Goal: Information Seeking & Learning: Compare options

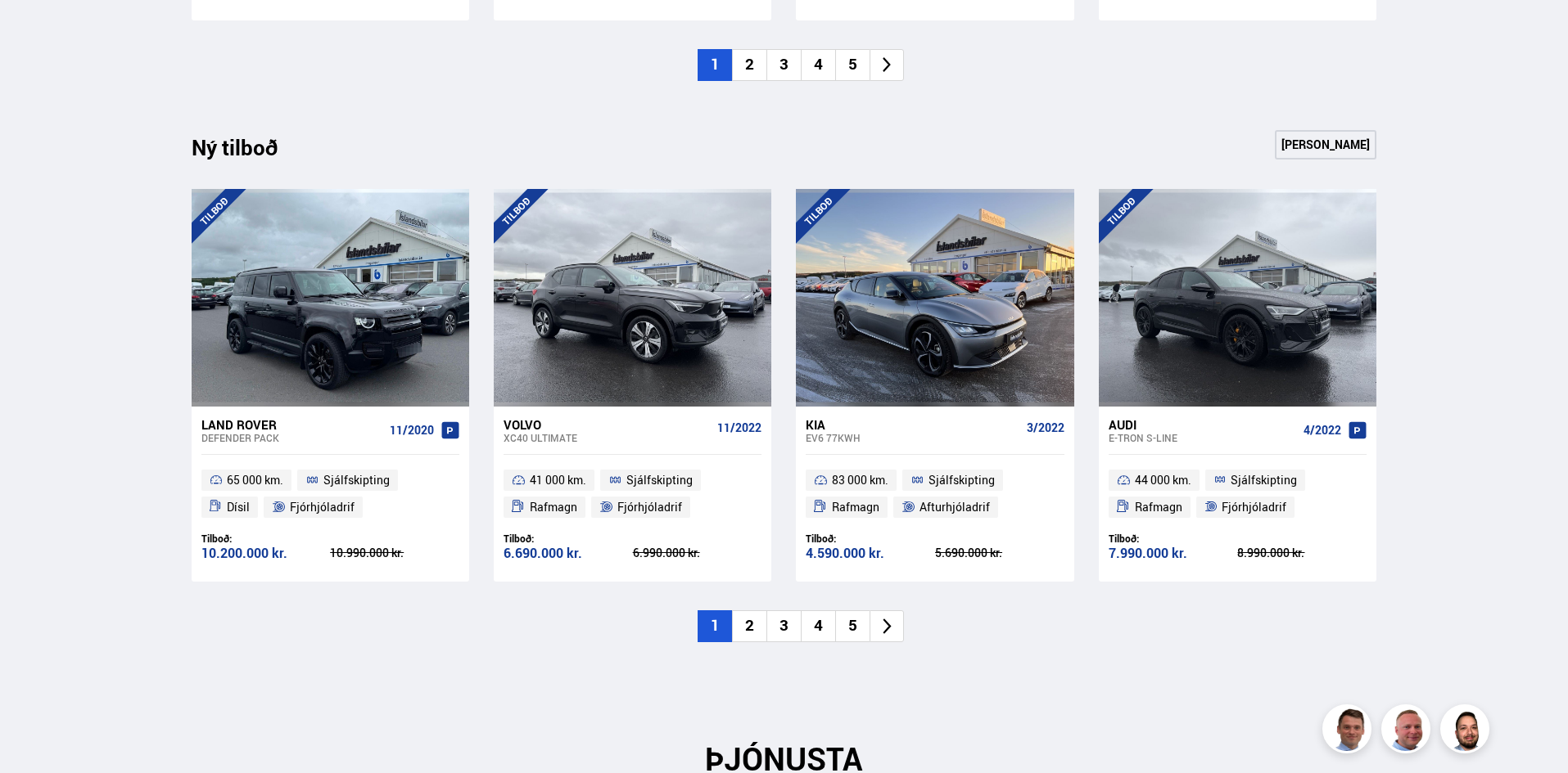
scroll to position [1613, 0]
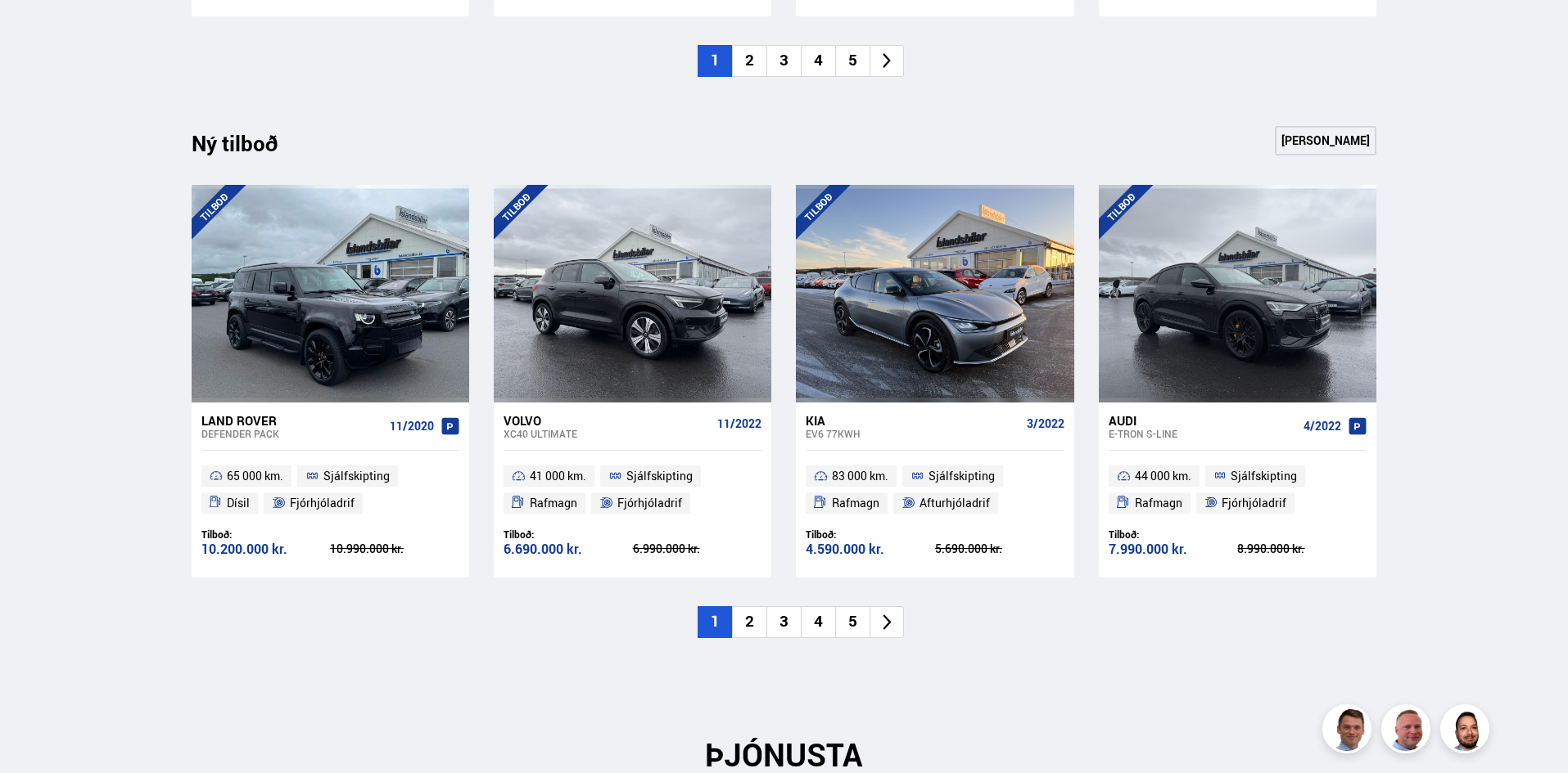
click at [747, 632] on li "2" at bounding box center [749, 622] width 34 height 32
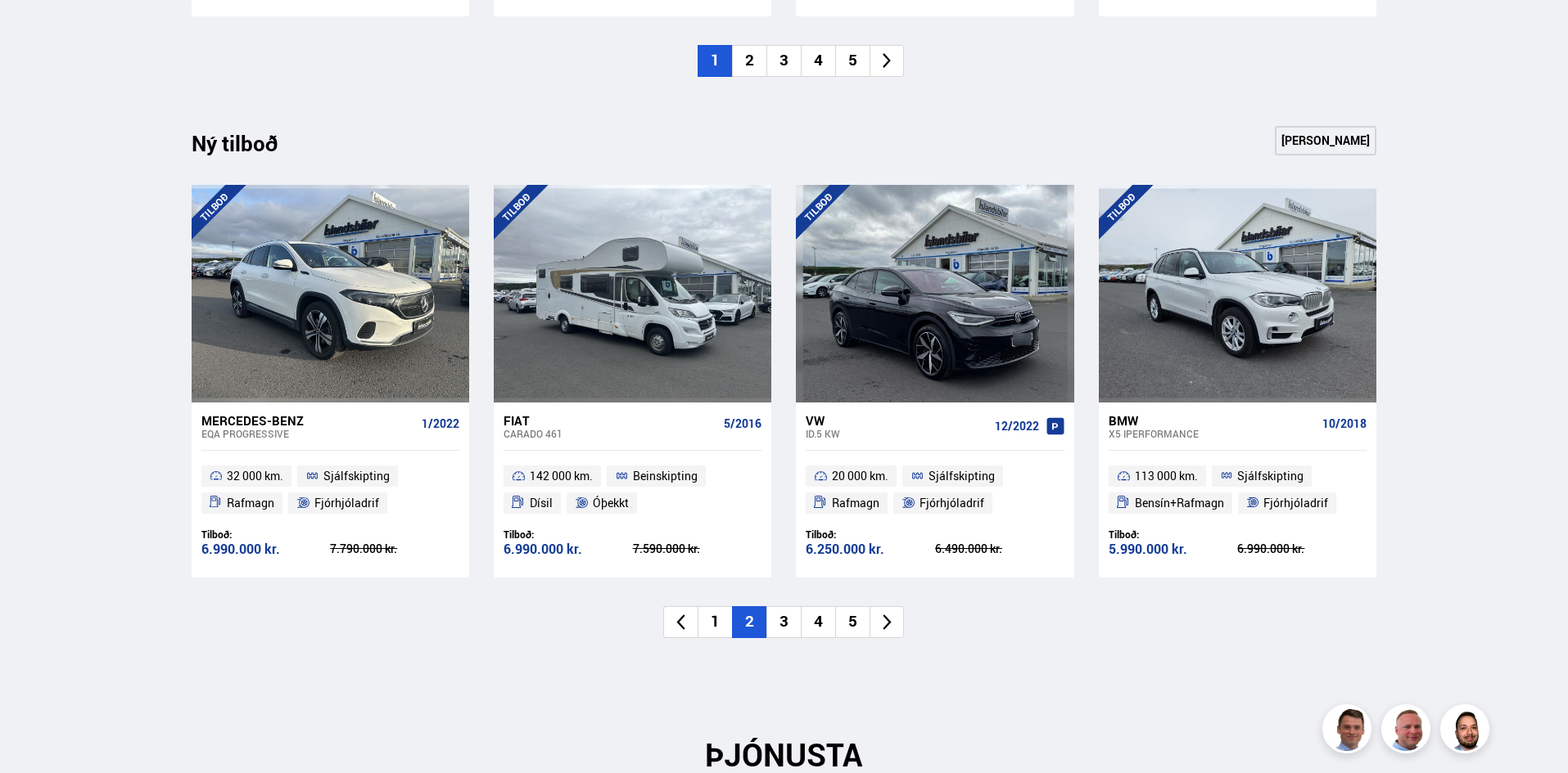
click at [783, 627] on li "3" at bounding box center [783, 622] width 34 height 32
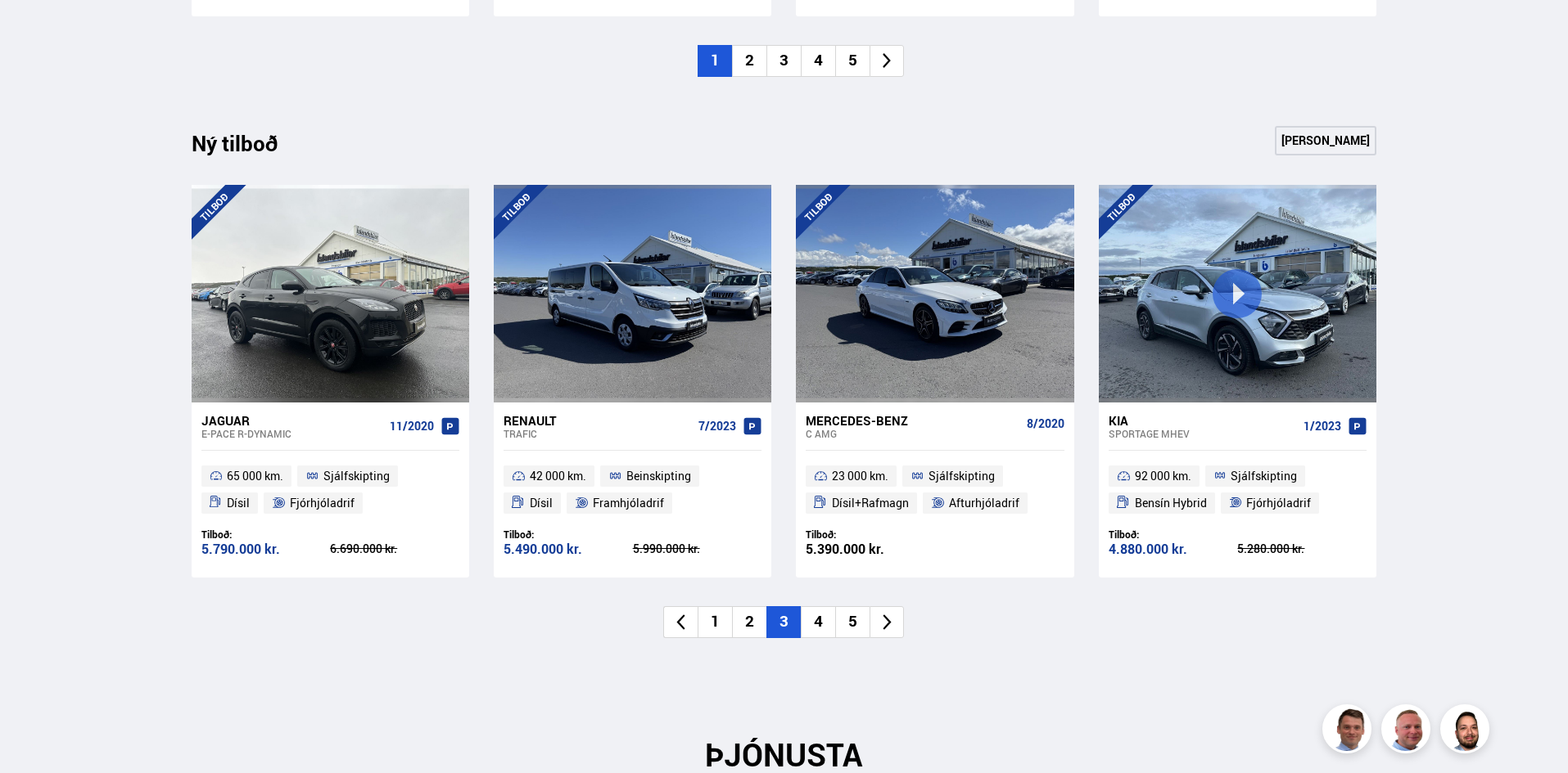
click at [819, 623] on li "4" at bounding box center [817, 622] width 34 height 32
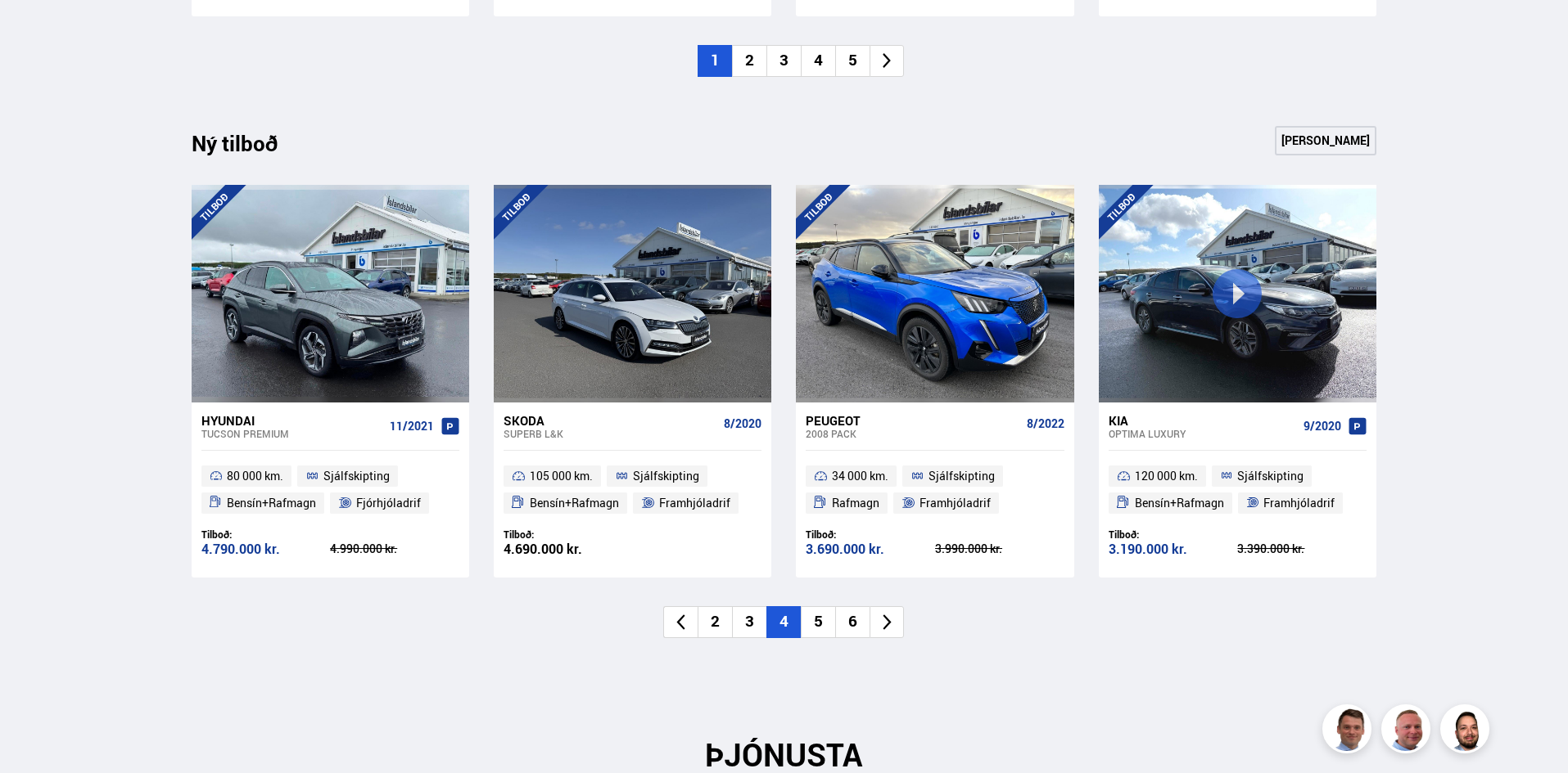
click at [823, 622] on li "5" at bounding box center [817, 622] width 34 height 32
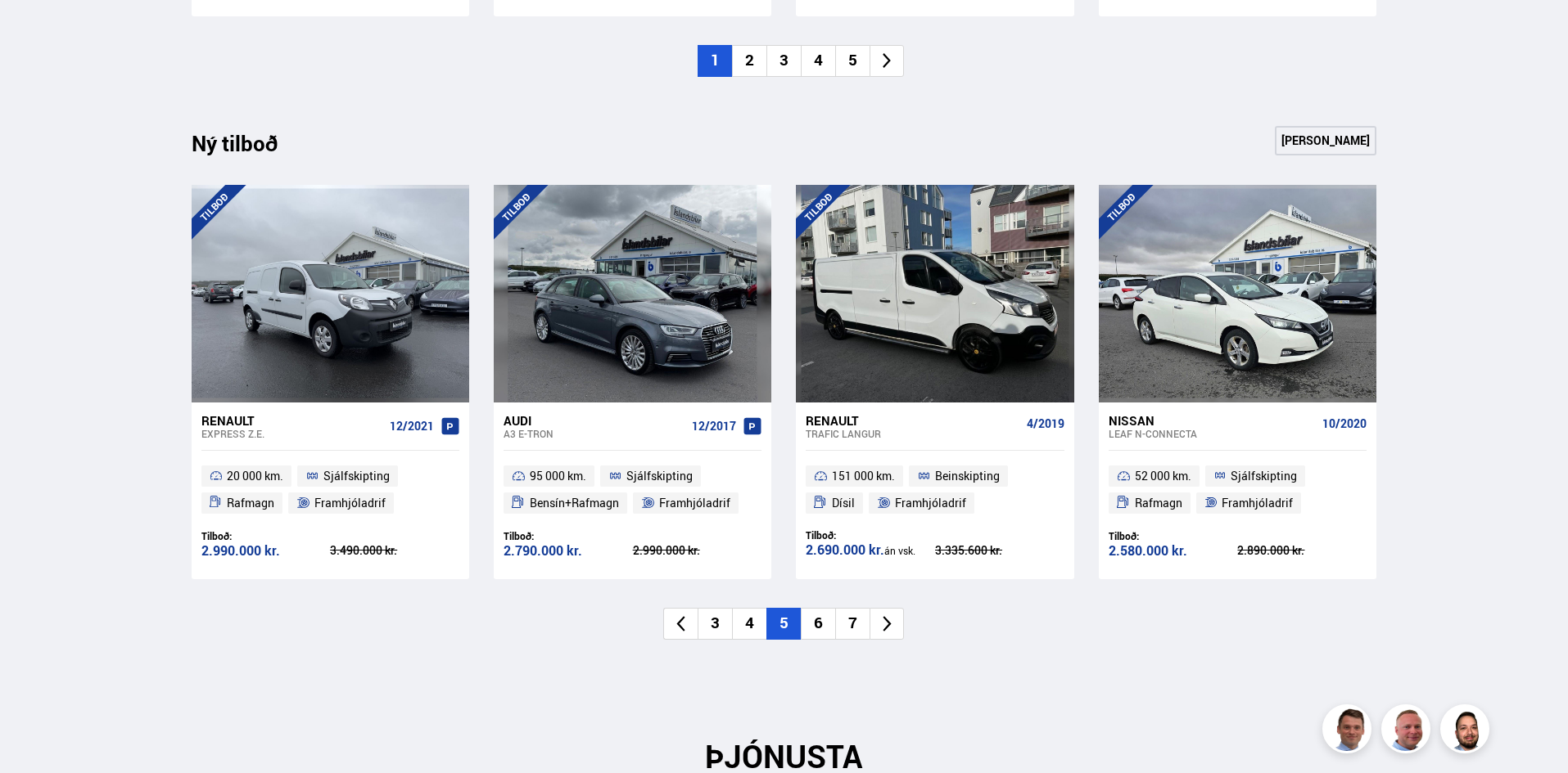
click at [823, 622] on li "6" at bounding box center [817, 623] width 34 height 32
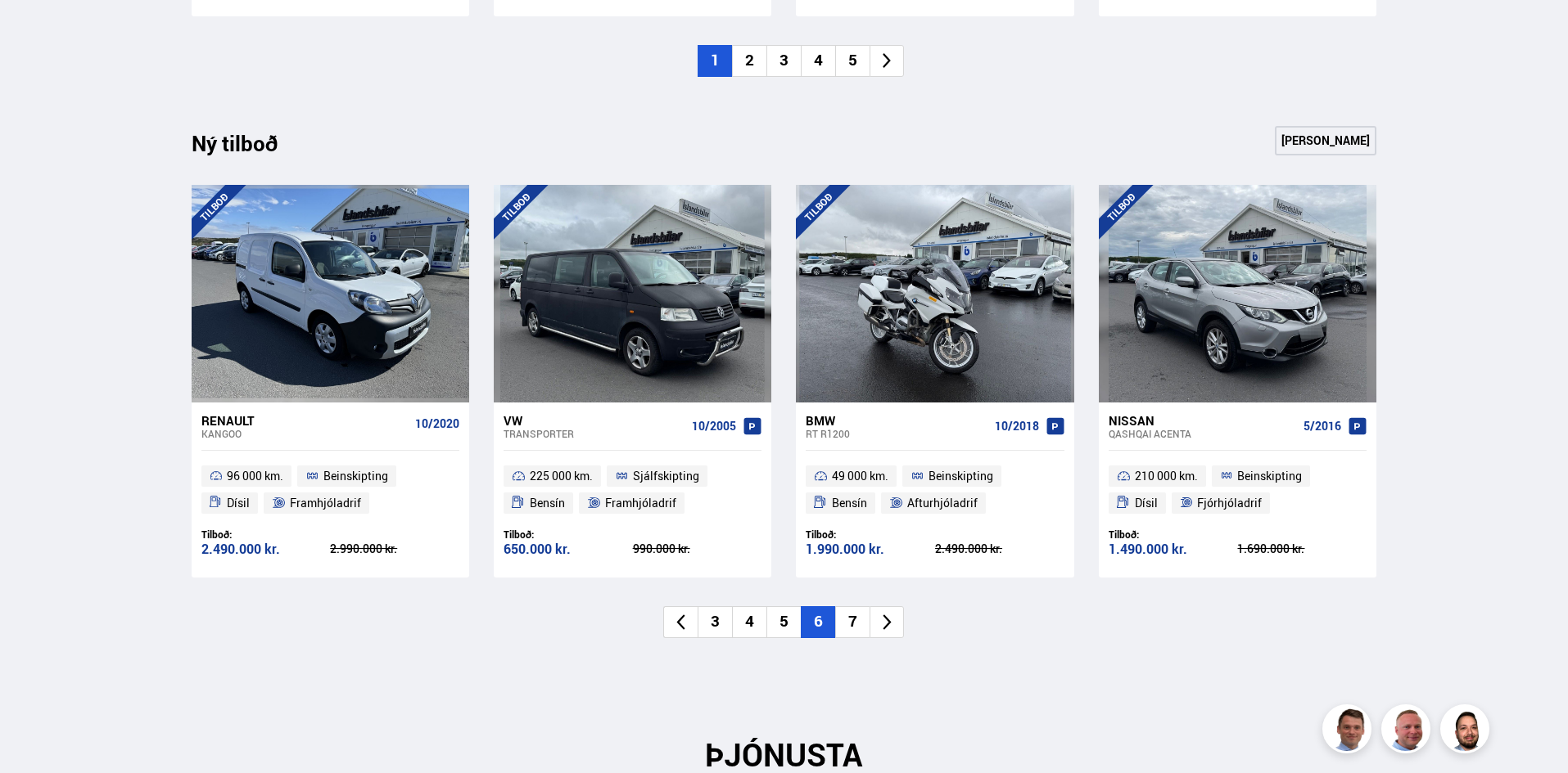
click at [844, 624] on li "7" at bounding box center [851, 622] width 34 height 32
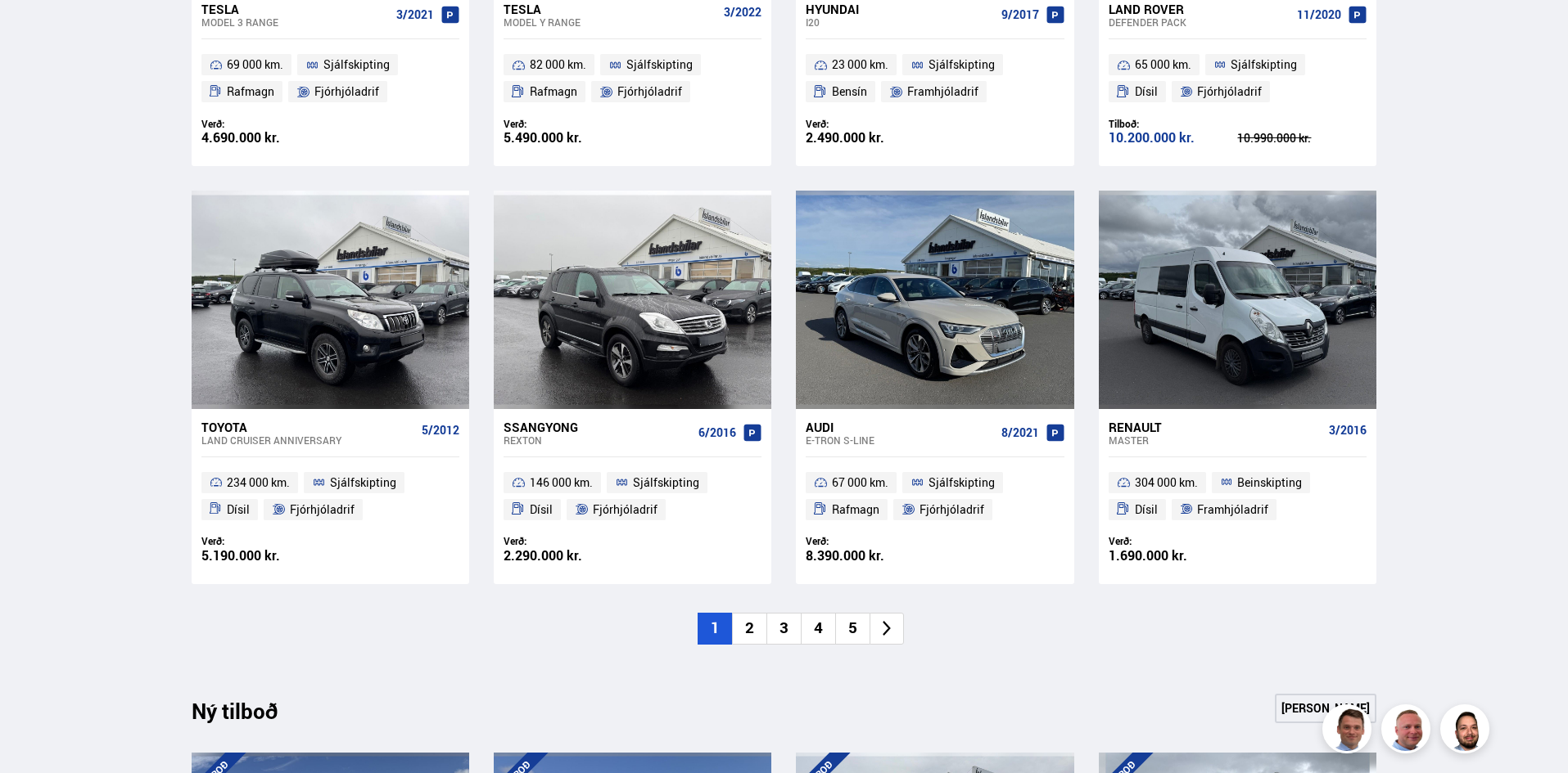
scroll to position [1079, 0]
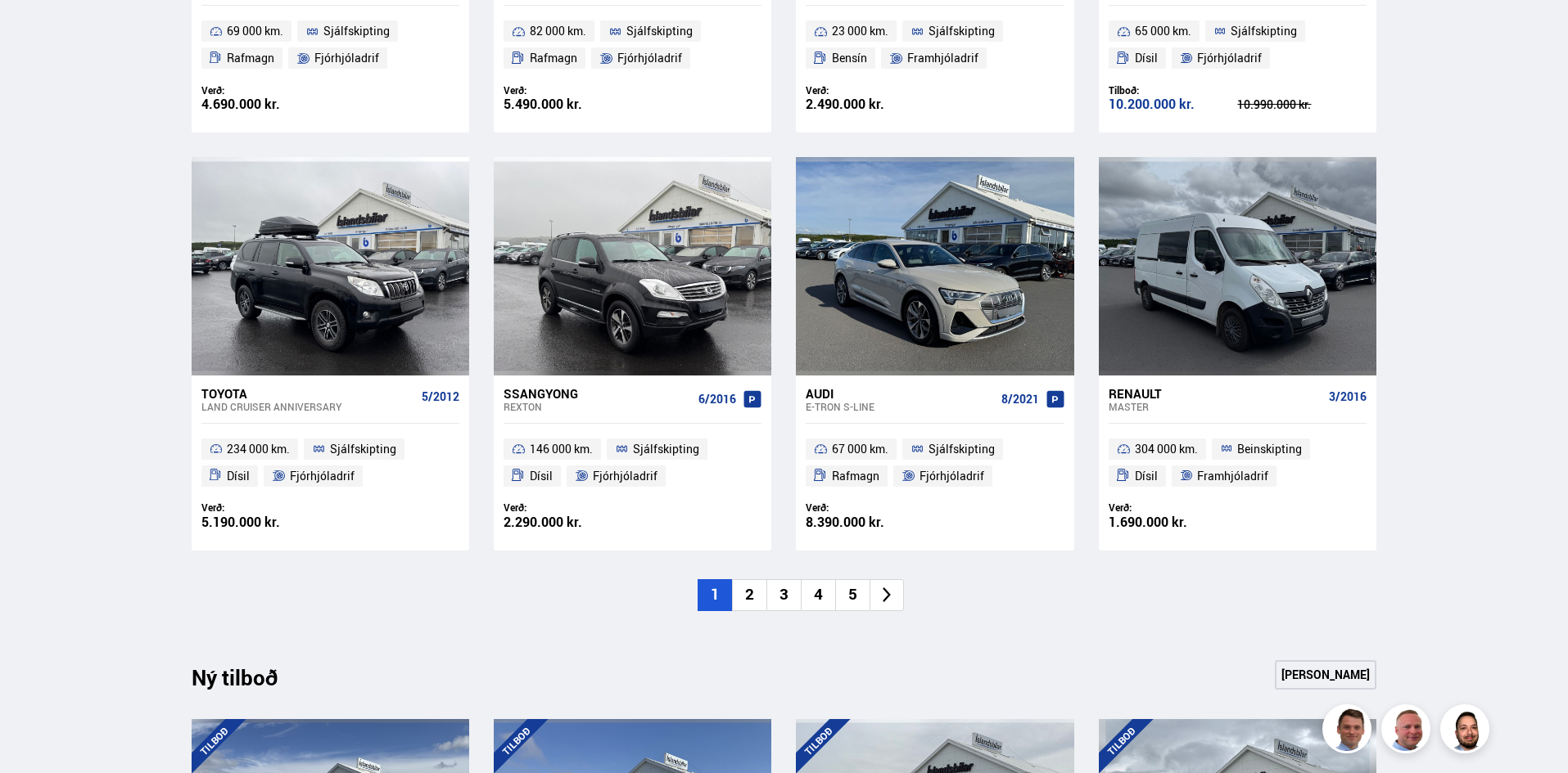
click at [757, 598] on li "2" at bounding box center [749, 595] width 34 height 32
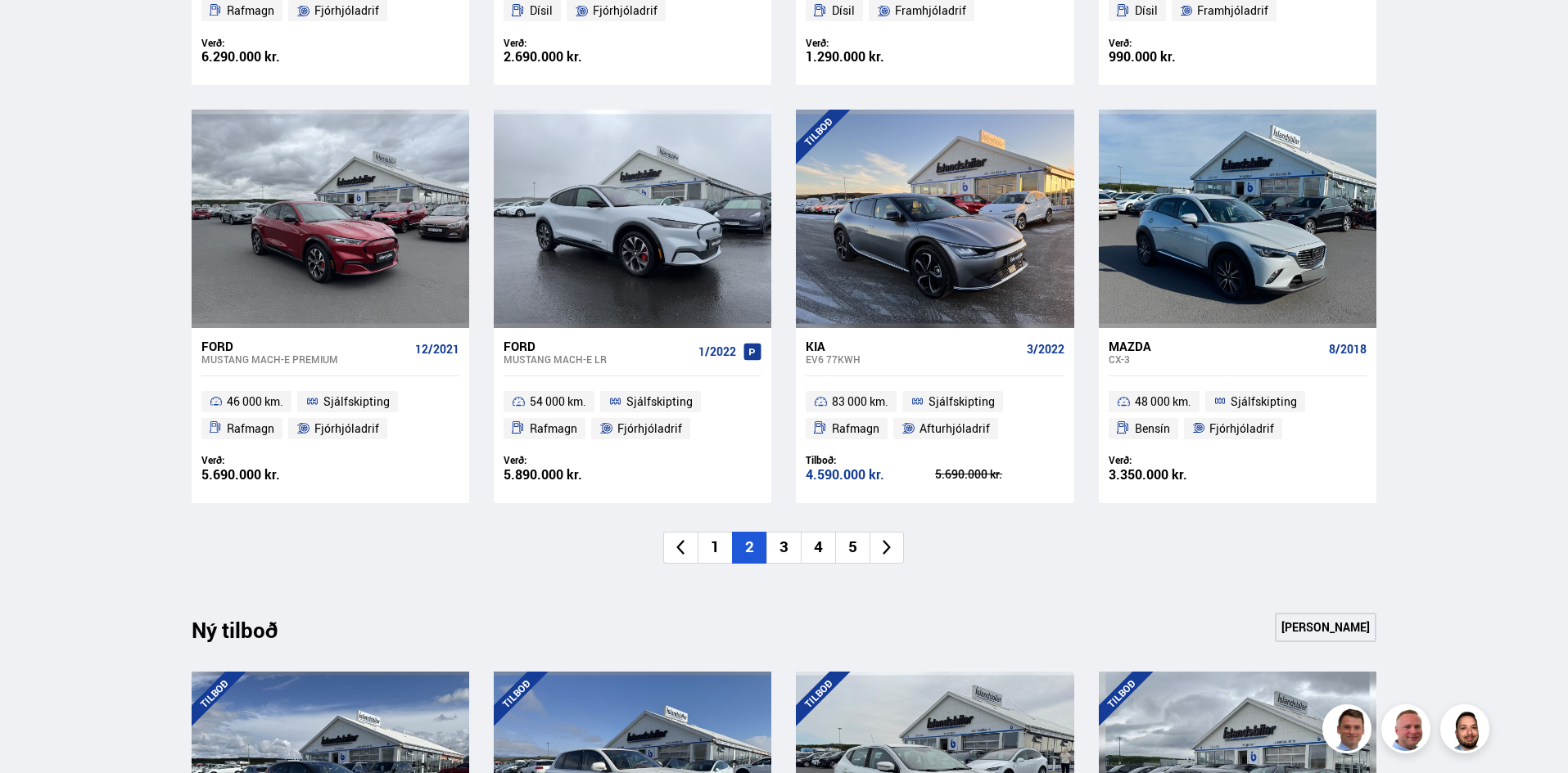
scroll to position [1128, 0]
click at [782, 544] on li "3" at bounding box center [783, 547] width 34 height 32
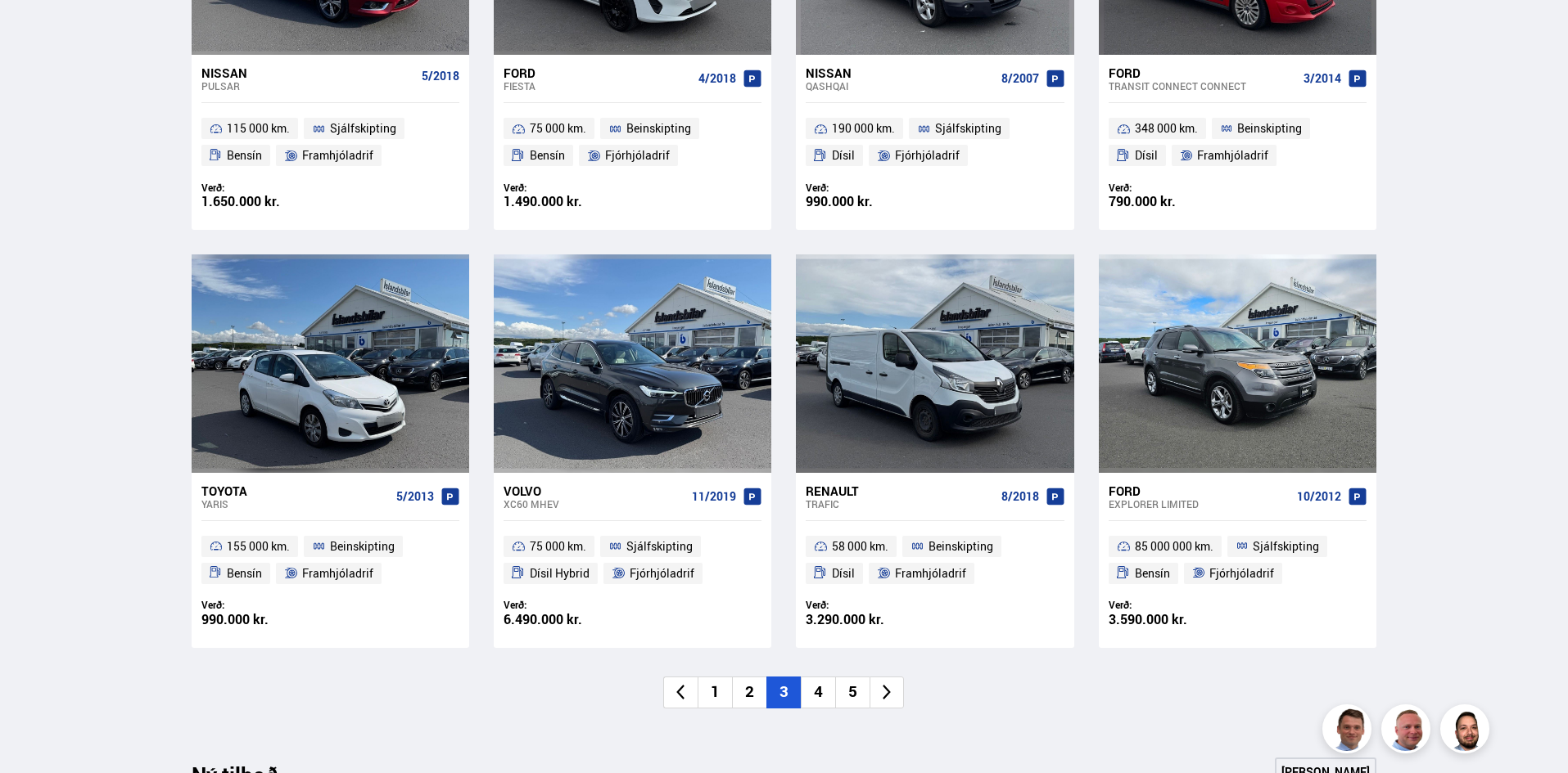
scroll to position [982, 0]
click at [819, 687] on li "4" at bounding box center [817, 692] width 34 height 32
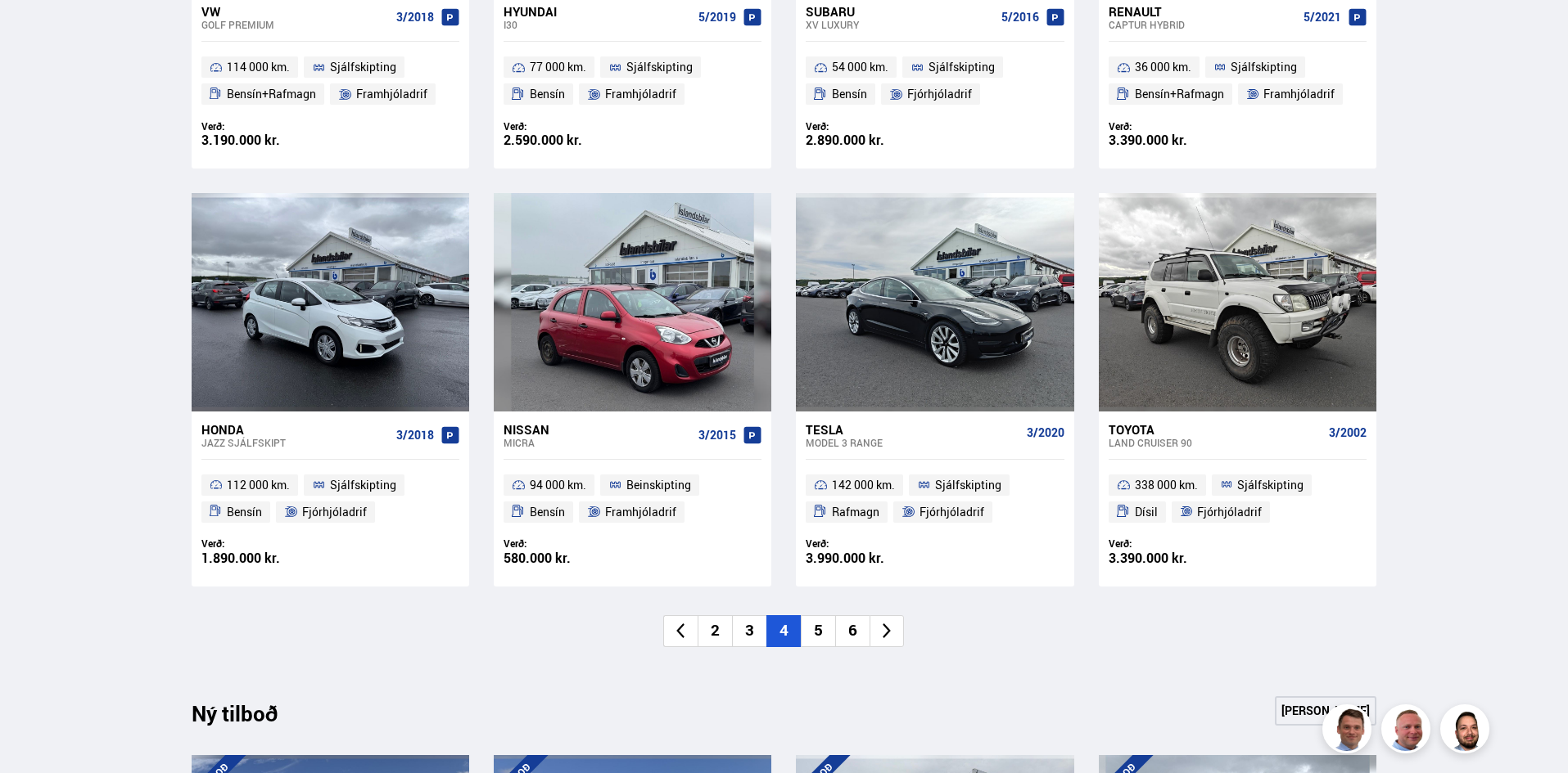
scroll to position [1100, 0]
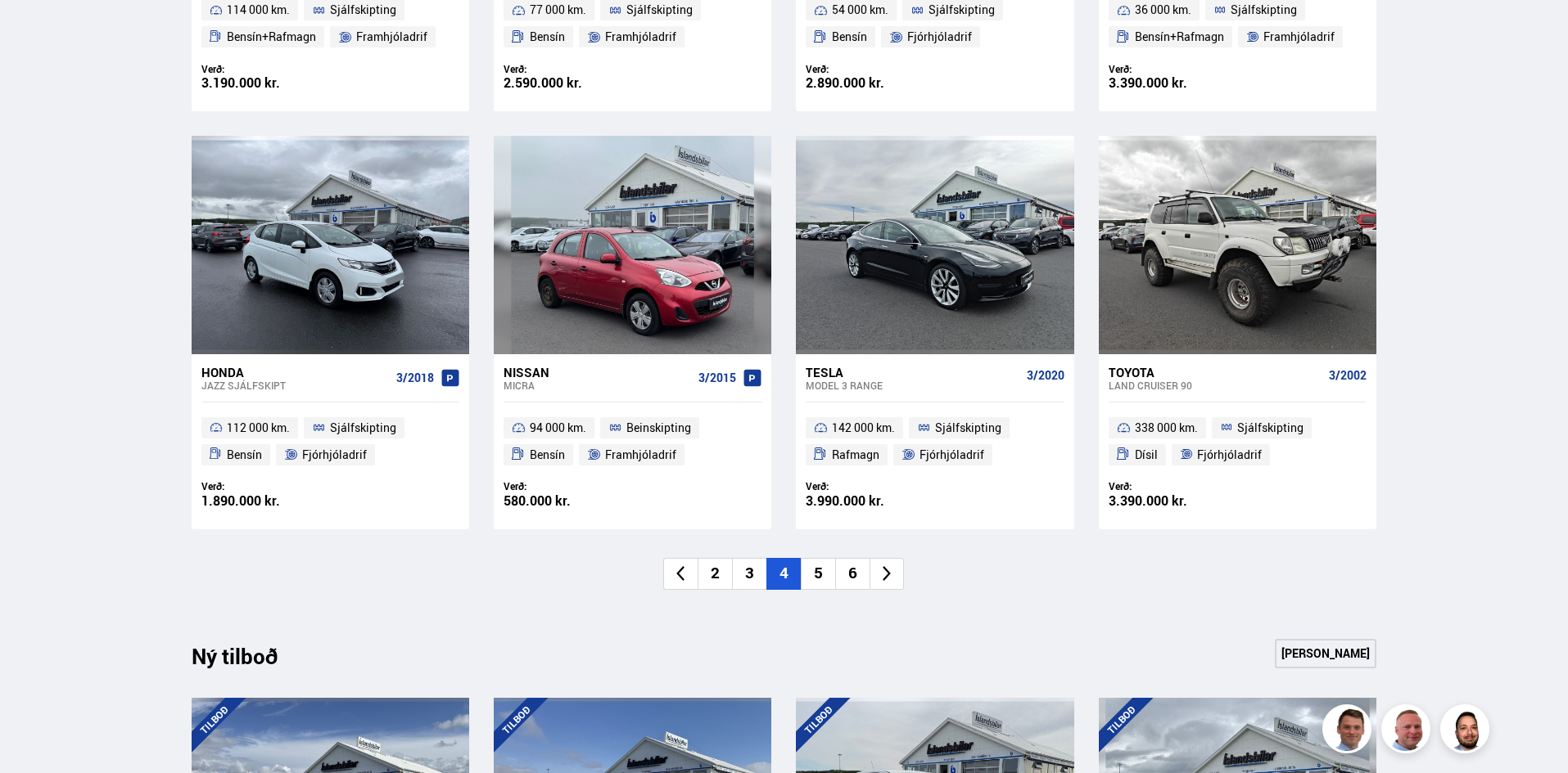
click at [823, 579] on li "5" at bounding box center [817, 573] width 34 height 32
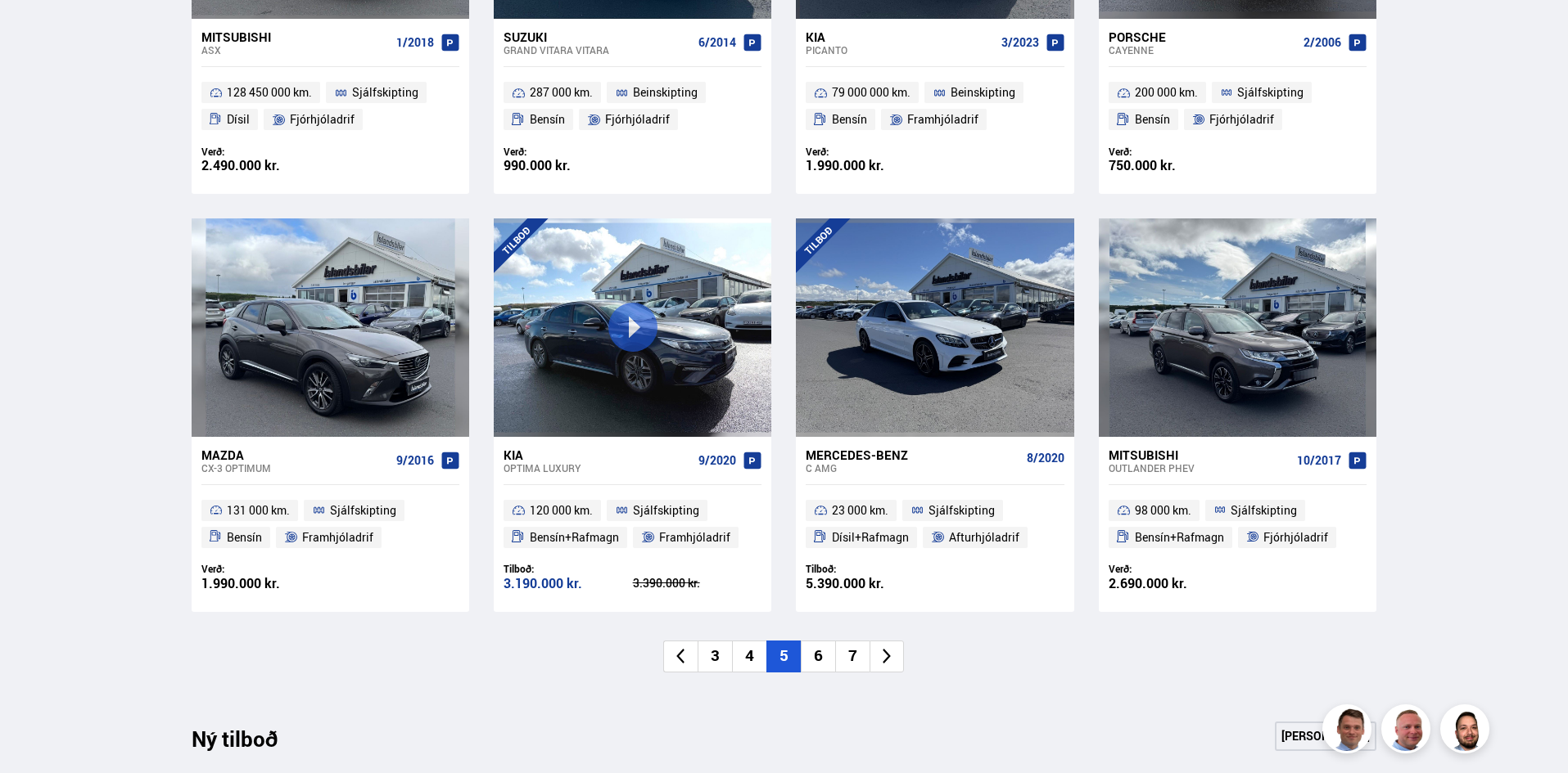
scroll to position [1019, 0]
click at [822, 657] on li "6" at bounding box center [817, 656] width 34 height 32
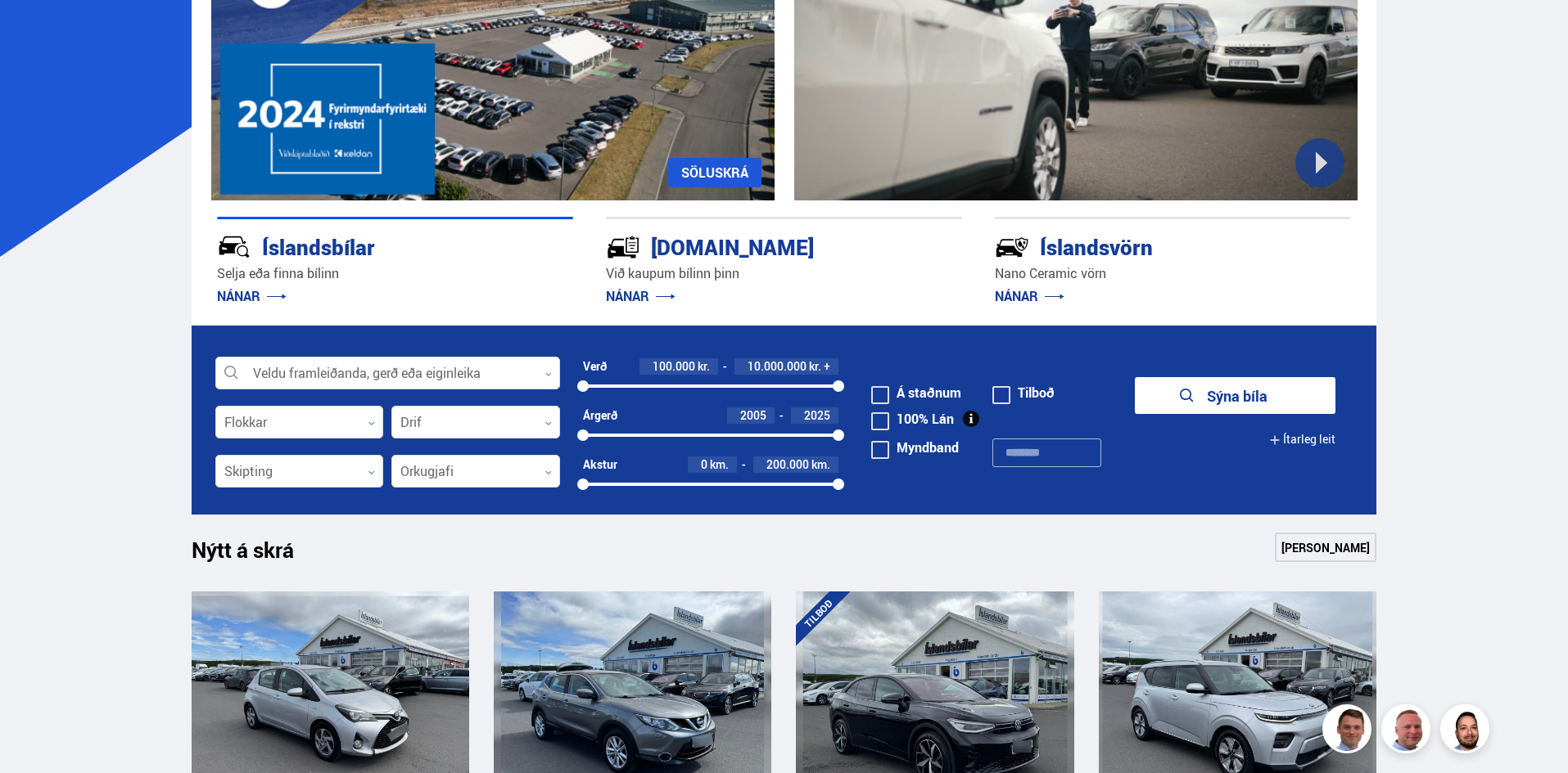
scroll to position [227, 0]
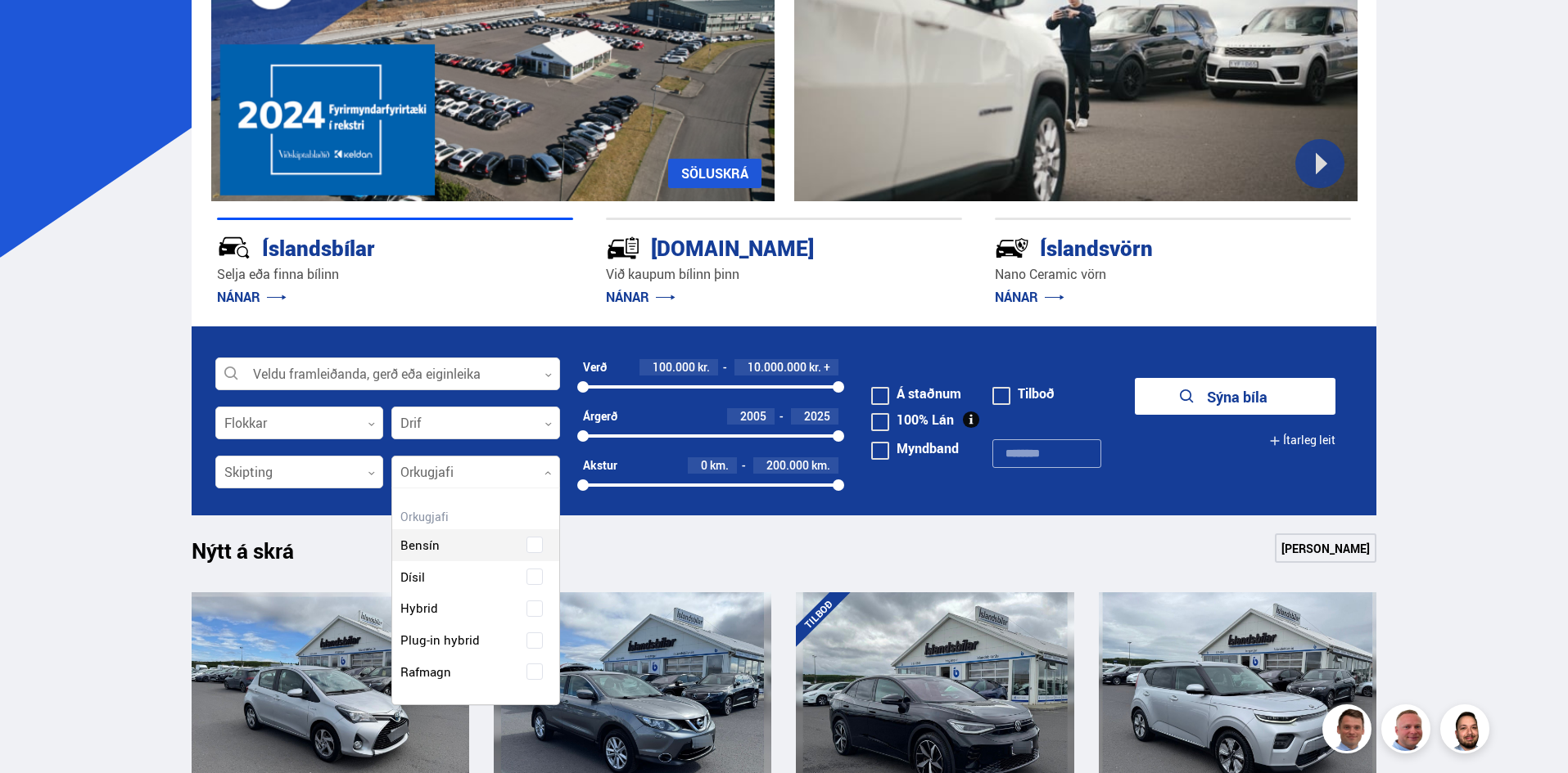
click at [471, 467] on div at bounding box center [476, 472] width 169 height 32
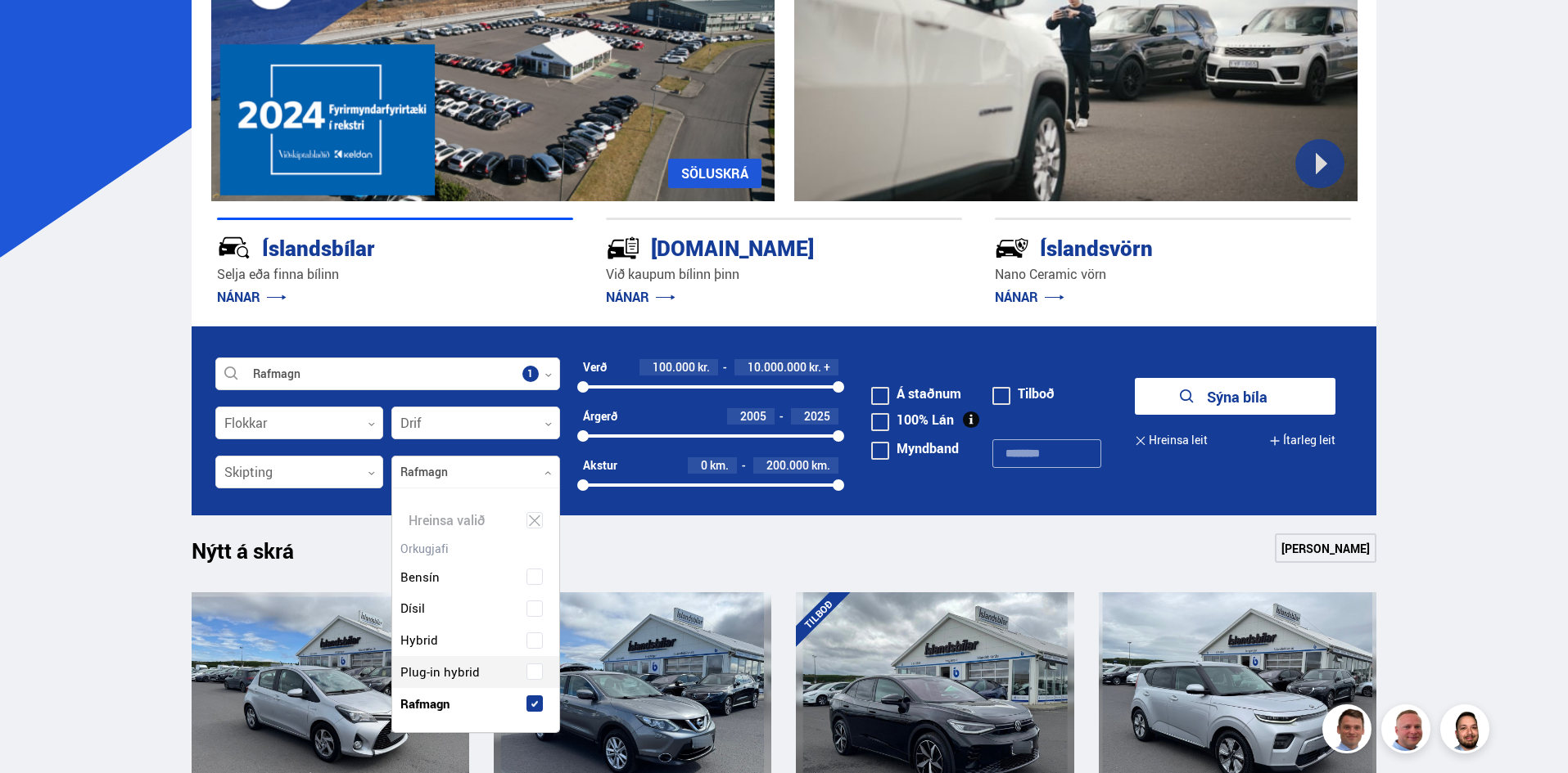
scroll to position [247, 174]
click at [441, 669] on div "Bensín Dísil Hybrid Plug-in hybrid Rafmagn" at bounding box center [476, 628] width 167 height 183
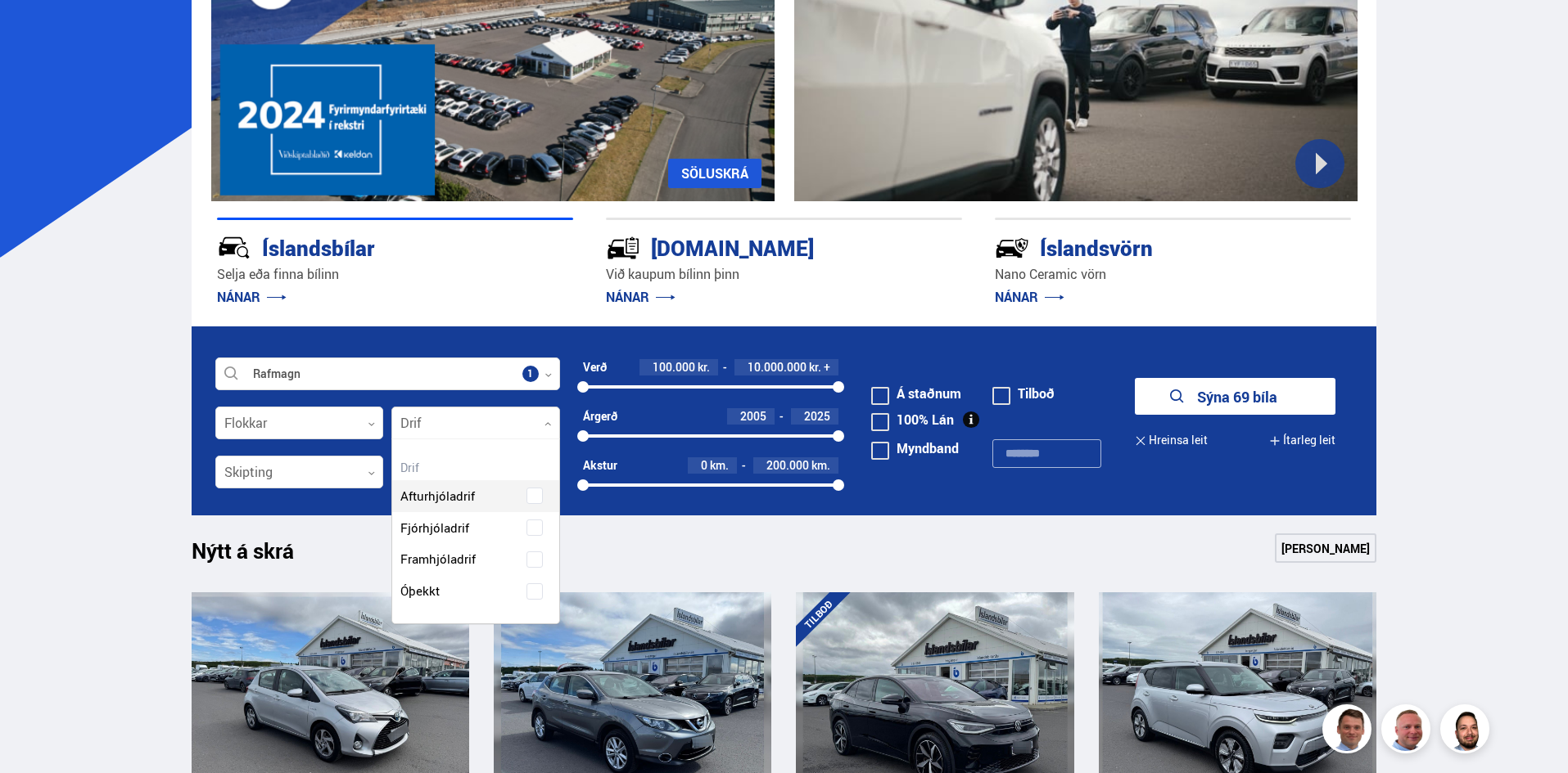
scroll to position [184, 166]
click at [473, 432] on div at bounding box center [476, 423] width 169 height 32
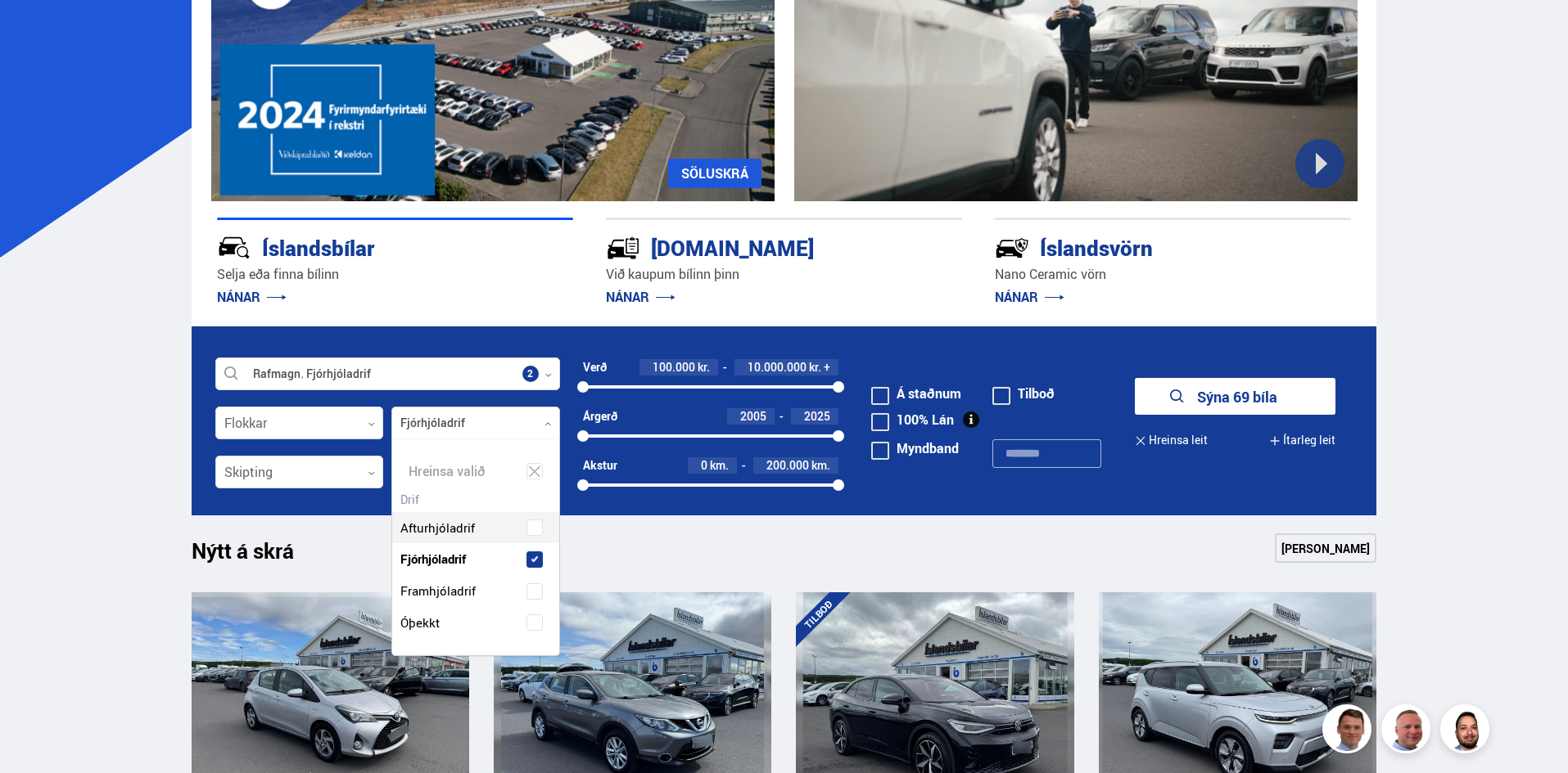
scroll to position [216, 166]
click at [470, 528] on div "Afturhjóladrif Fjórhjóladrif Framhjóladrif Óþekkt" at bounding box center [476, 563] width 167 height 151
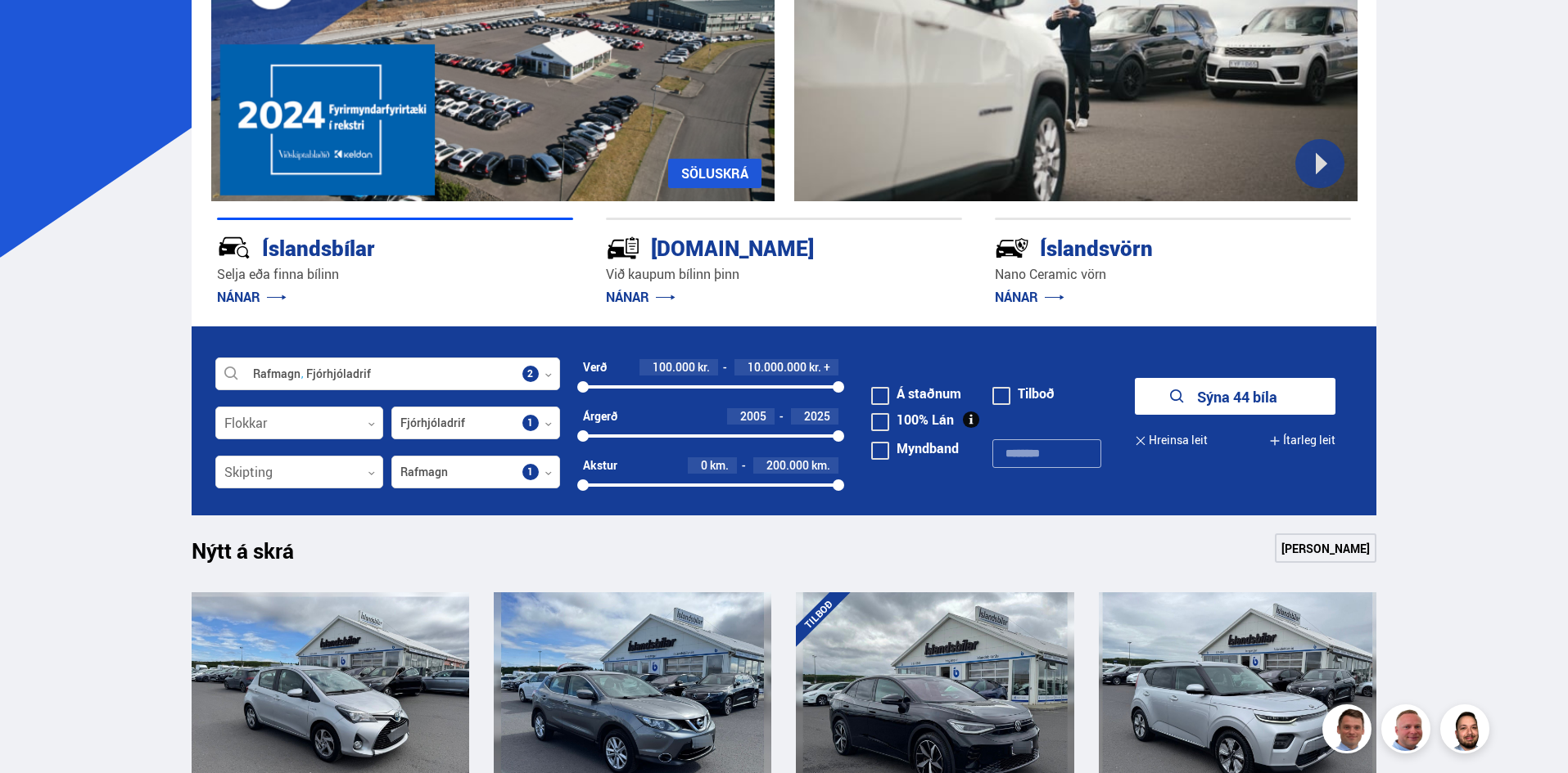
click at [1261, 402] on button "Sýna 44 bíla" at bounding box center [1234, 397] width 201 height 37
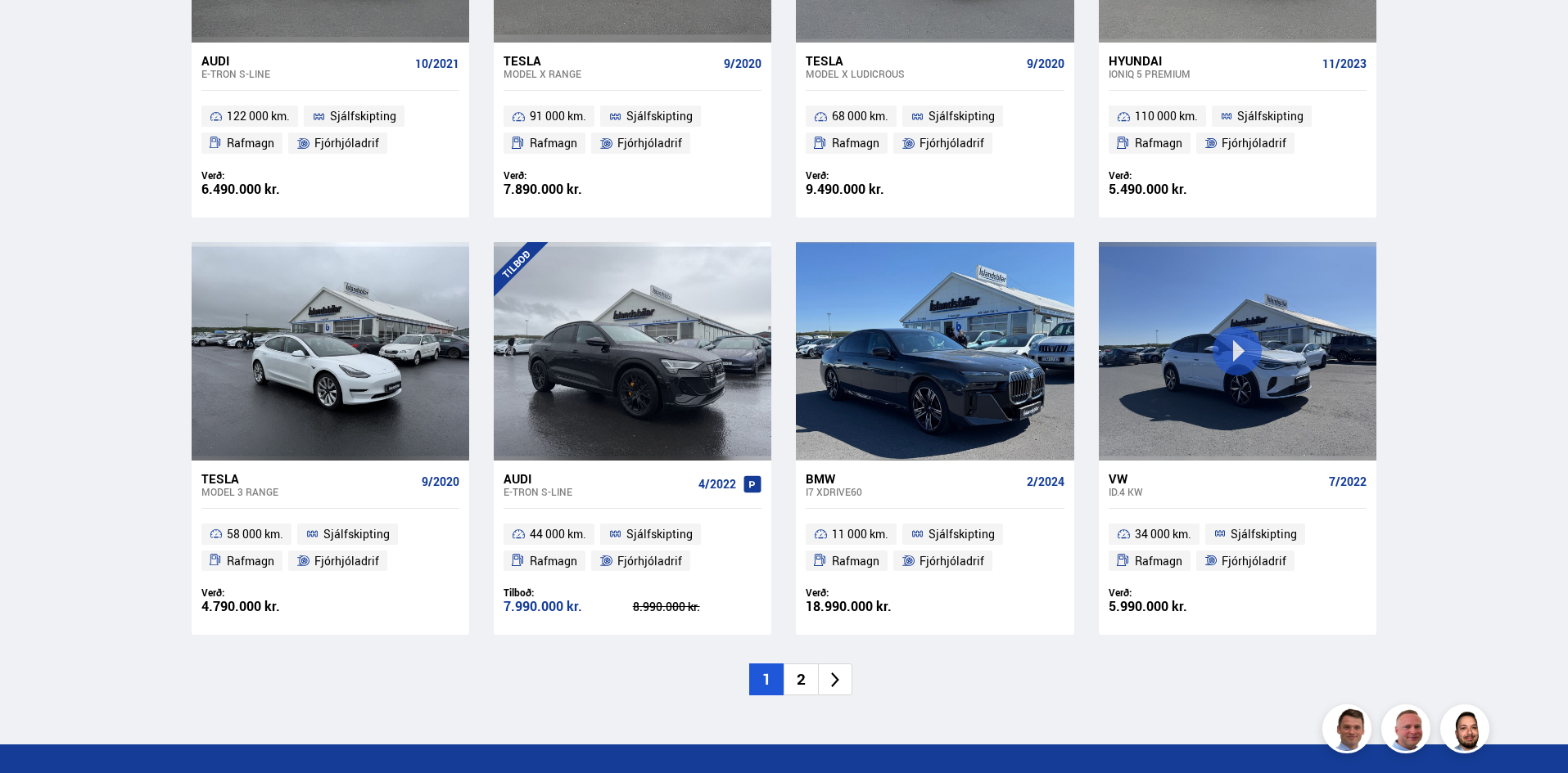
scroll to position [2236, 0]
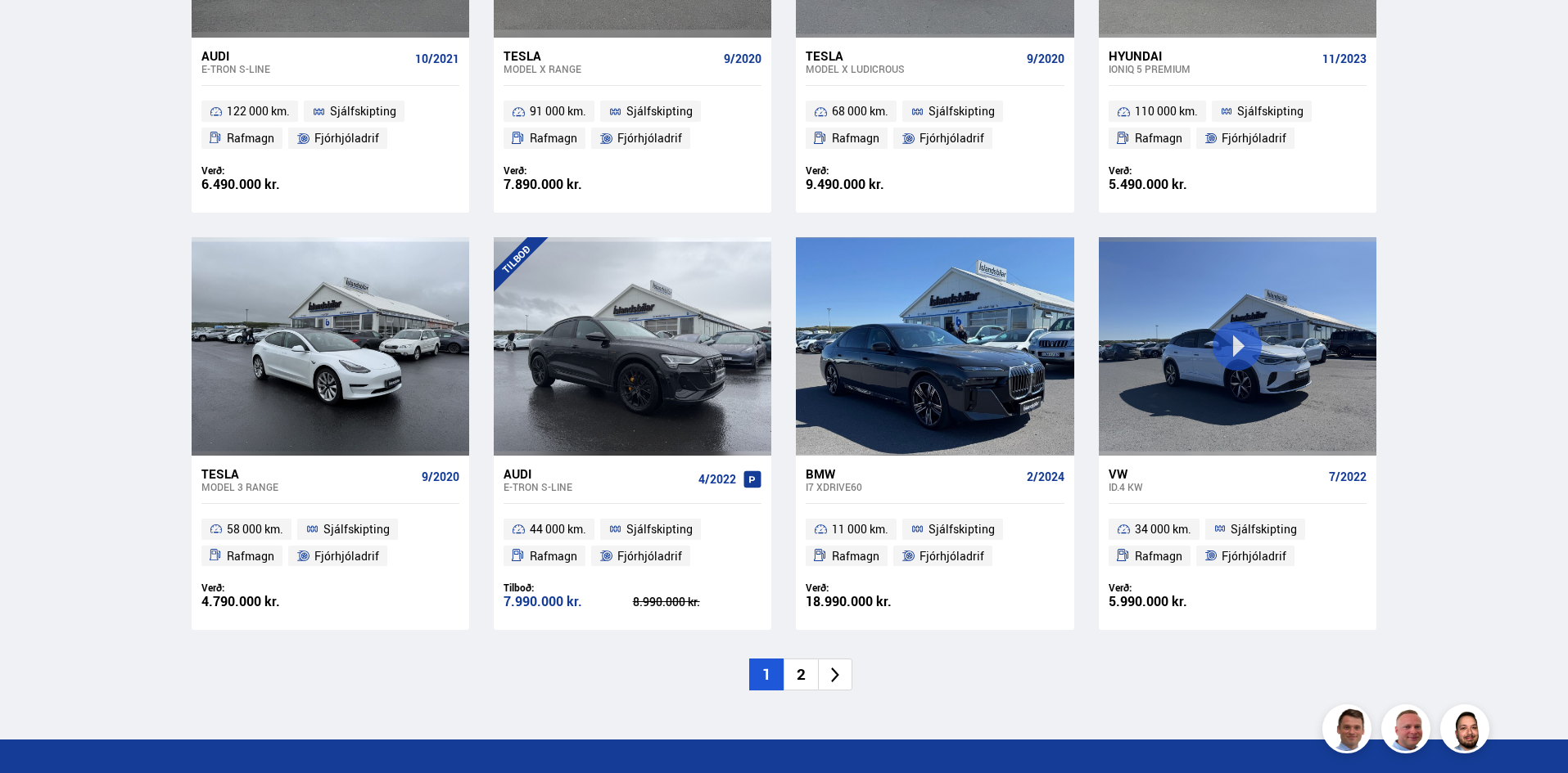
click at [804, 678] on li "2" at bounding box center [800, 674] width 34 height 32
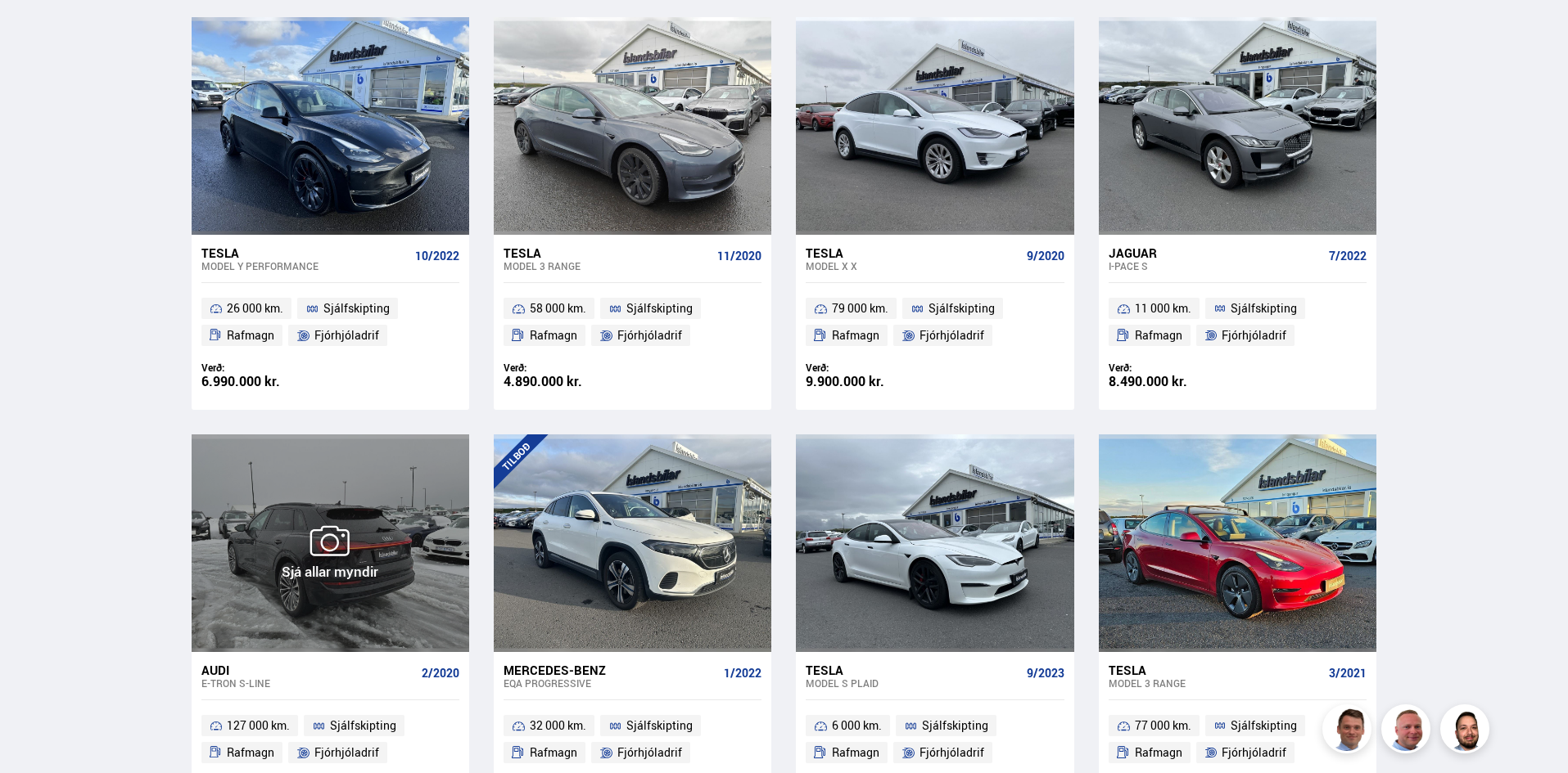
scroll to position [1620, 0]
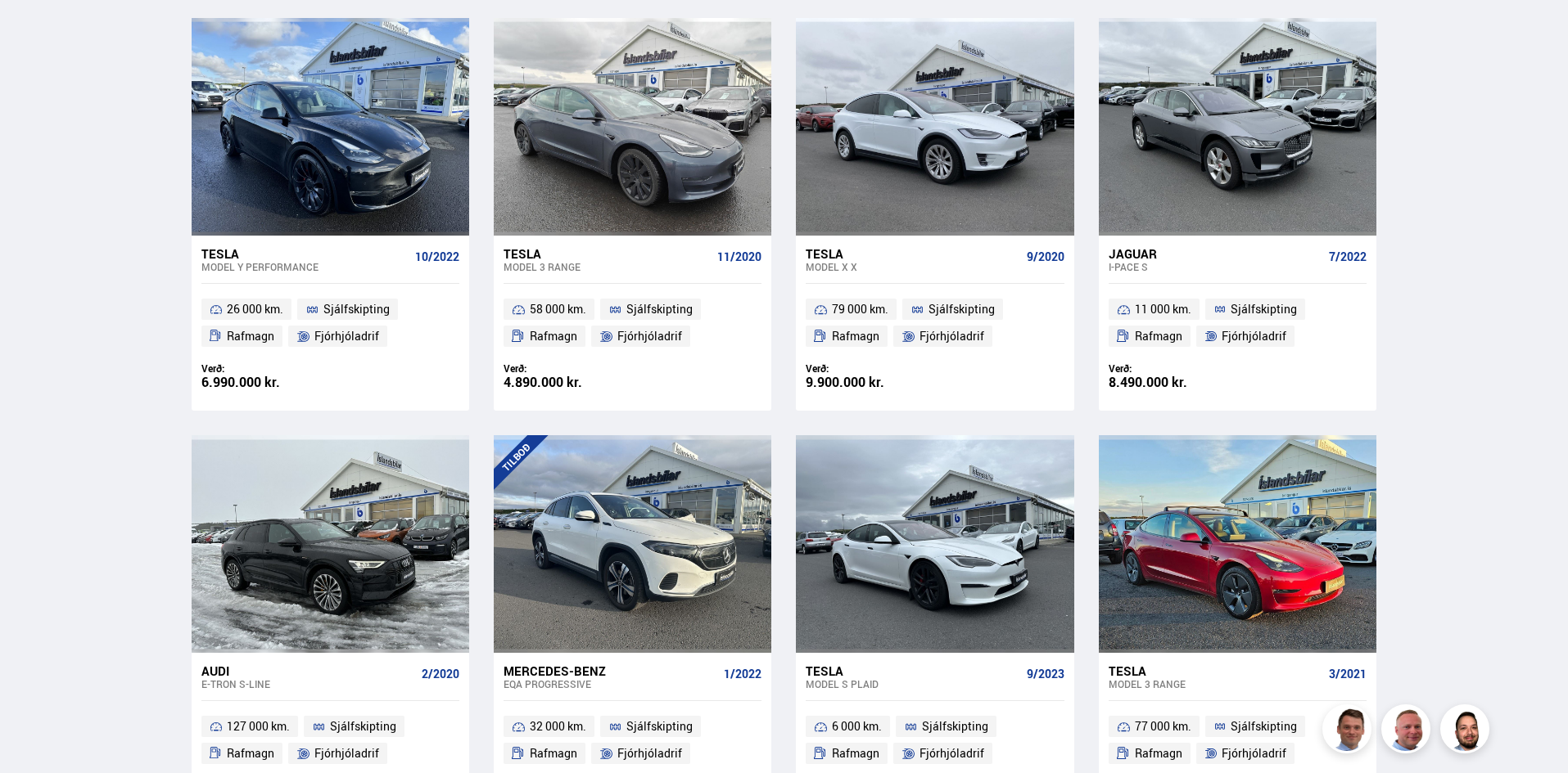
click at [219, 247] on div "Tesla" at bounding box center [305, 253] width 207 height 15
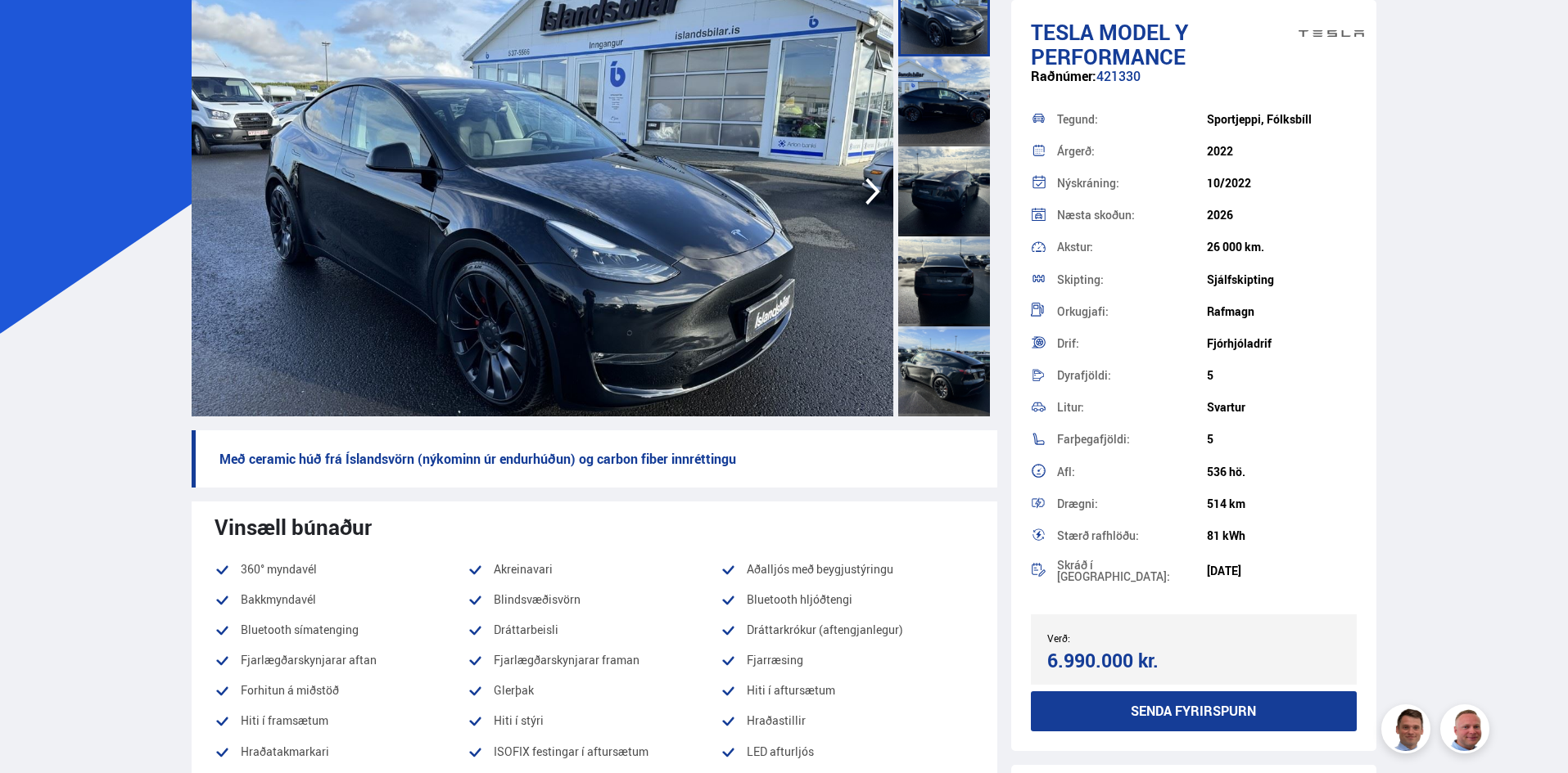
scroll to position [151, 0]
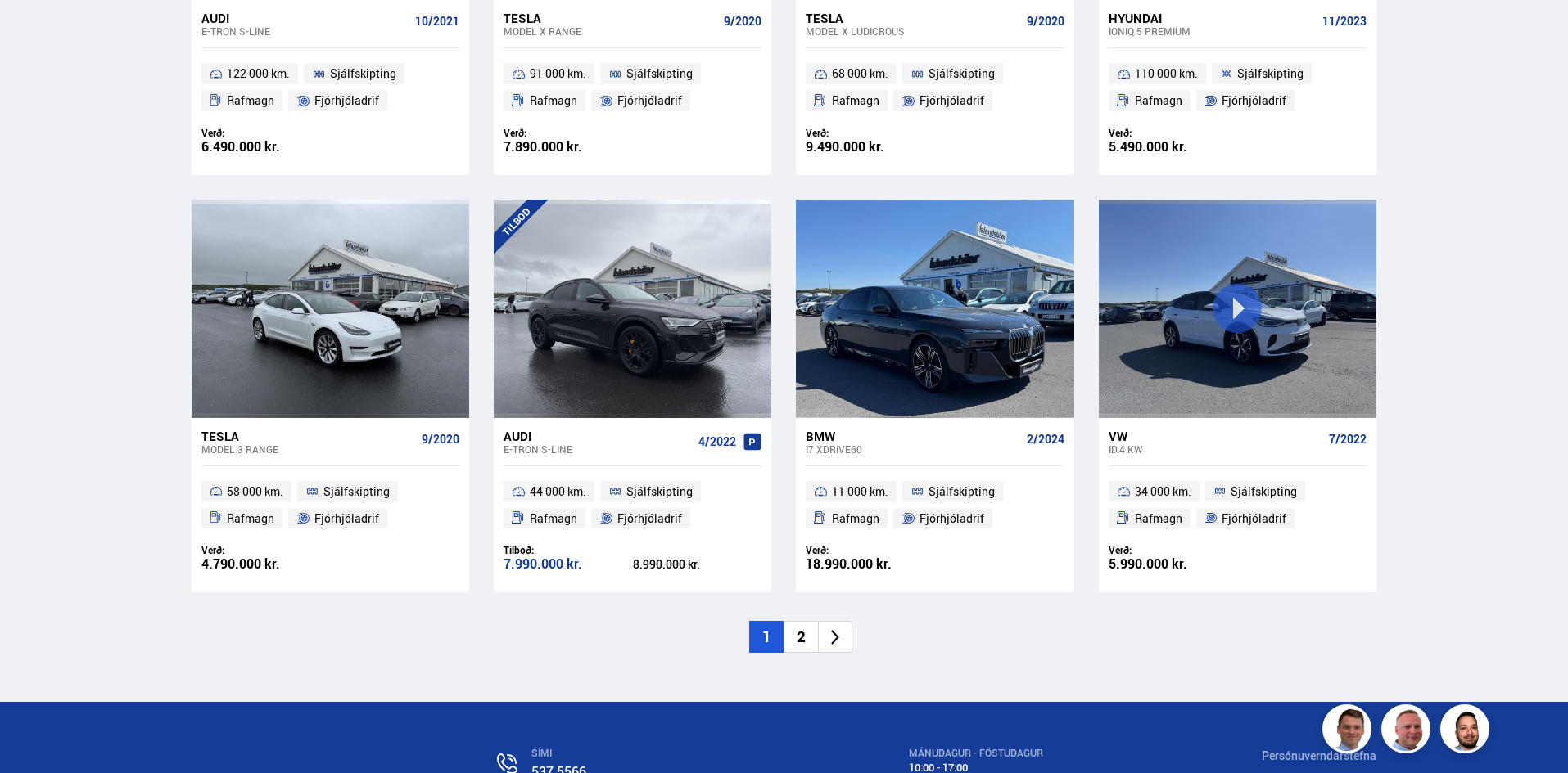
scroll to position [2274, 0]
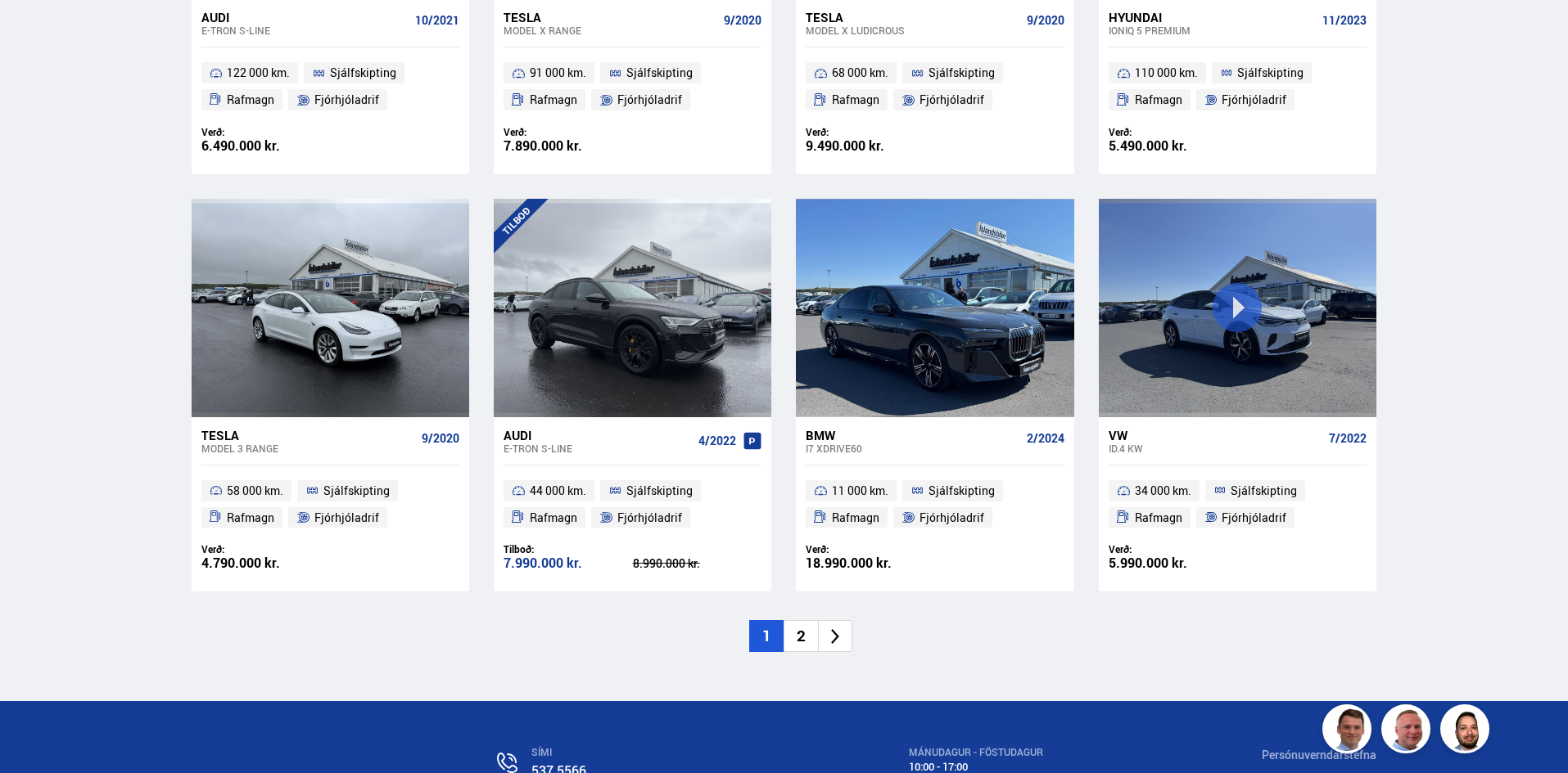
click at [790, 642] on li "2" at bounding box center [800, 636] width 34 height 32
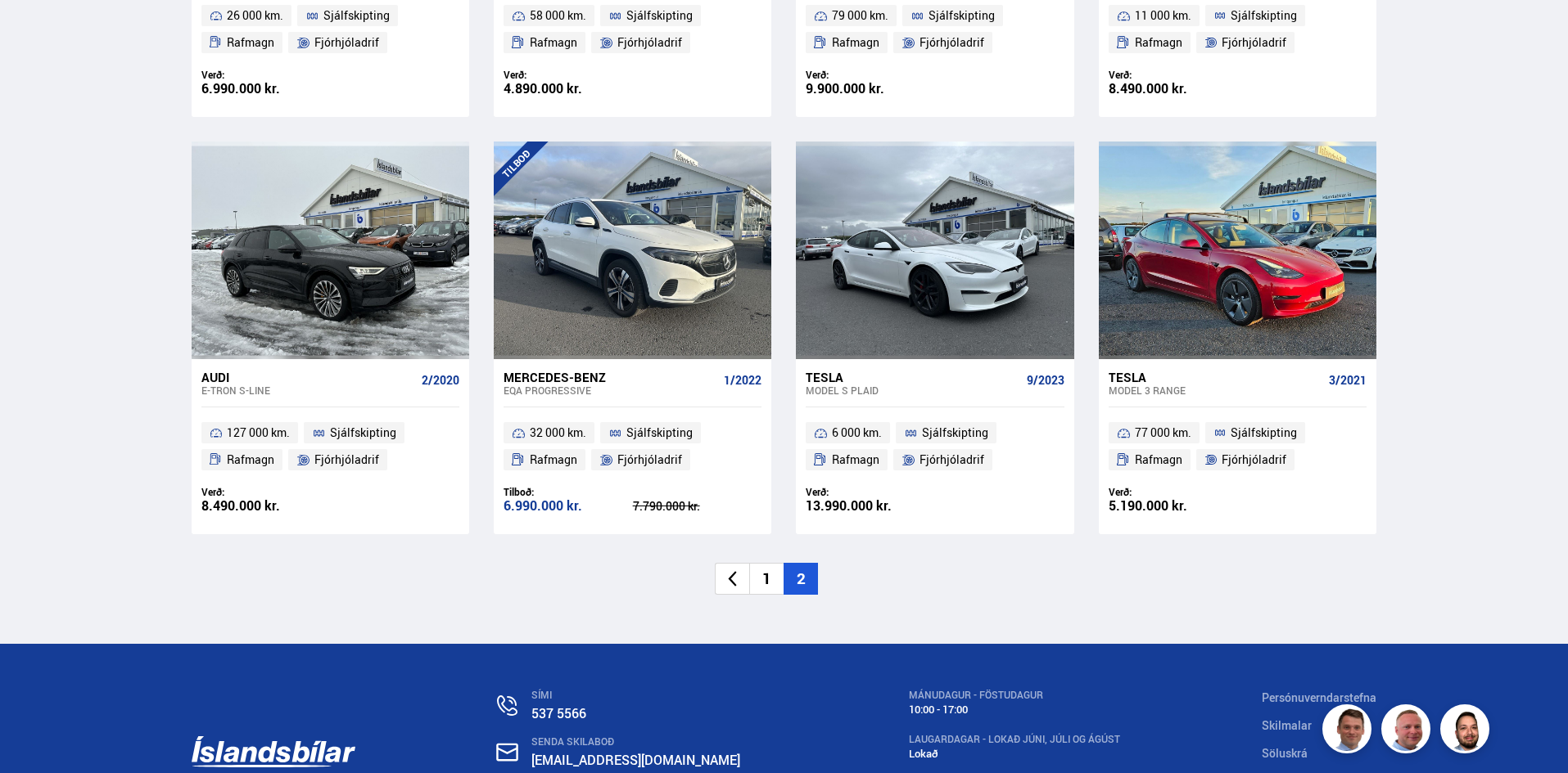
scroll to position [1916, 0]
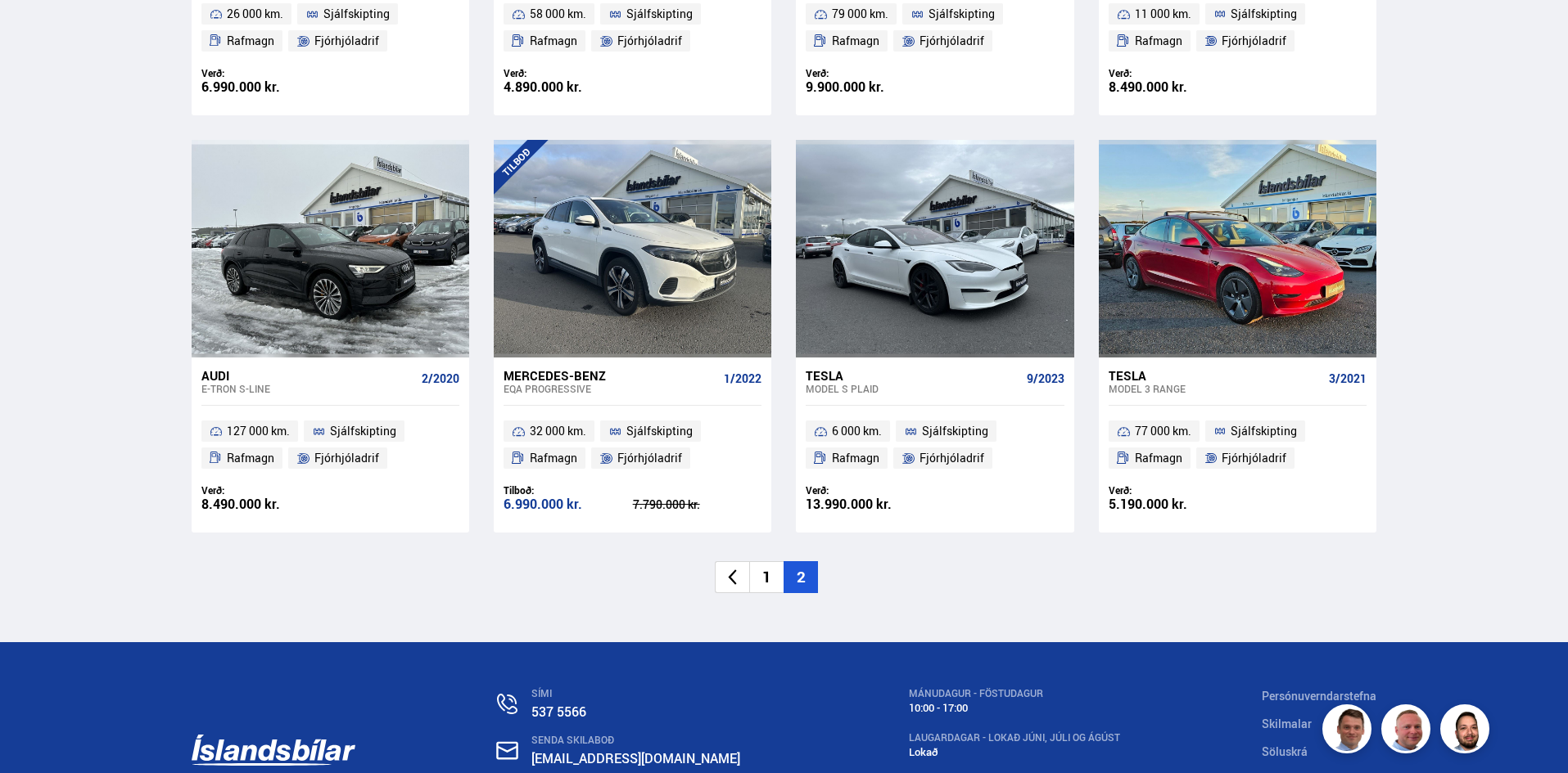
click at [557, 374] on div "Mercedes-Benz" at bounding box center [611, 376] width 214 height 15
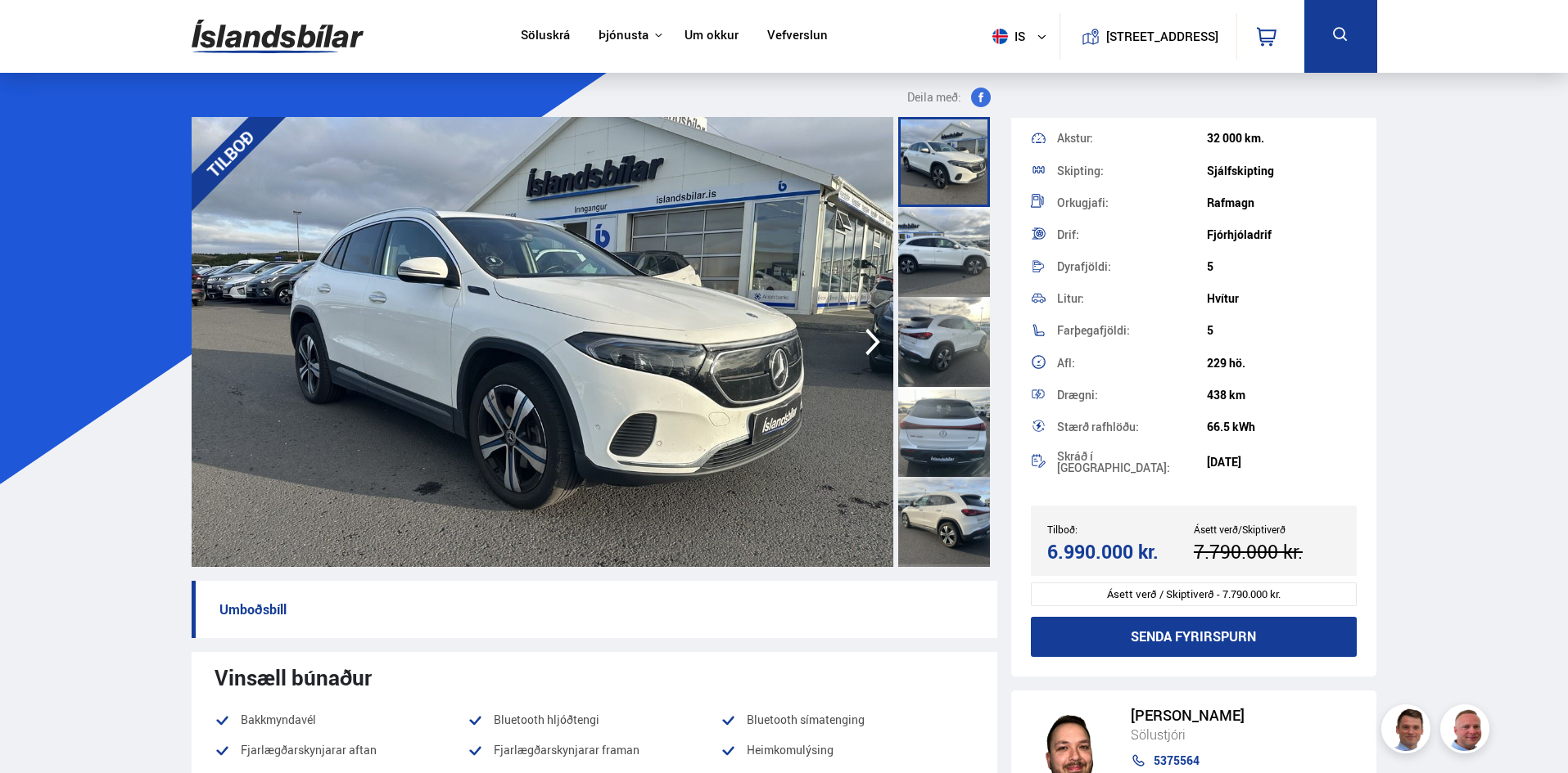
scroll to position [57, 0]
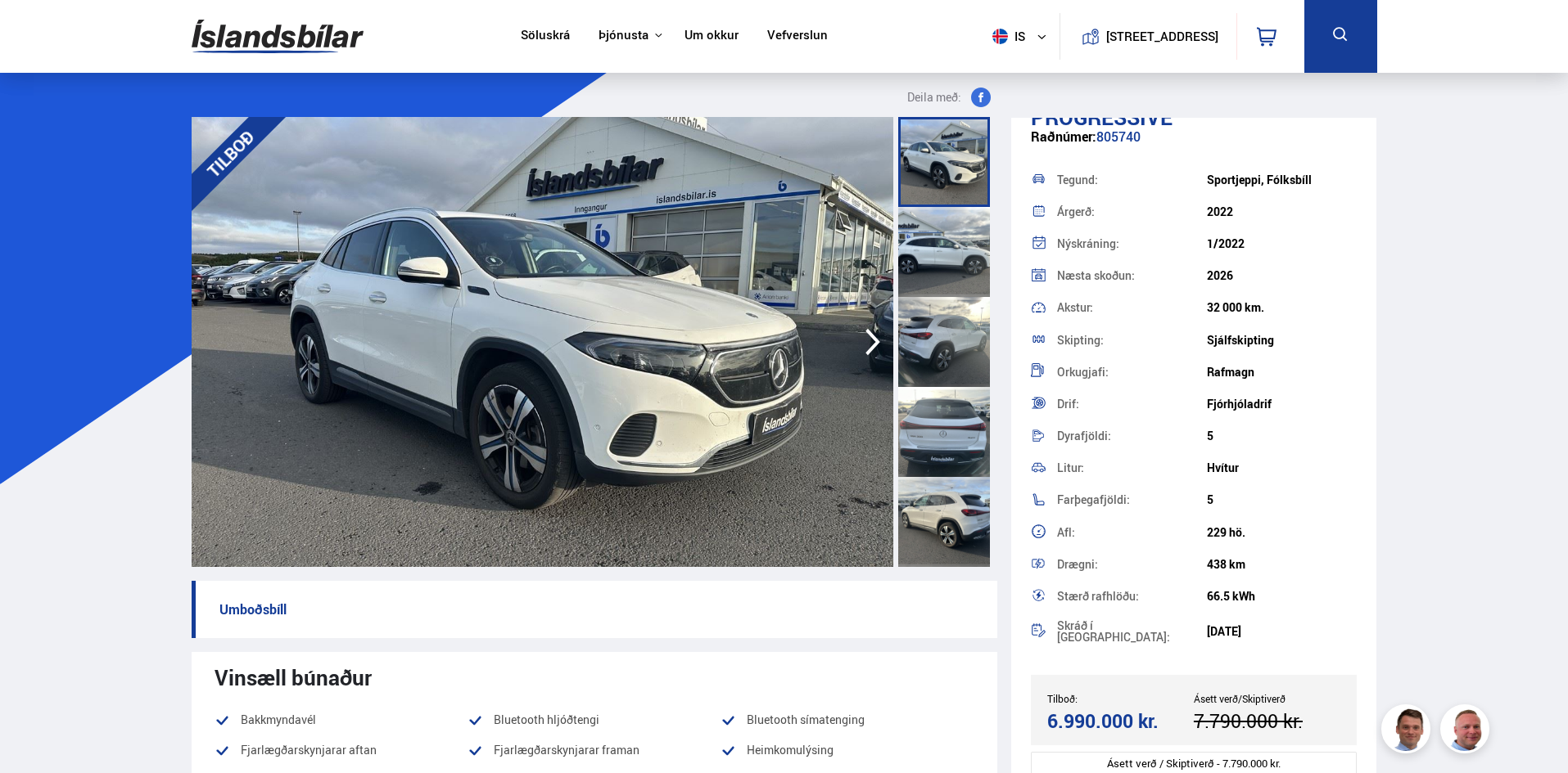
click at [957, 251] on div at bounding box center [943, 251] width 92 height 90
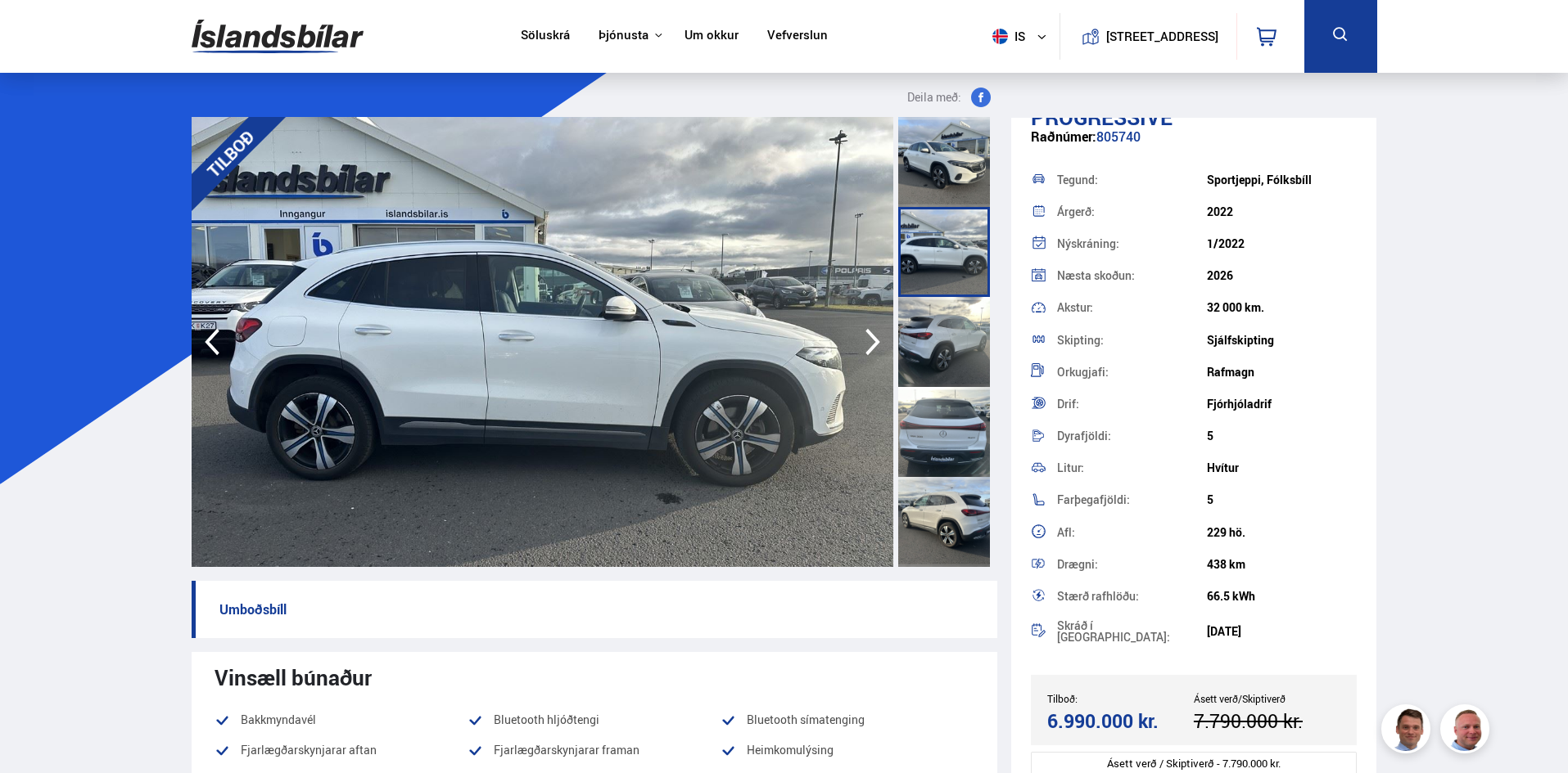
click at [967, 348] on div at bounding box center [943, 341] width 92 height 90
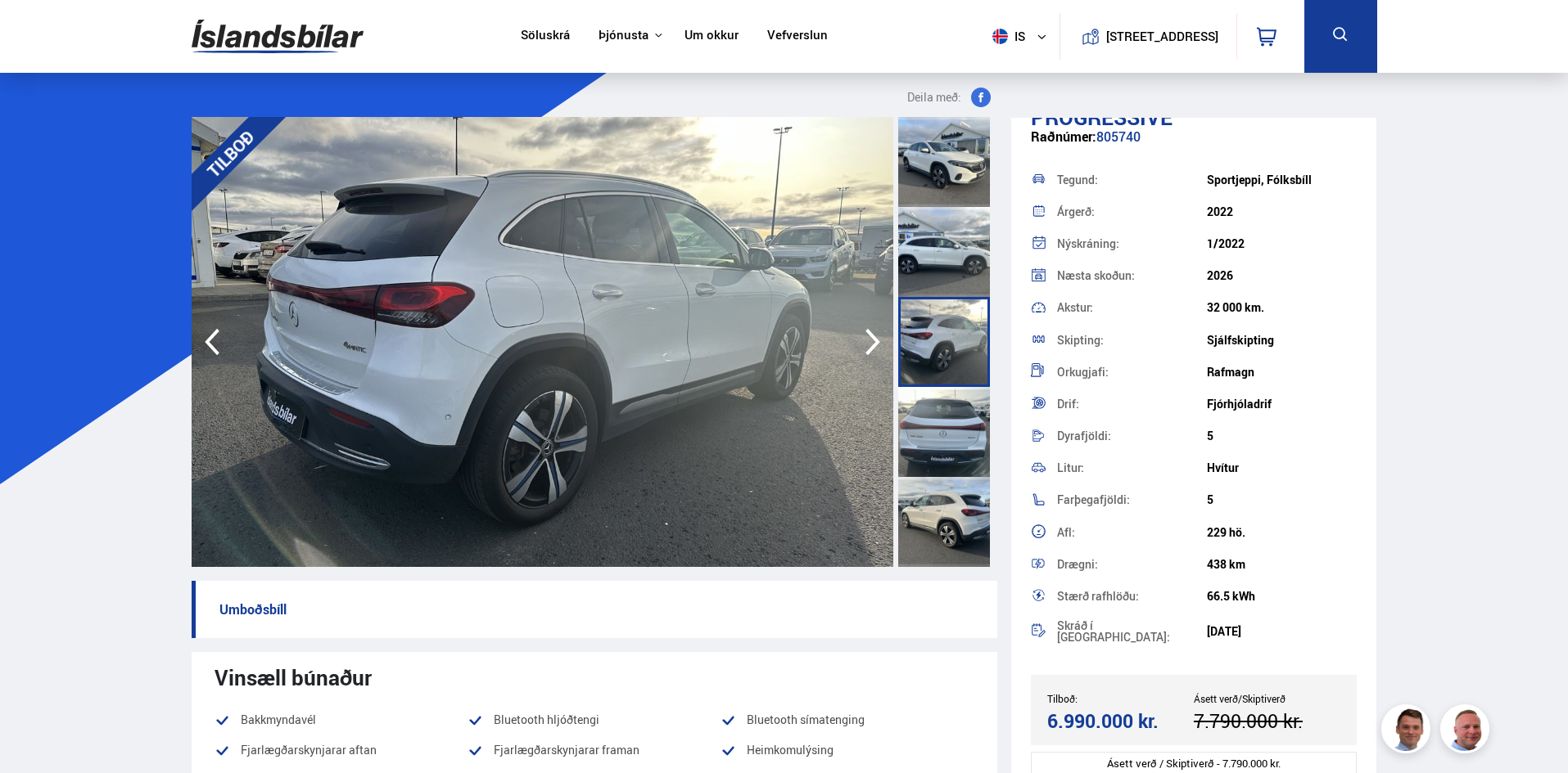
click at [977, 410] on div at bounding box center [943, 432] width 92 height 90
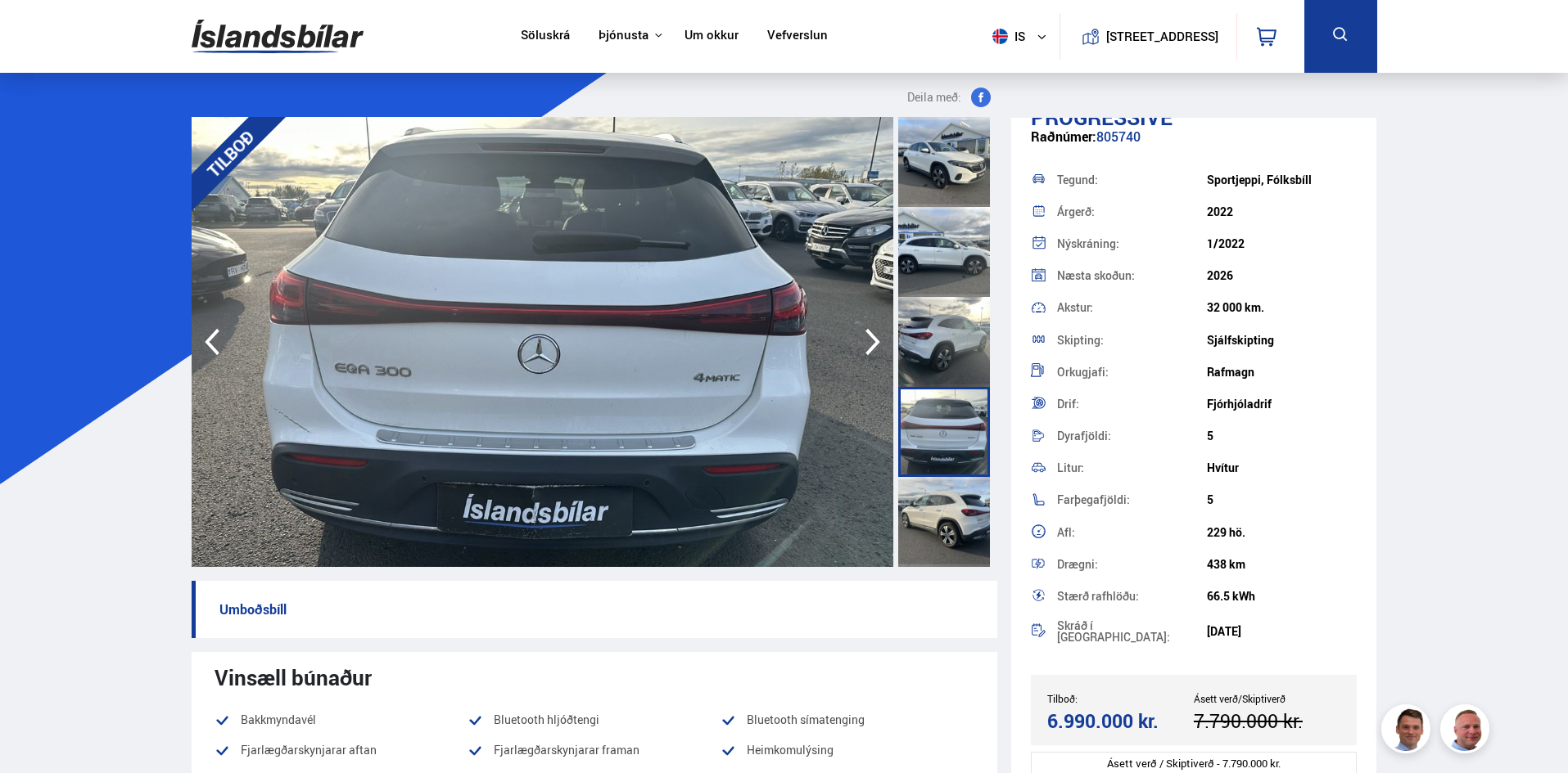
click at [974, 533] on div at bounding box center [943, 522] width 92 height 90
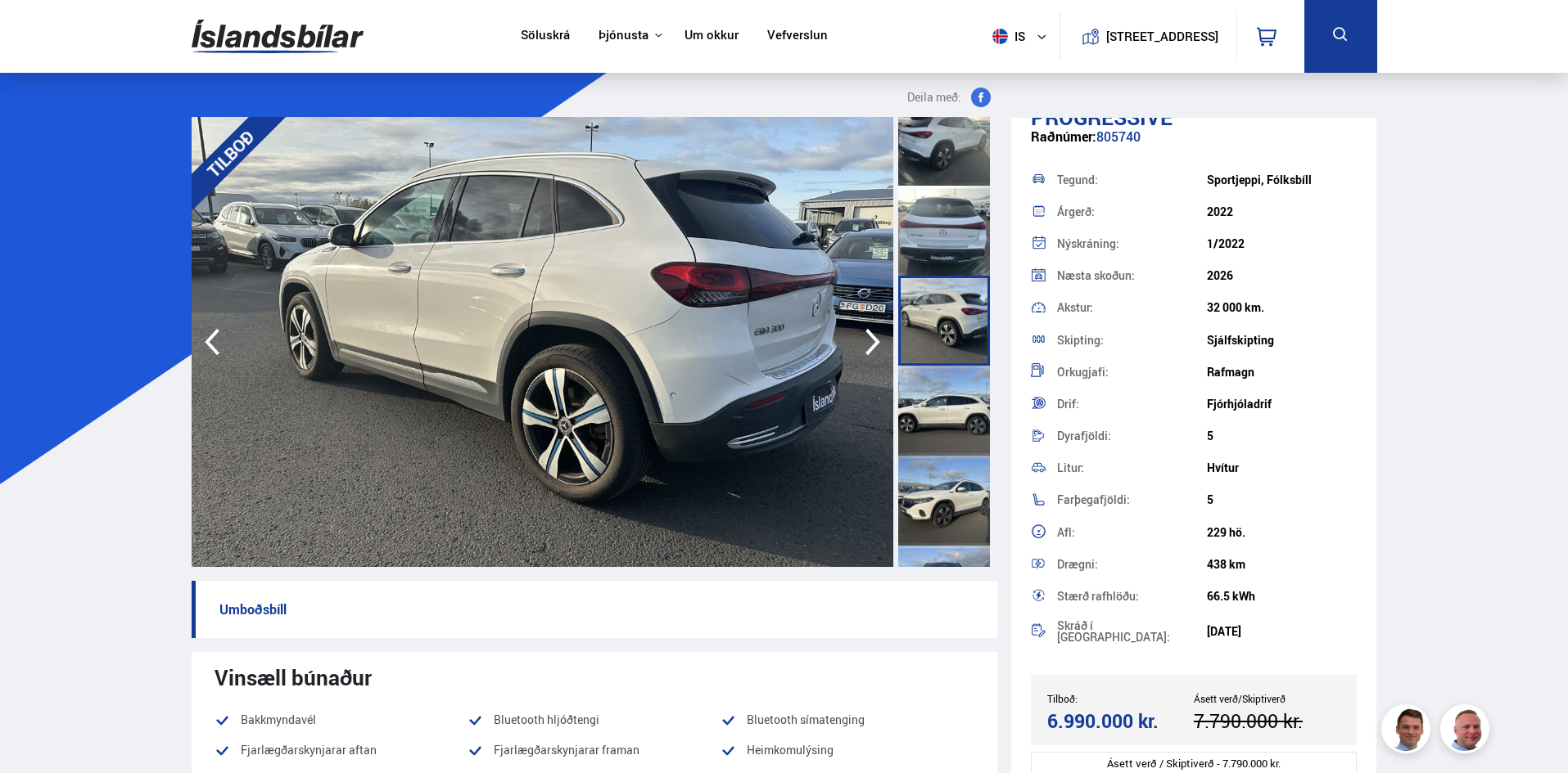
scroll to position [202, 0]
click at [952, 482] on div at bounding box center [943, 500] width 92 height 90
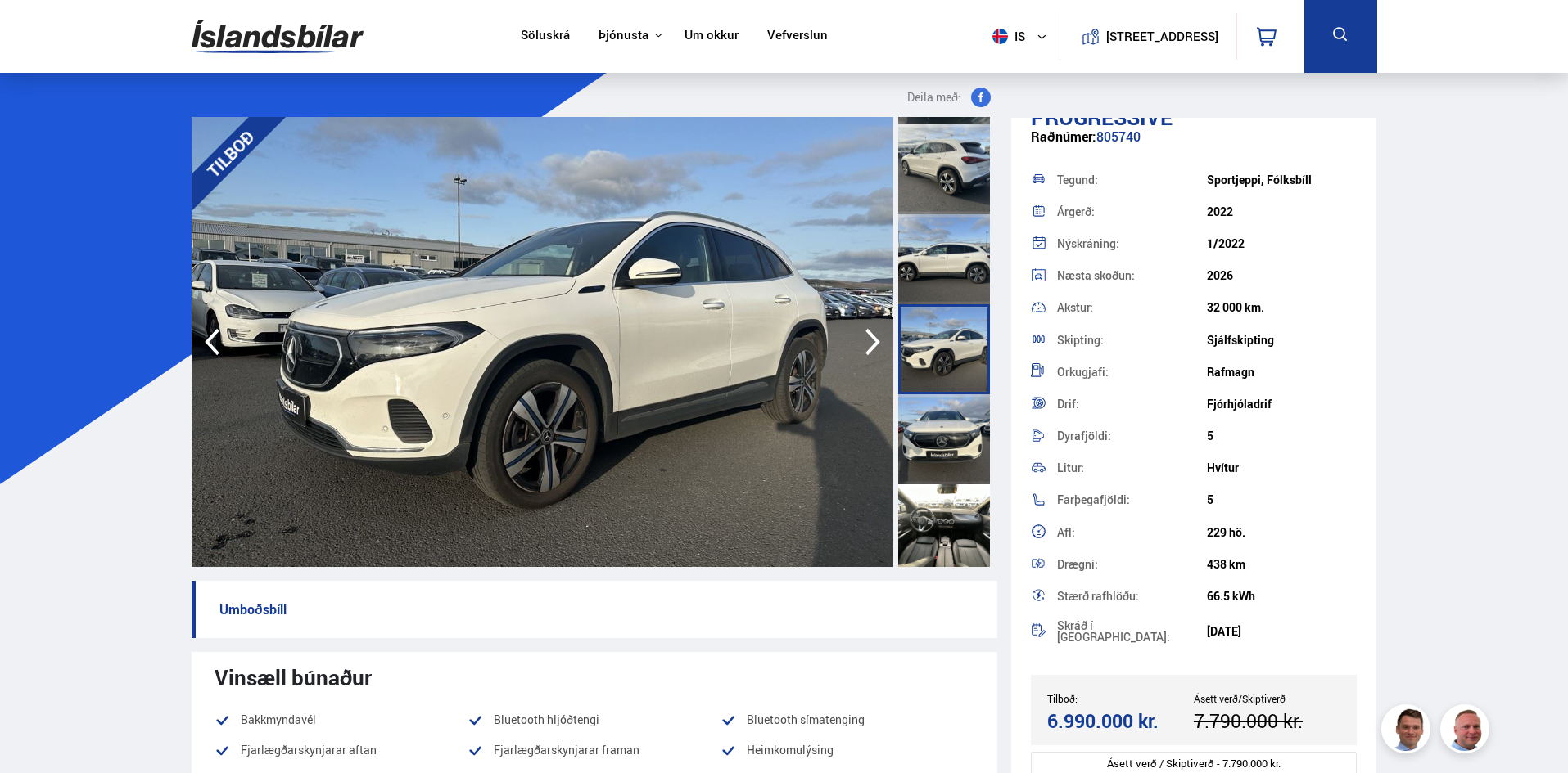
scroll to position [362, 0]
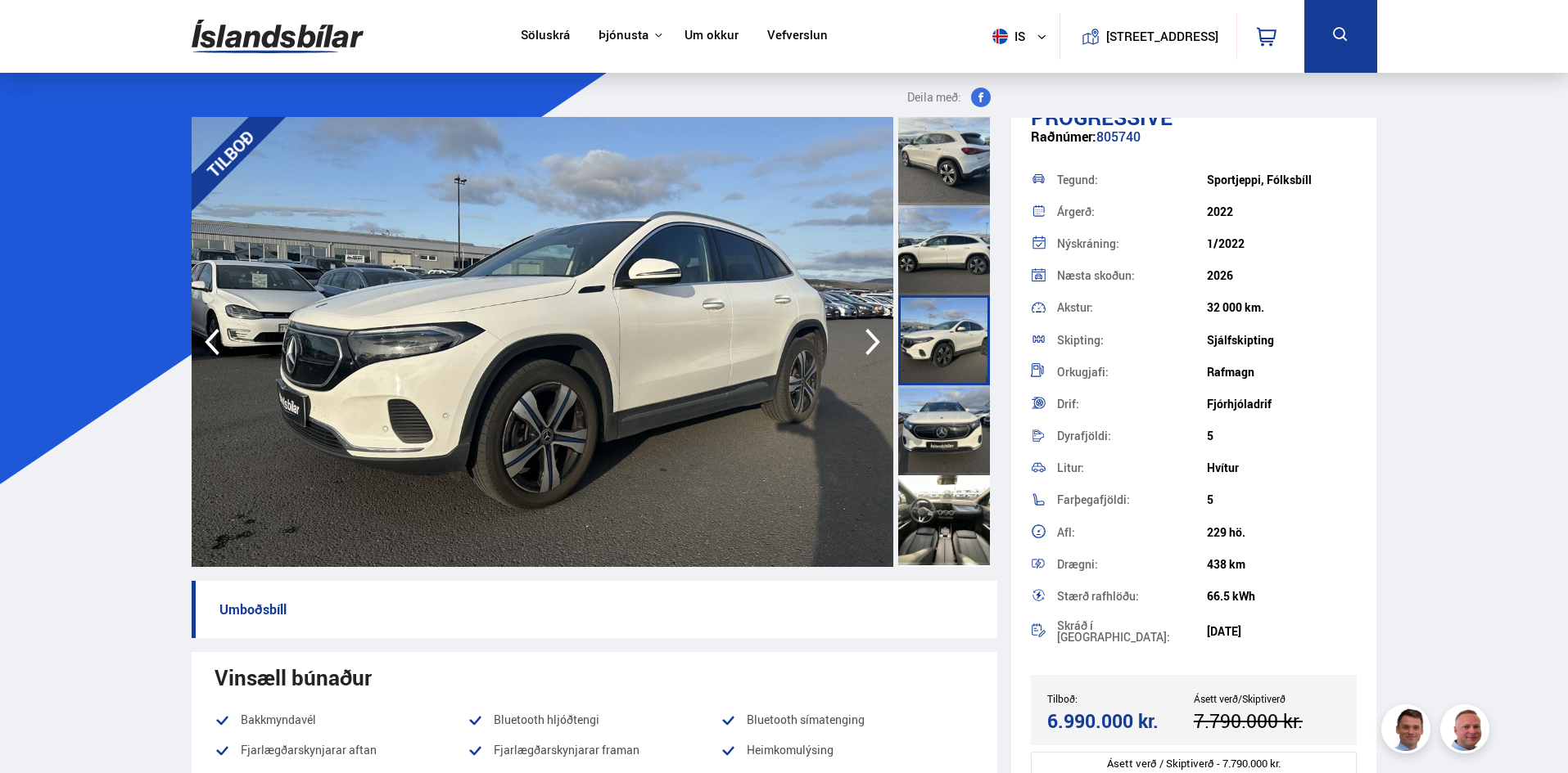
click at [952, 482] on div at bounding box center [943, 520] width 92 height 90
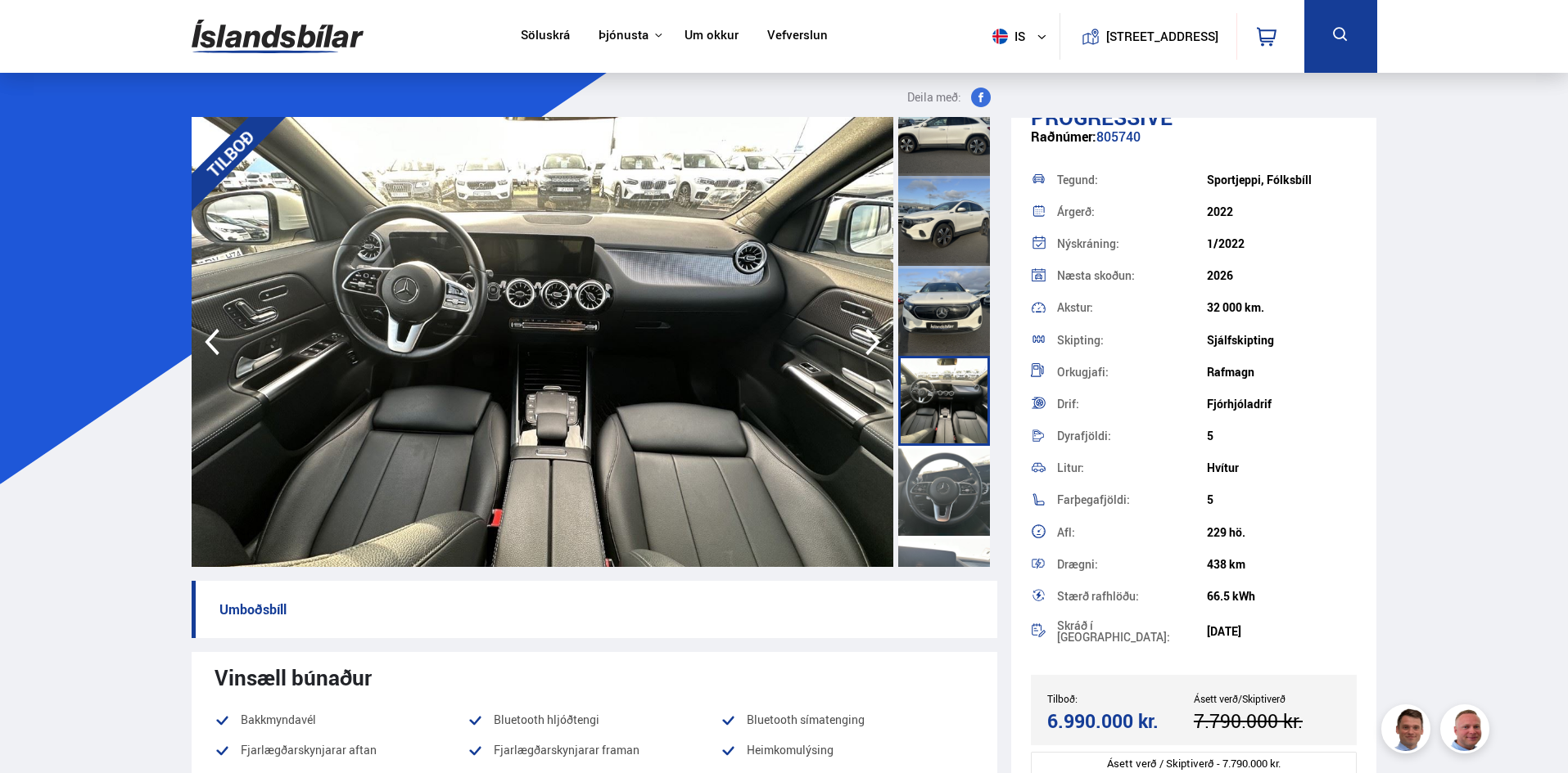
scroll to position [481, 0]
click at [952, 482] on div at bounding box center [943, 489] width 92 height 90
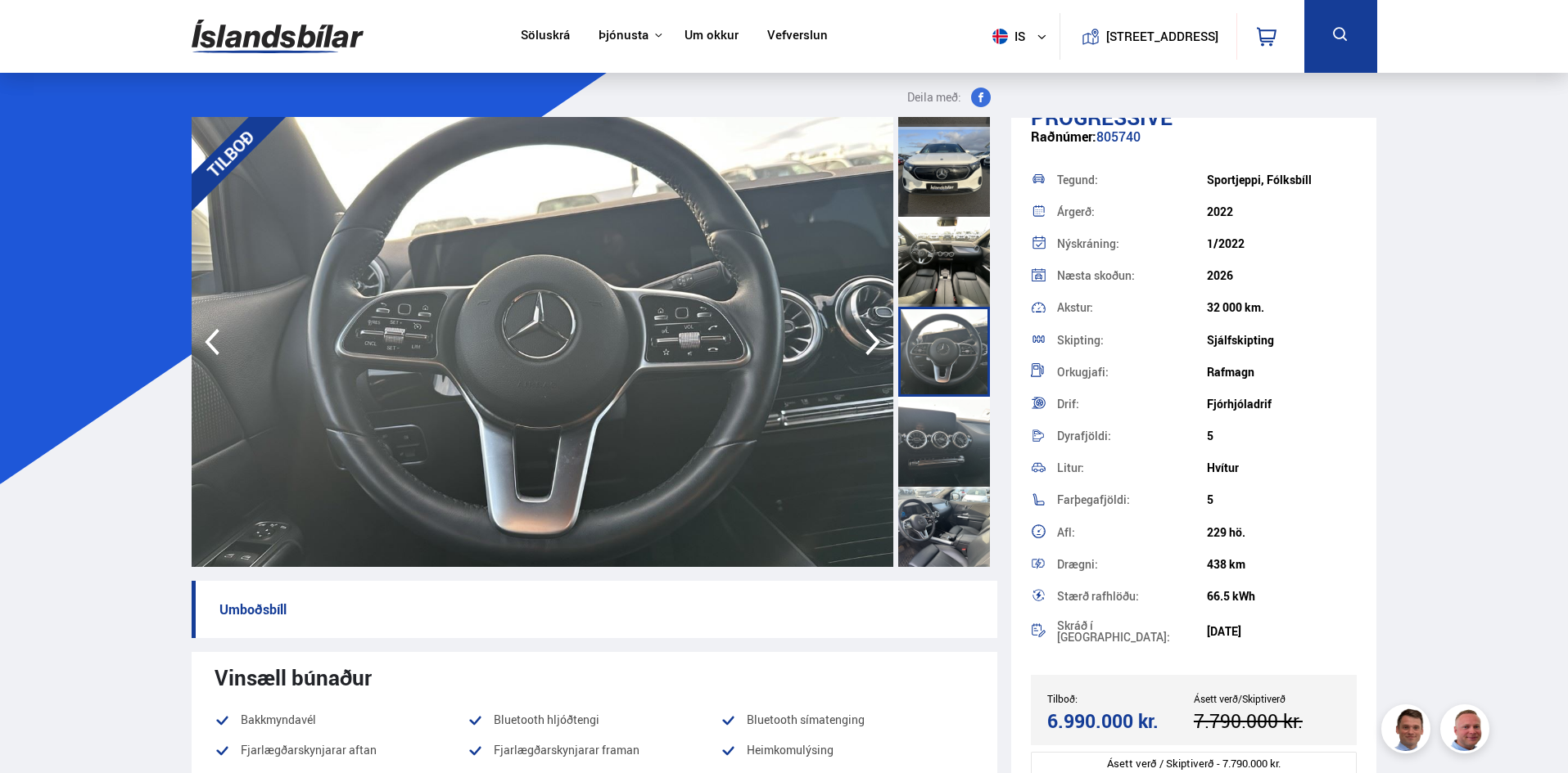
scroll to position [621, 0]
click at [952, 482] on div at bounding box center [943, 440] width 92 height 90
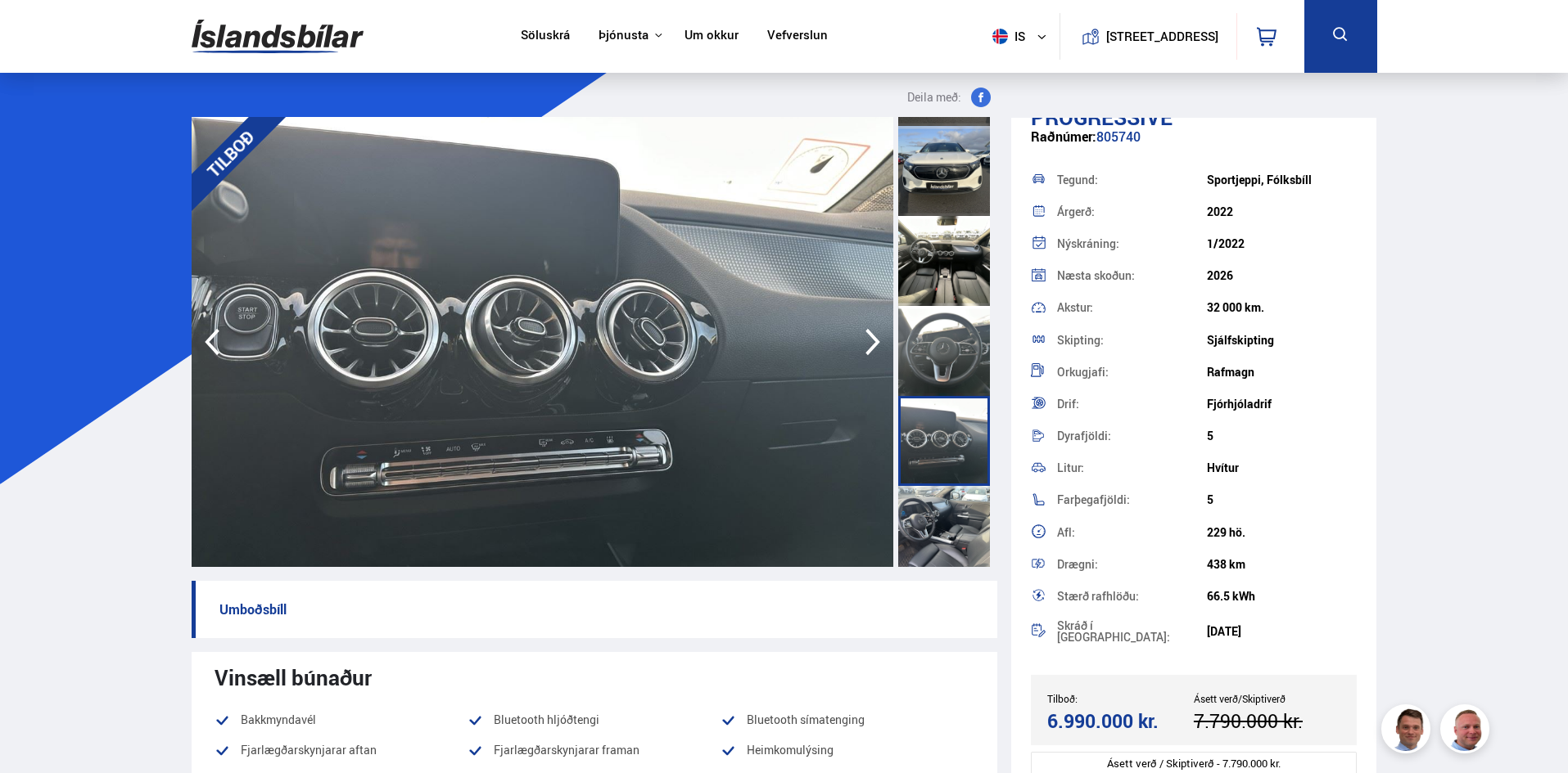
click at [945, 499] on div at bounding box center [943, 531] width 92 height 90
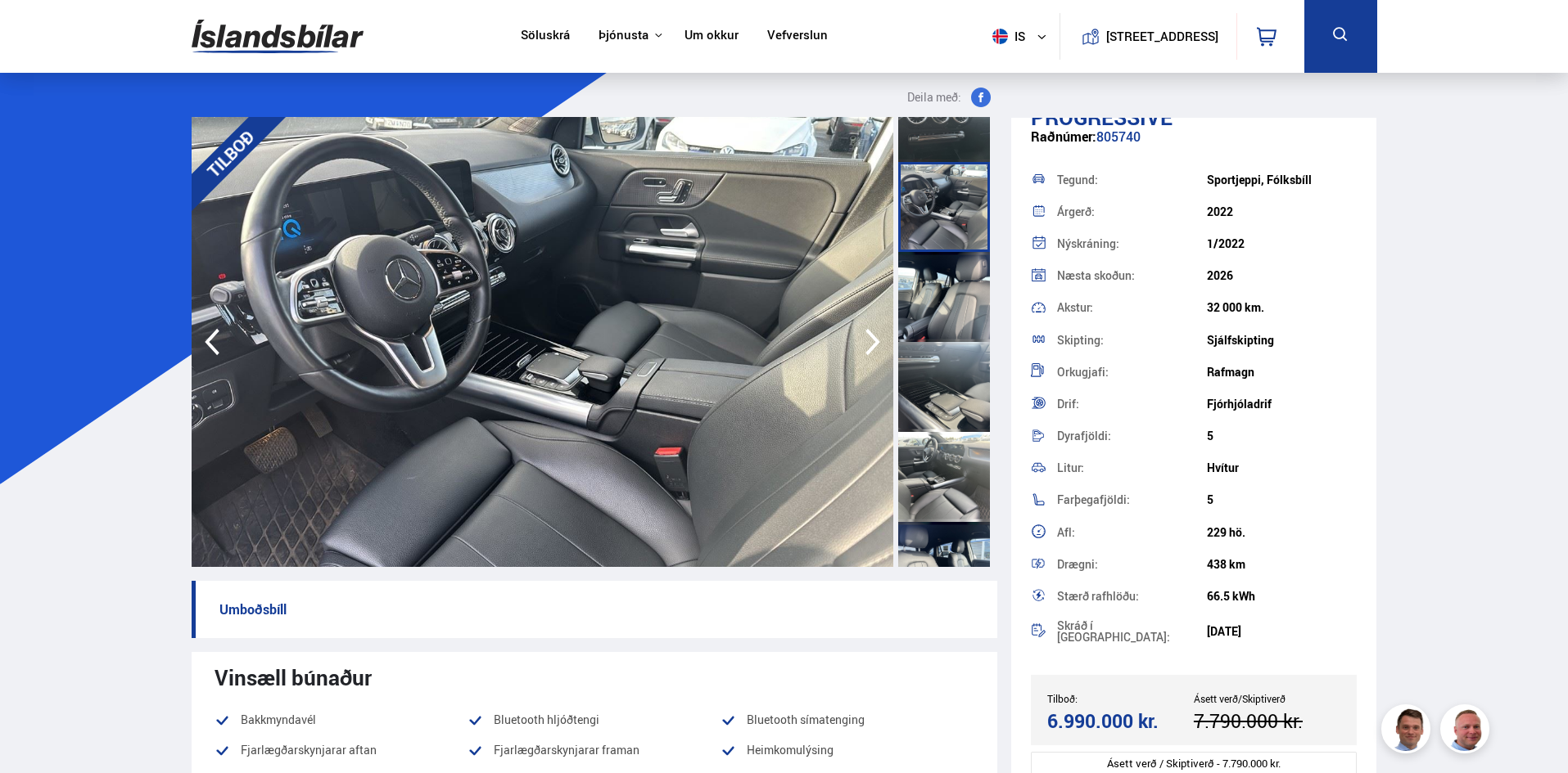
scroll to position [945, 0]
click at [945, 499] on div at bounding box center [943, 476] width 92 height 90
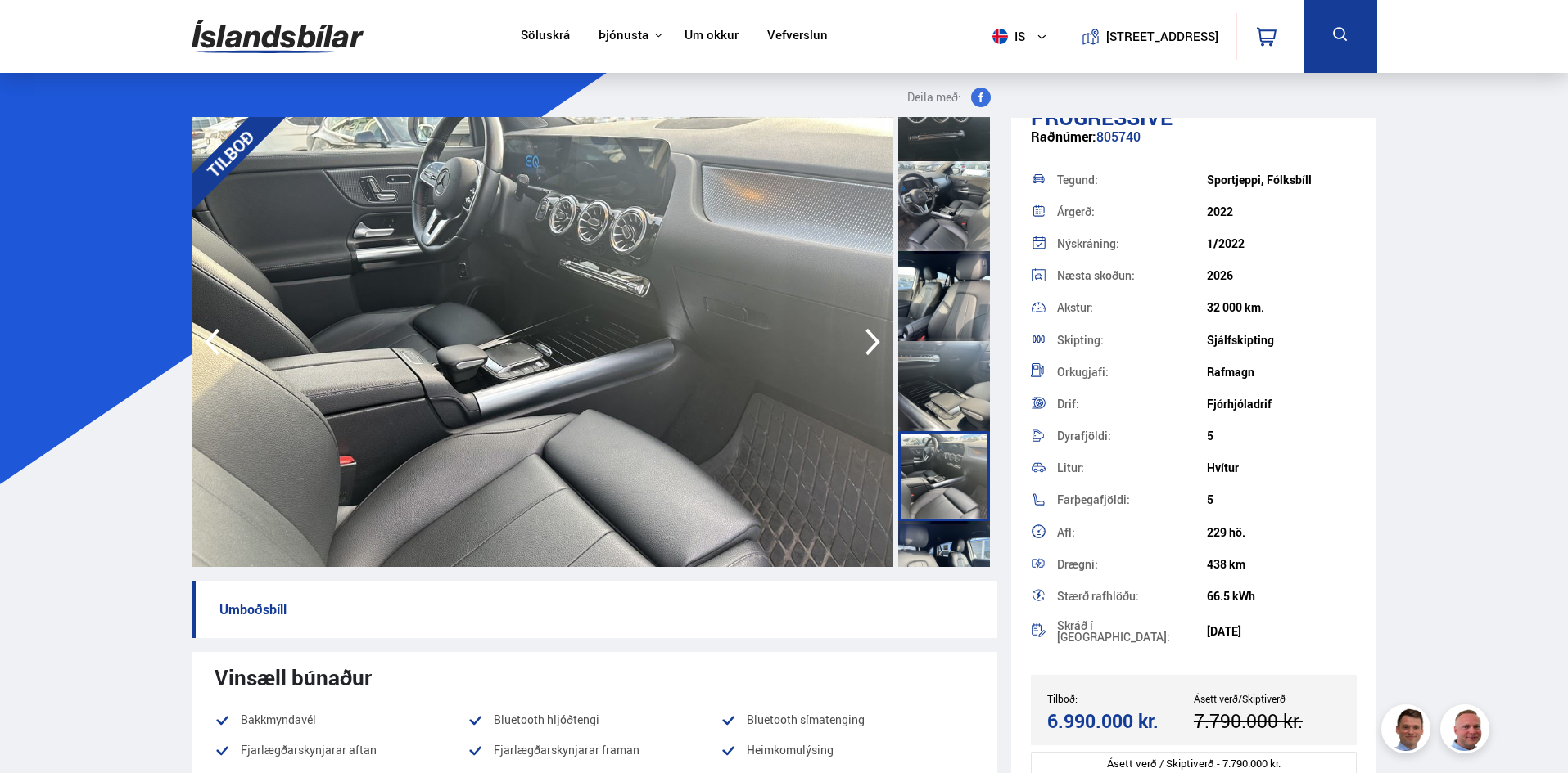
click at [949, 534] on div at bounding box center [943, 566] width 92 height 90
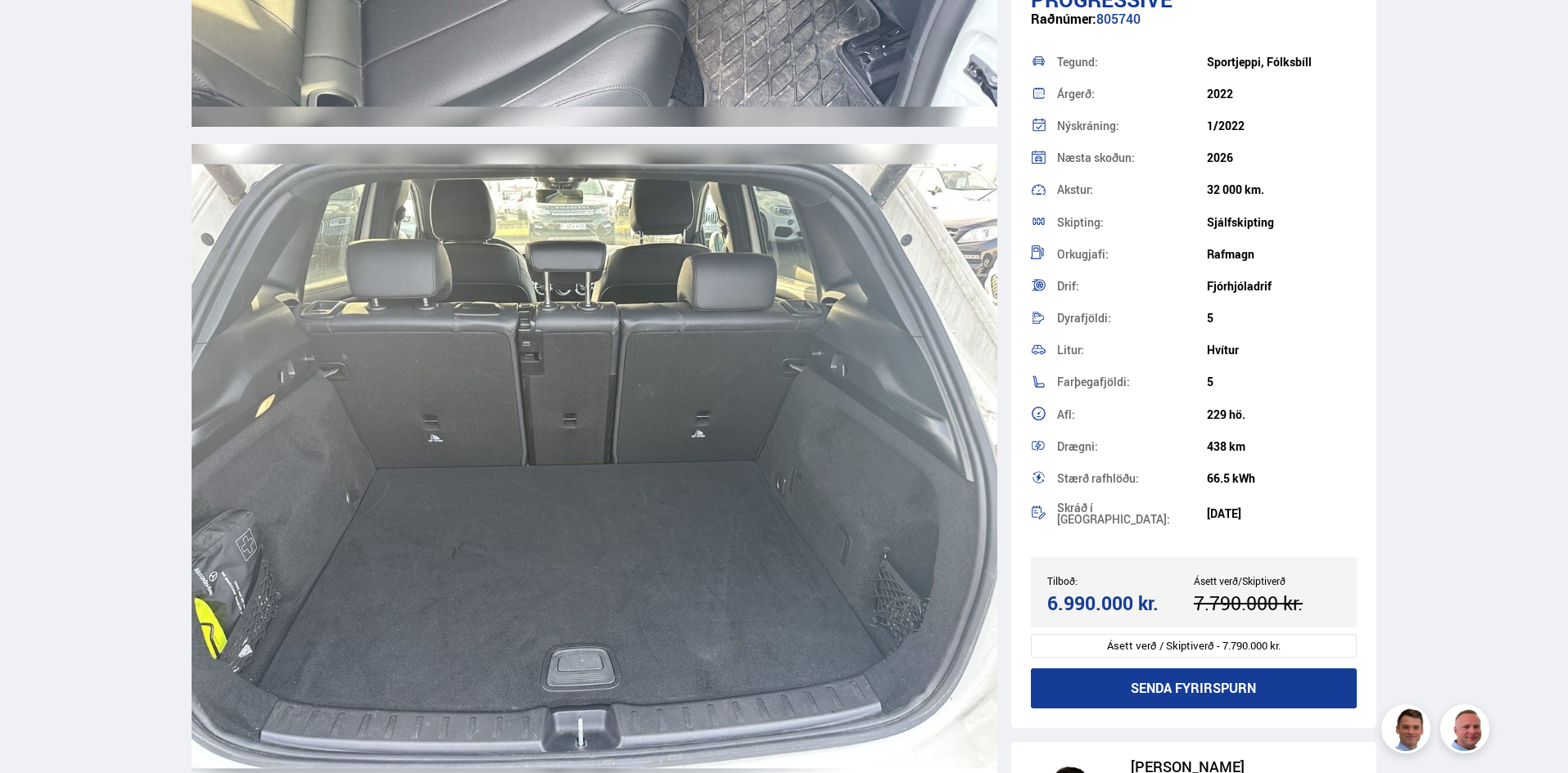
scroll to position [14613, 0]
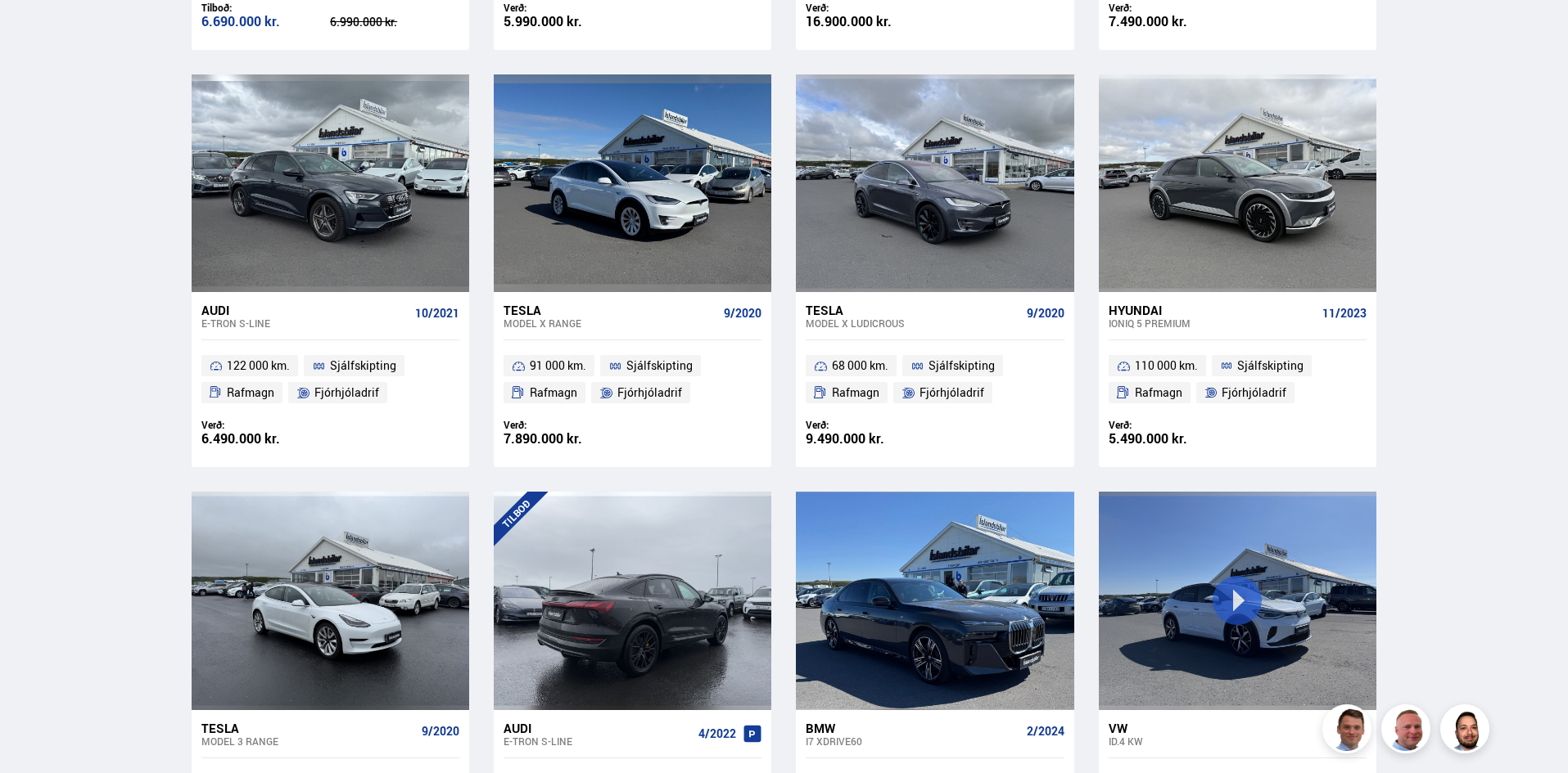
scroll to position [1978, 0]
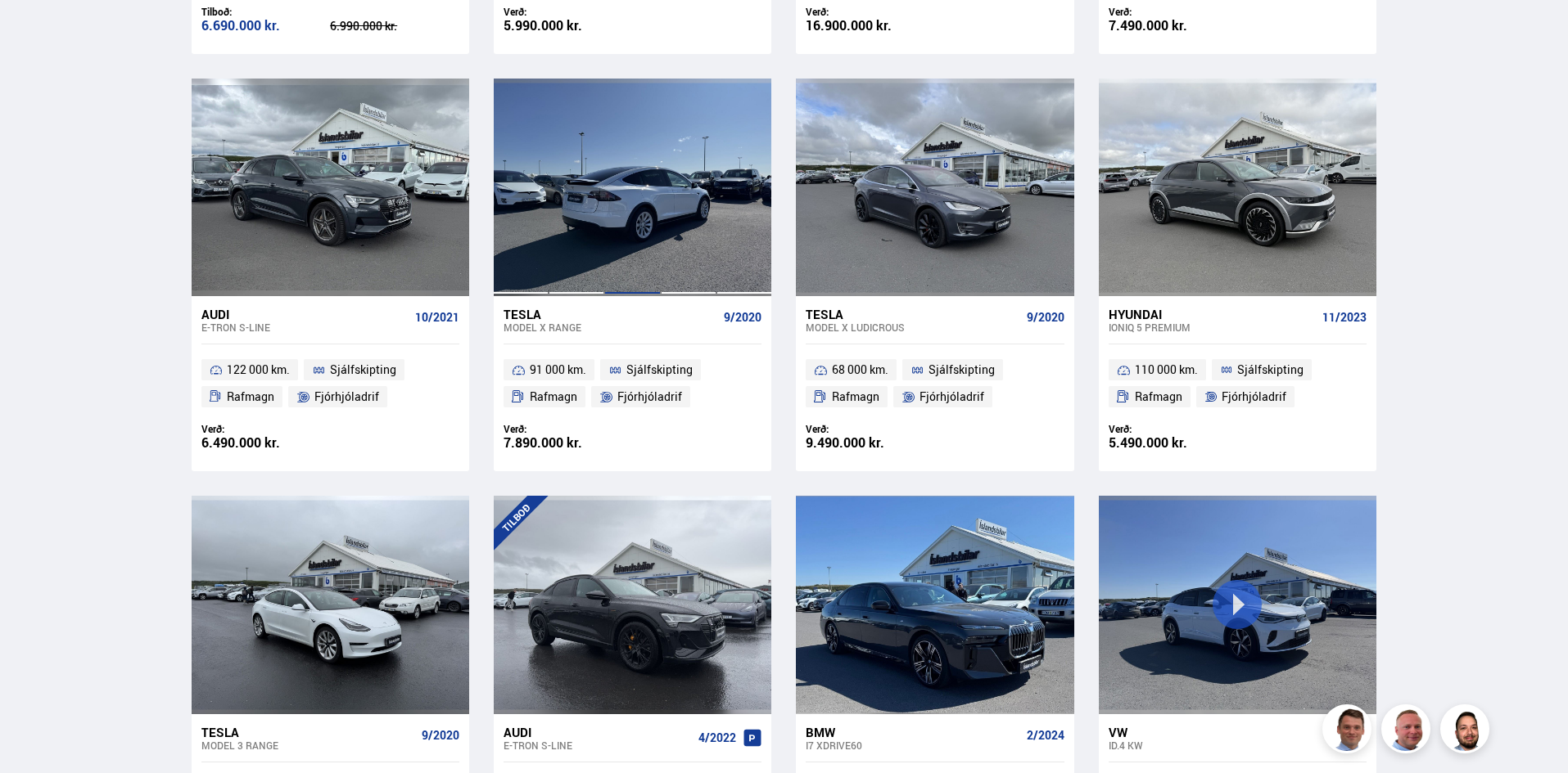
click at [617, 244] on div at bounding box center [632, 187] width 56 height 218
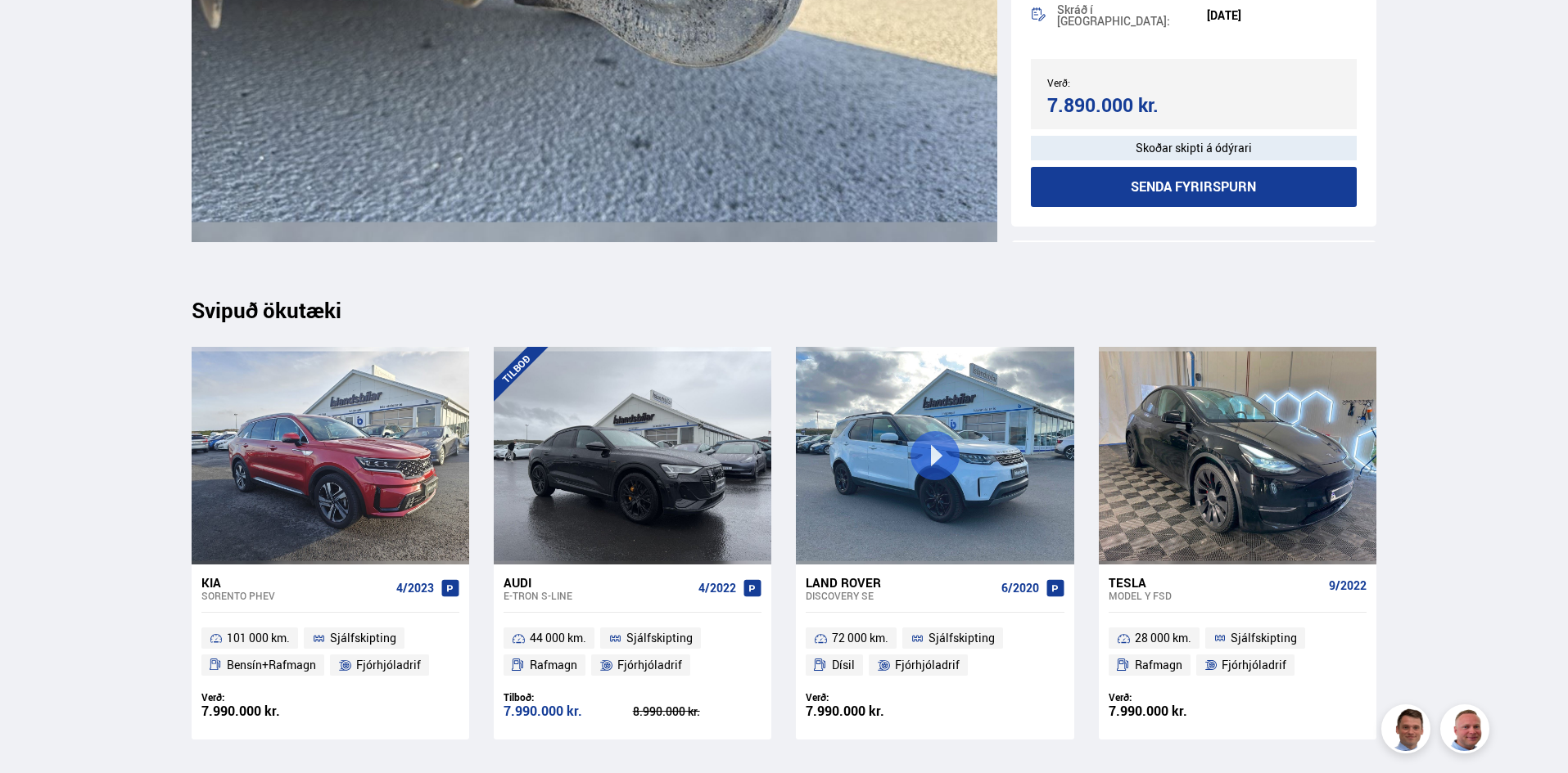
scroll to position [19811, 0]
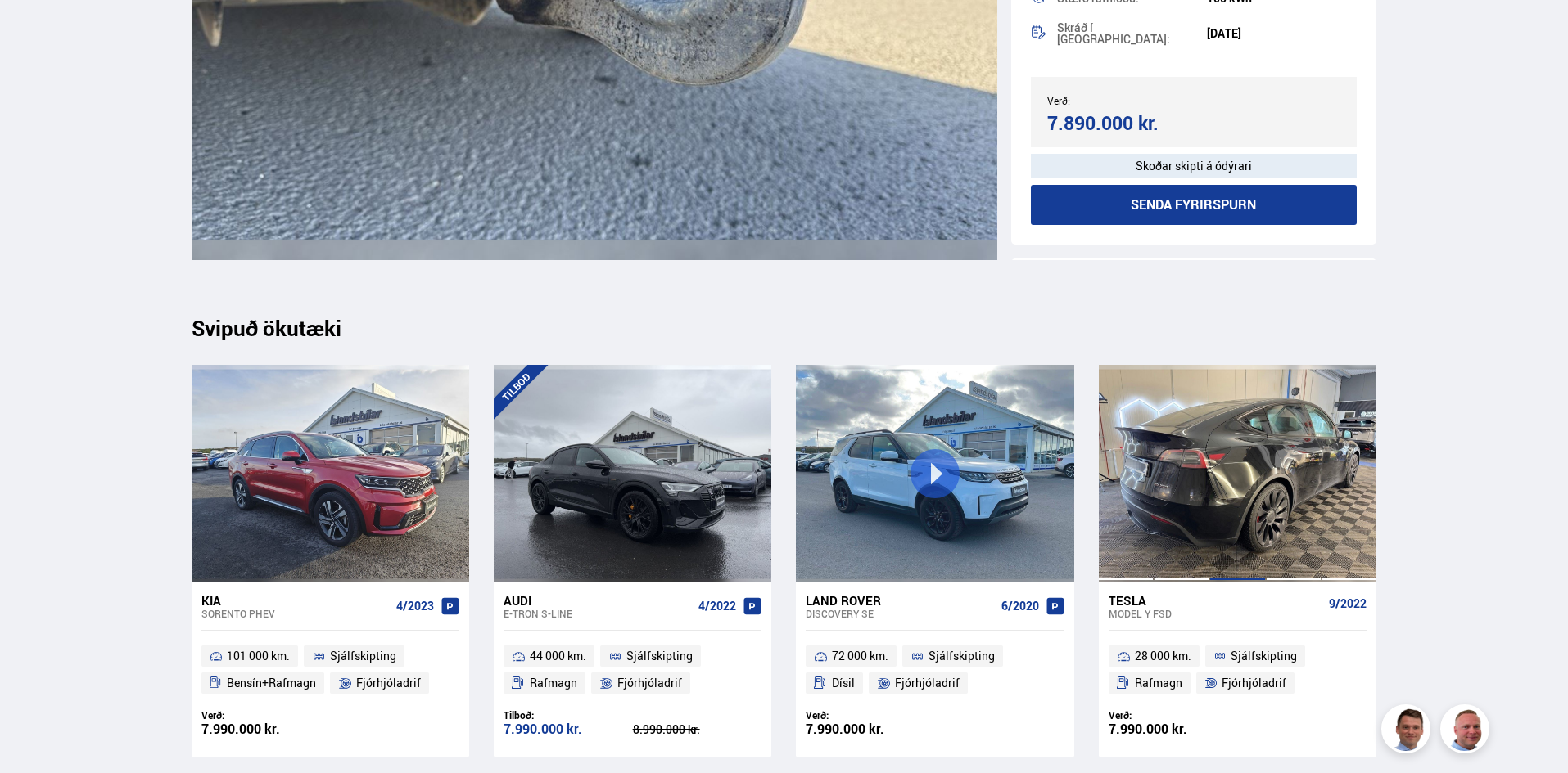
click at [1259, 475] on div at bounding box center [1237, 474] width 56 height 218
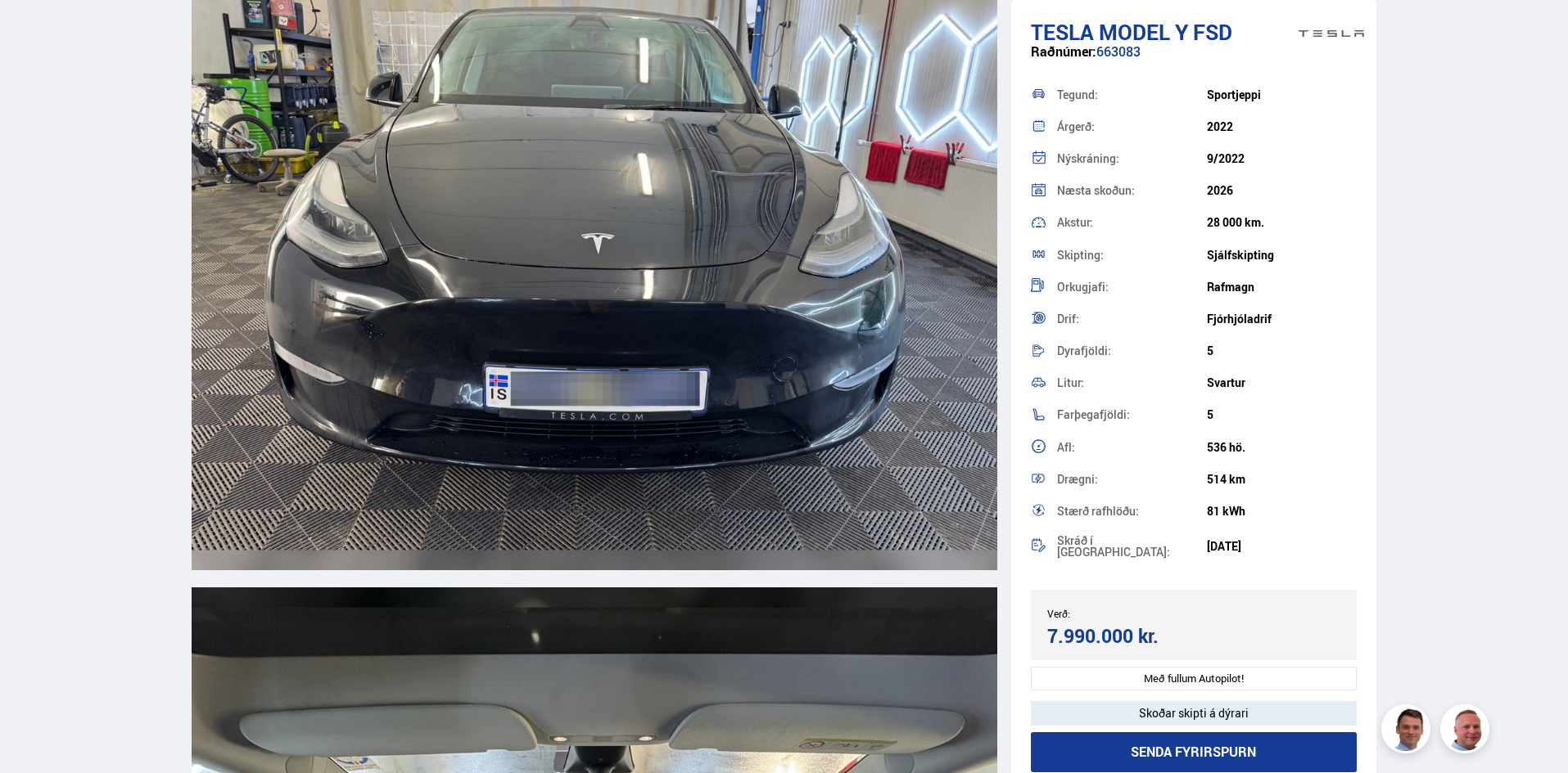
scroll to position [7660, 0]
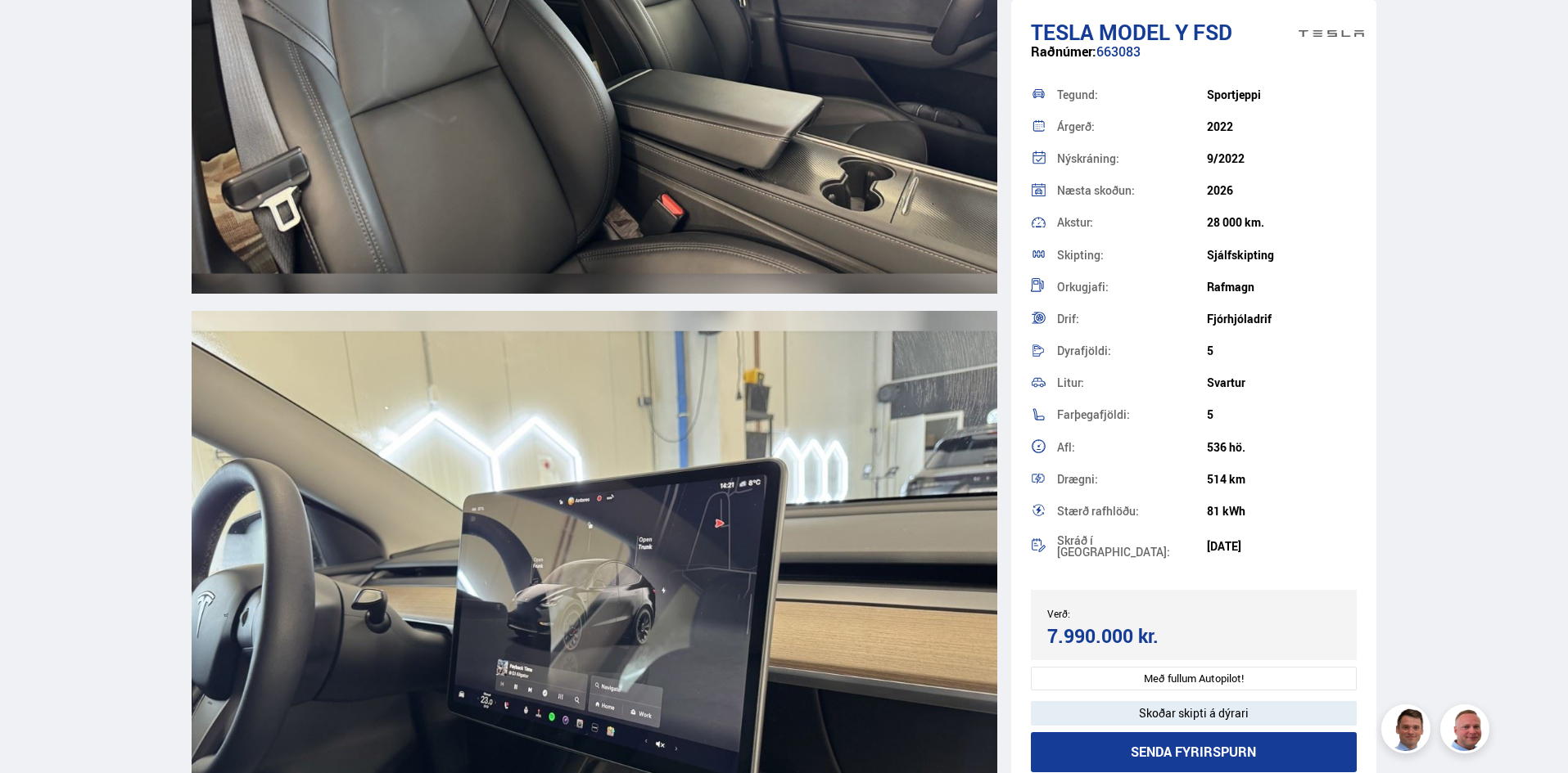
scroll to position [19811, 0]
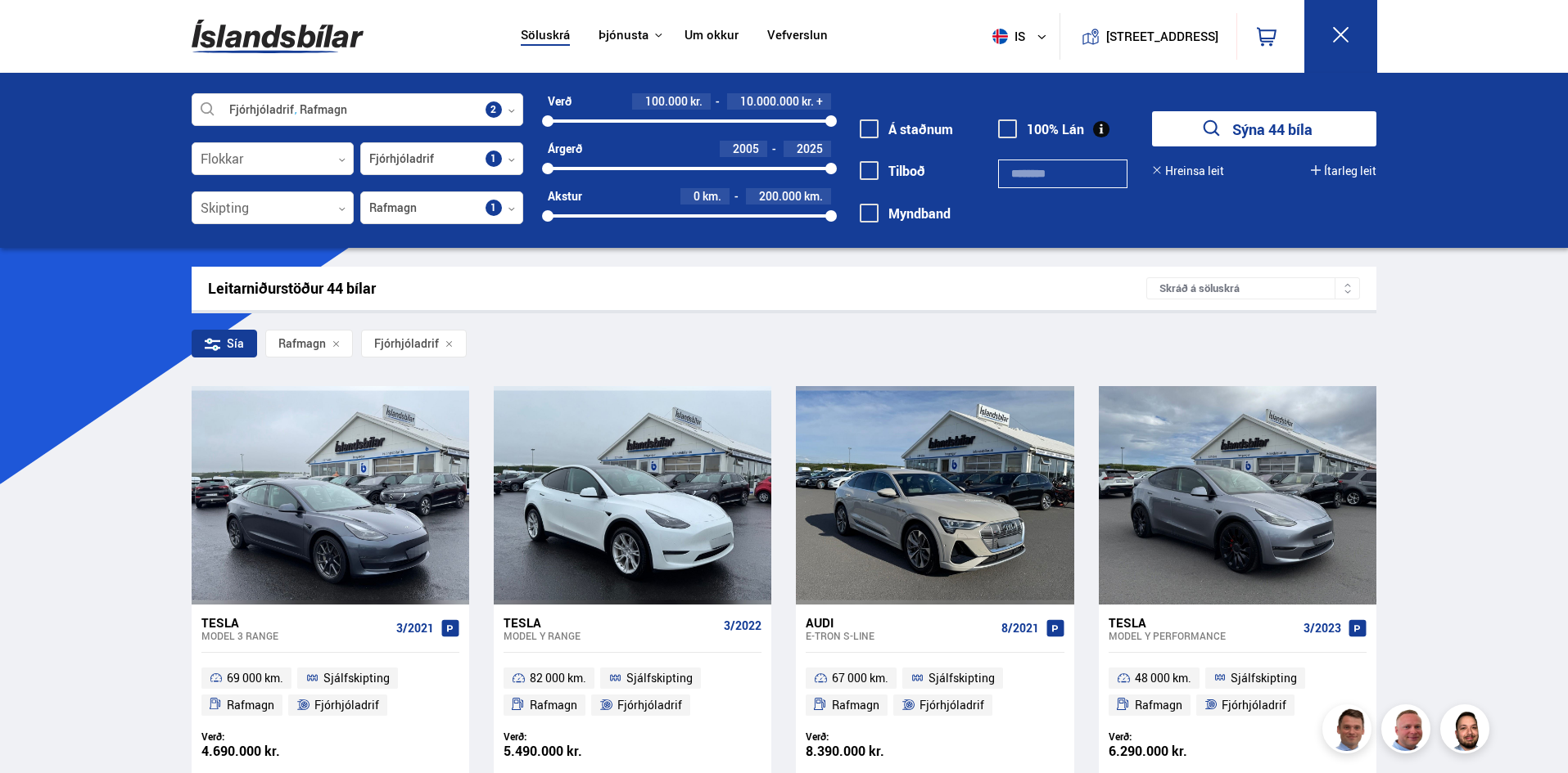
click at [319, 34] on img at bounding box center [278, 36] width 172 height 53
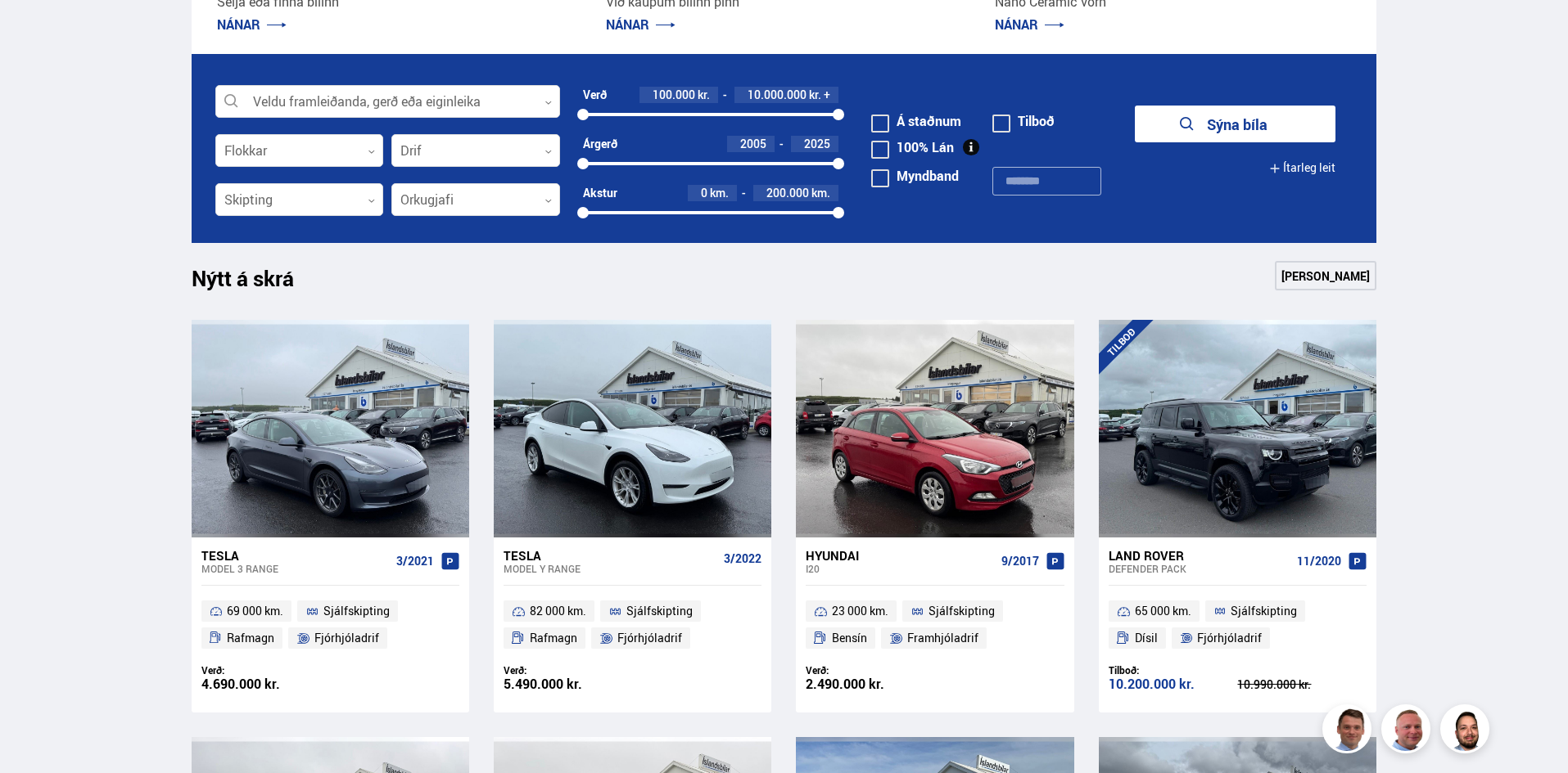
scroll to position [500, 0]
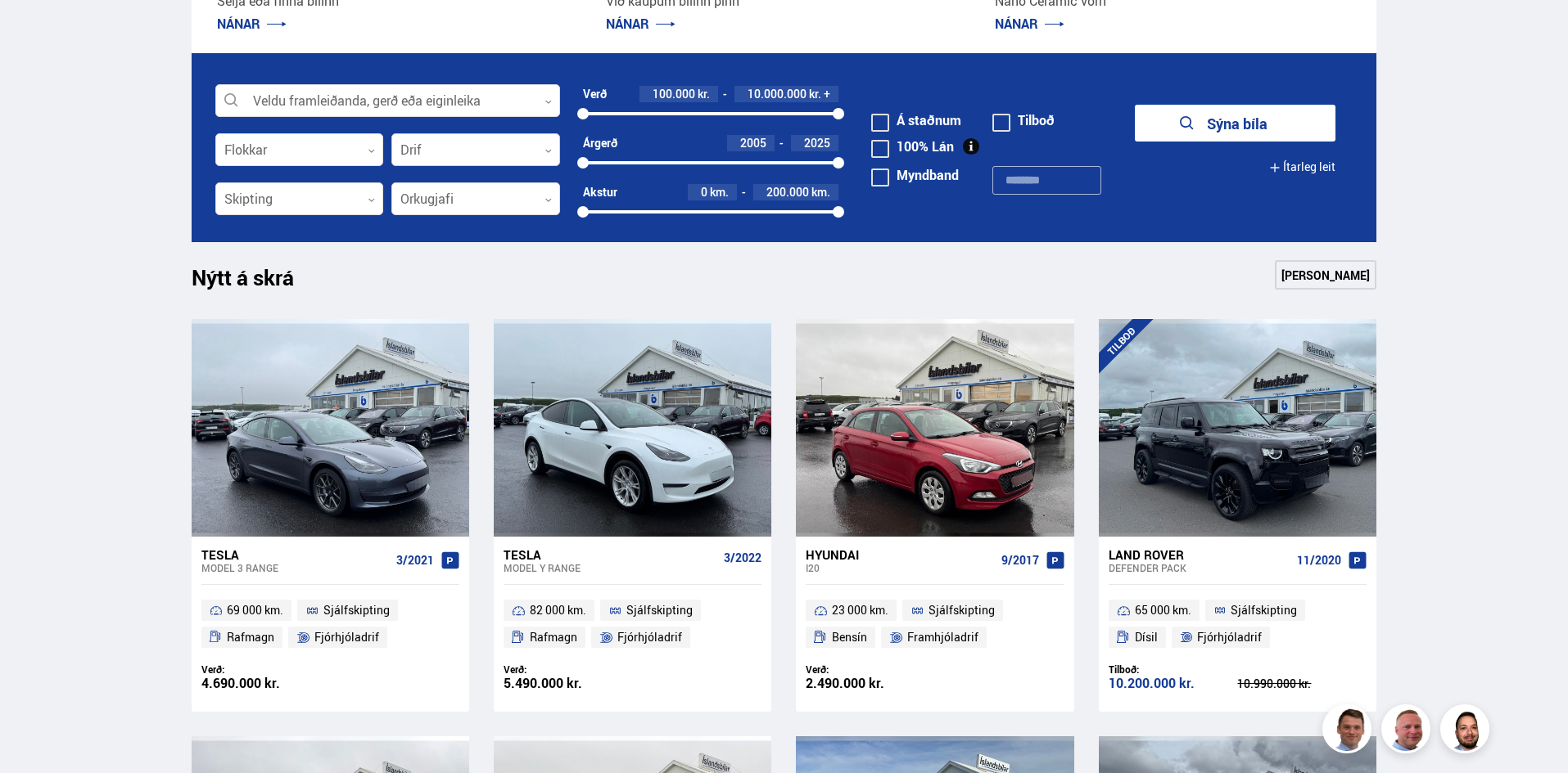
click at [420, 160] on div at bounding box center [476, 150] width 169 height 32
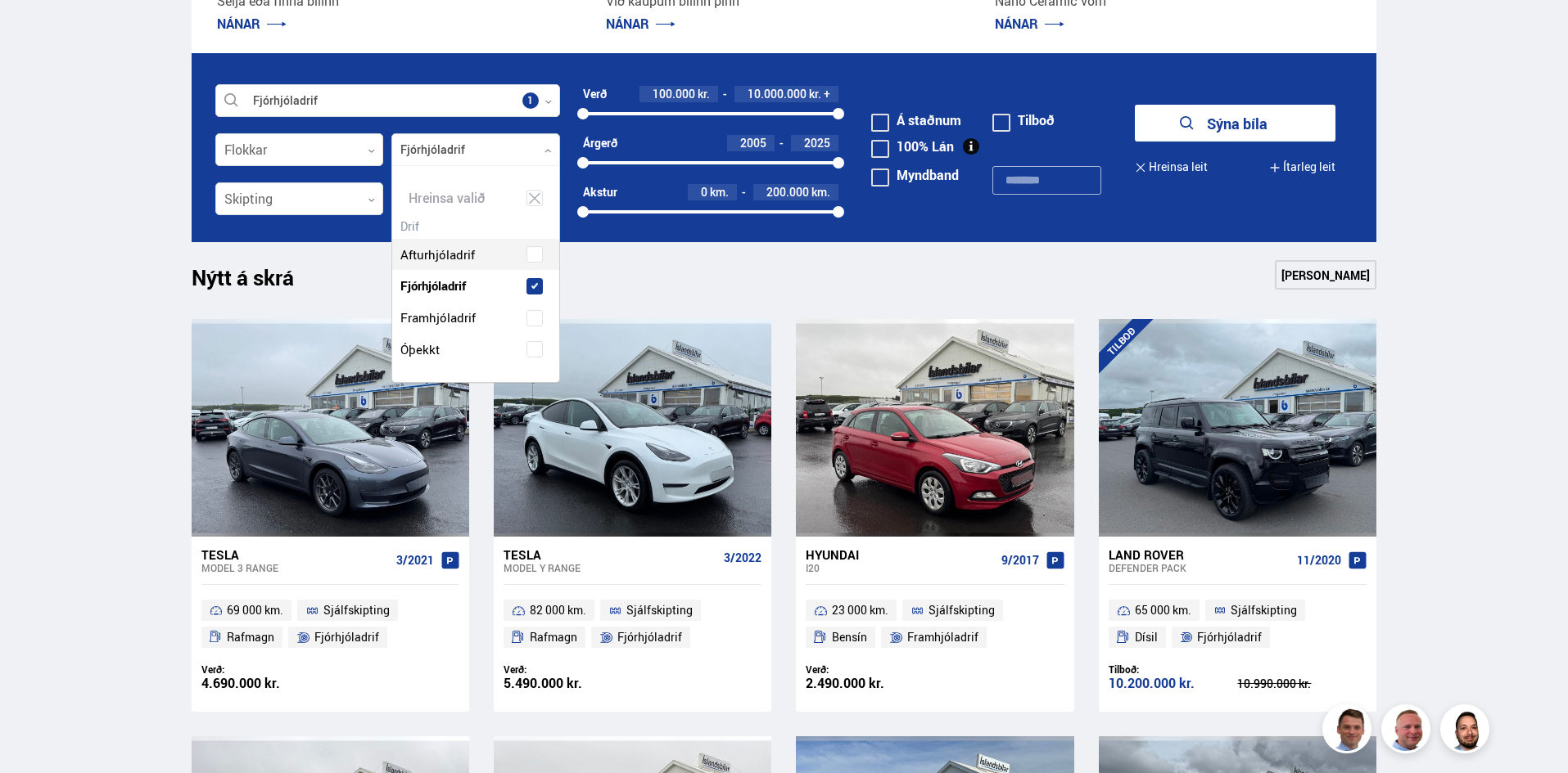
scroll to position [216, 166]
click at [436, 256] on div "Afturhjóladrif Fjórhjóladrif Framhjóladrif Óþekkt" at bounding box center [476, 290] width 167 height 151
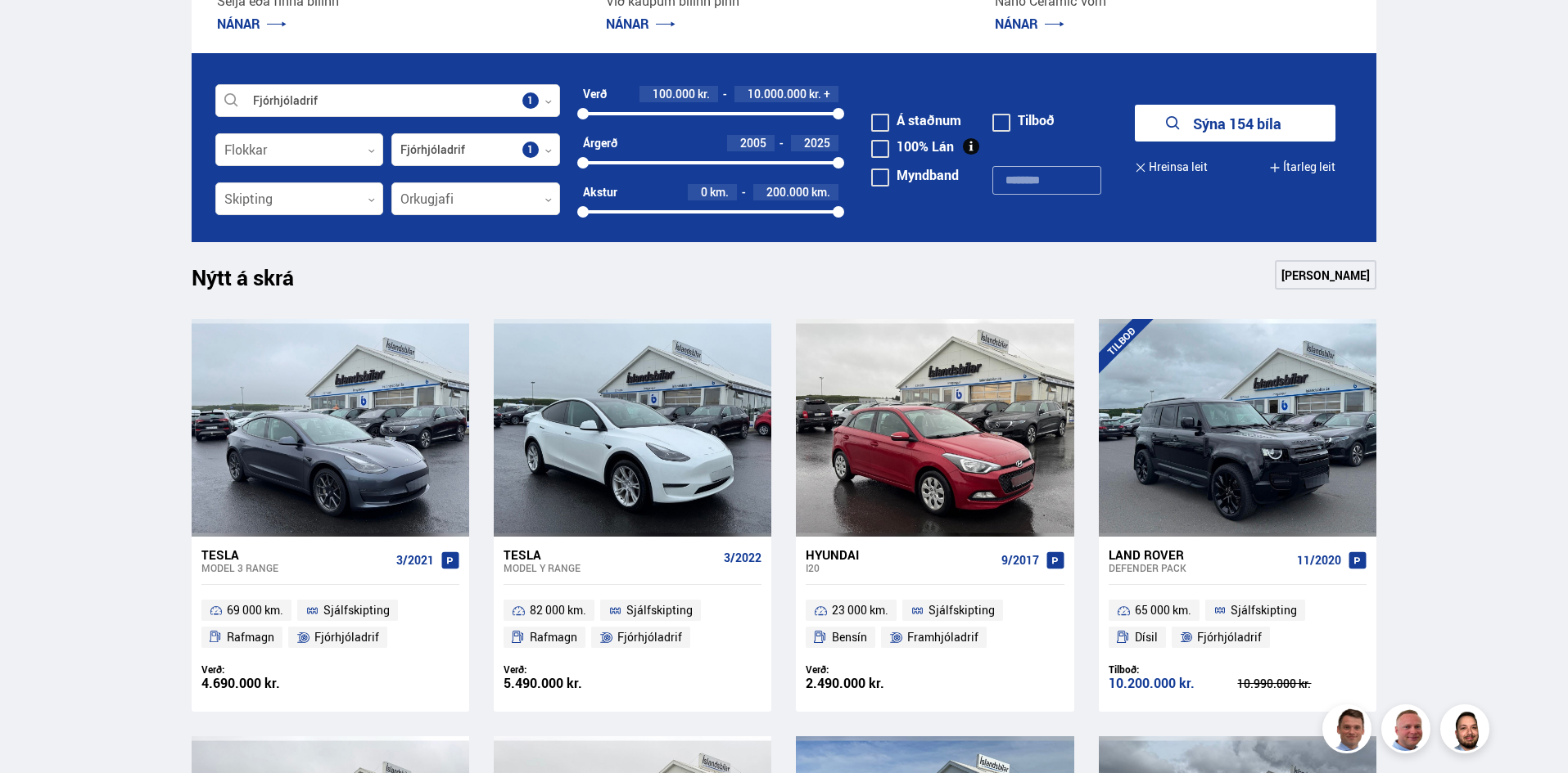
click at [590, 235] on form "Fjórhjóladrif Veldu framleiðanda, gerð eða eiginleika 1 Flokkar 0 Fjórhjóladrif…" at bounding box center [784, 148] width 1185 height 189
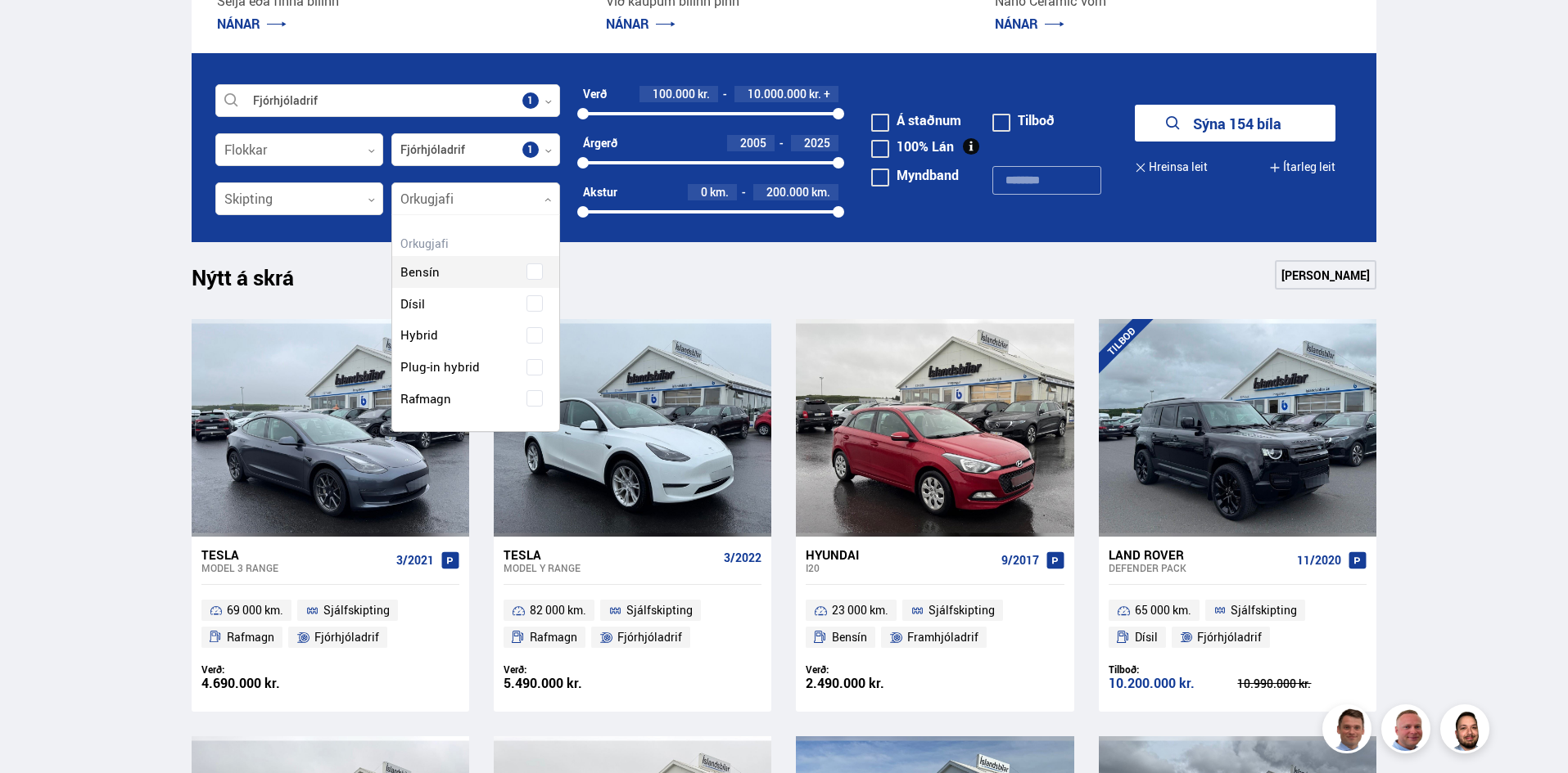
click at [512, 198] on div at bounding box center [476, 199] width 169 height 32
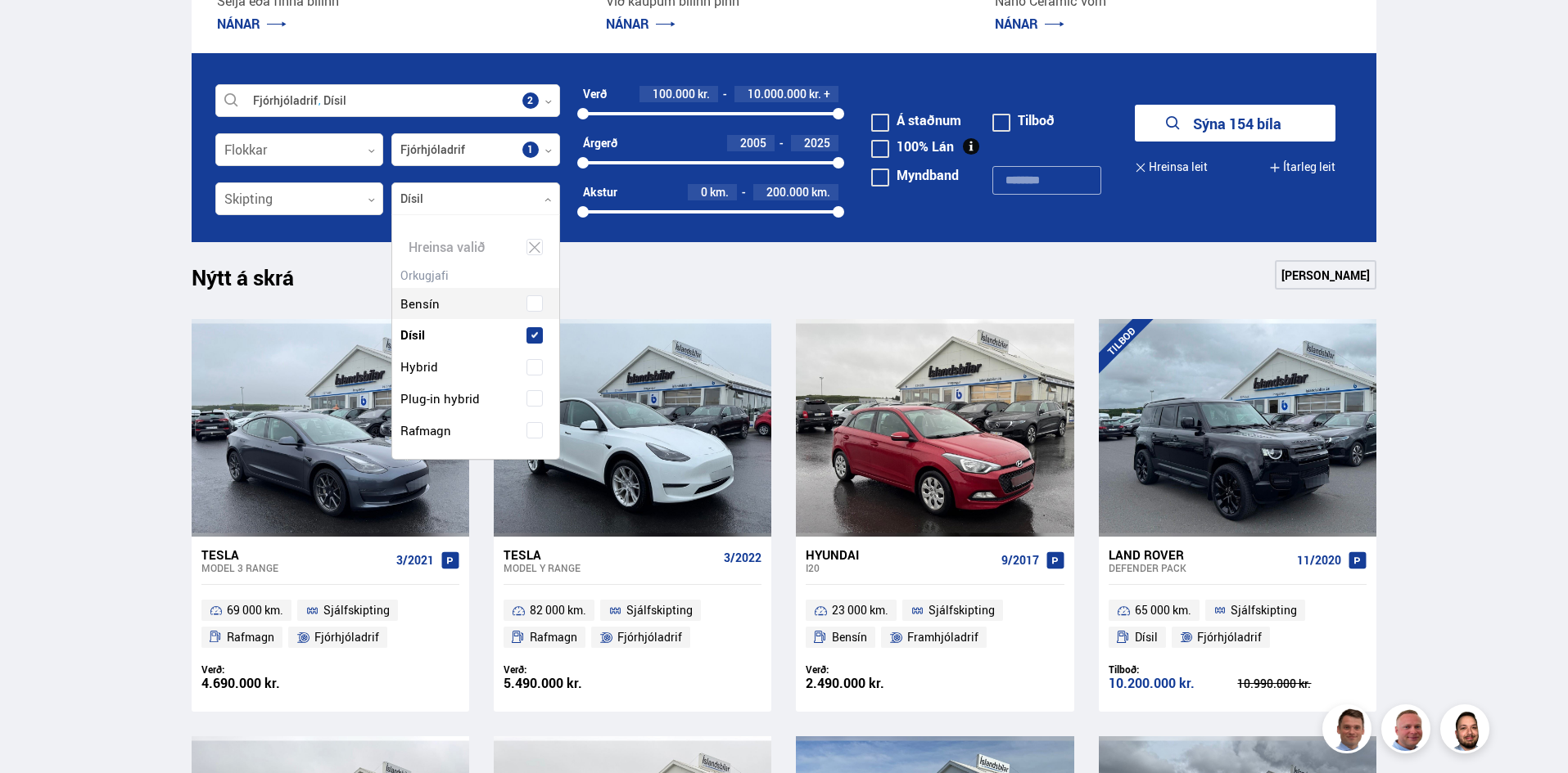
scroll to position [244, 162]
click at [465, 309] on div "Bensín Dísil Hybrid Plug-in hybrid Rafmagn" at bounding box center [476, 355] width 167 height 183
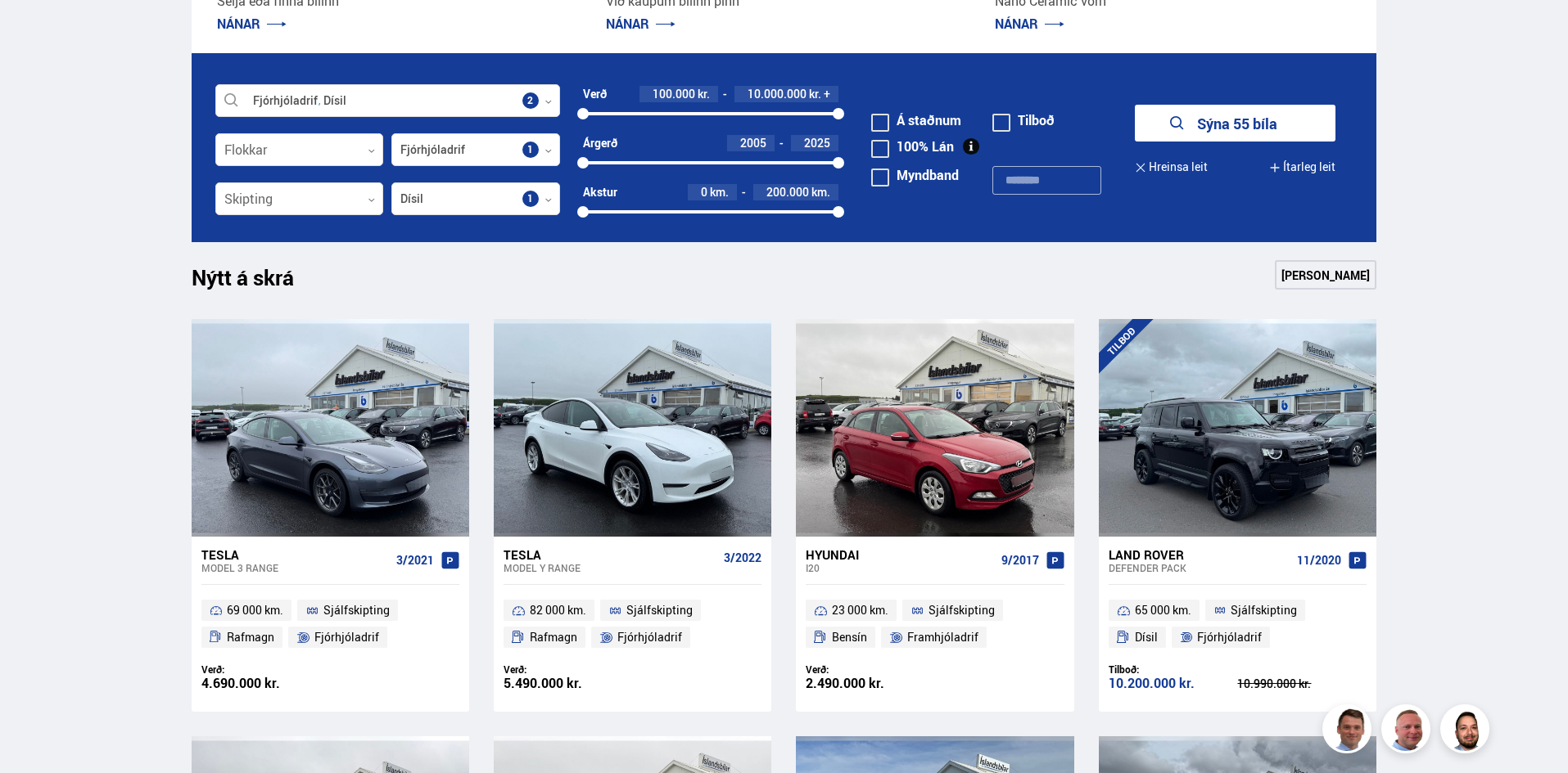
click at [1275, 129] on button "Sýna 55 bíla" at bounding box center [1234, 123] width 201 height 37
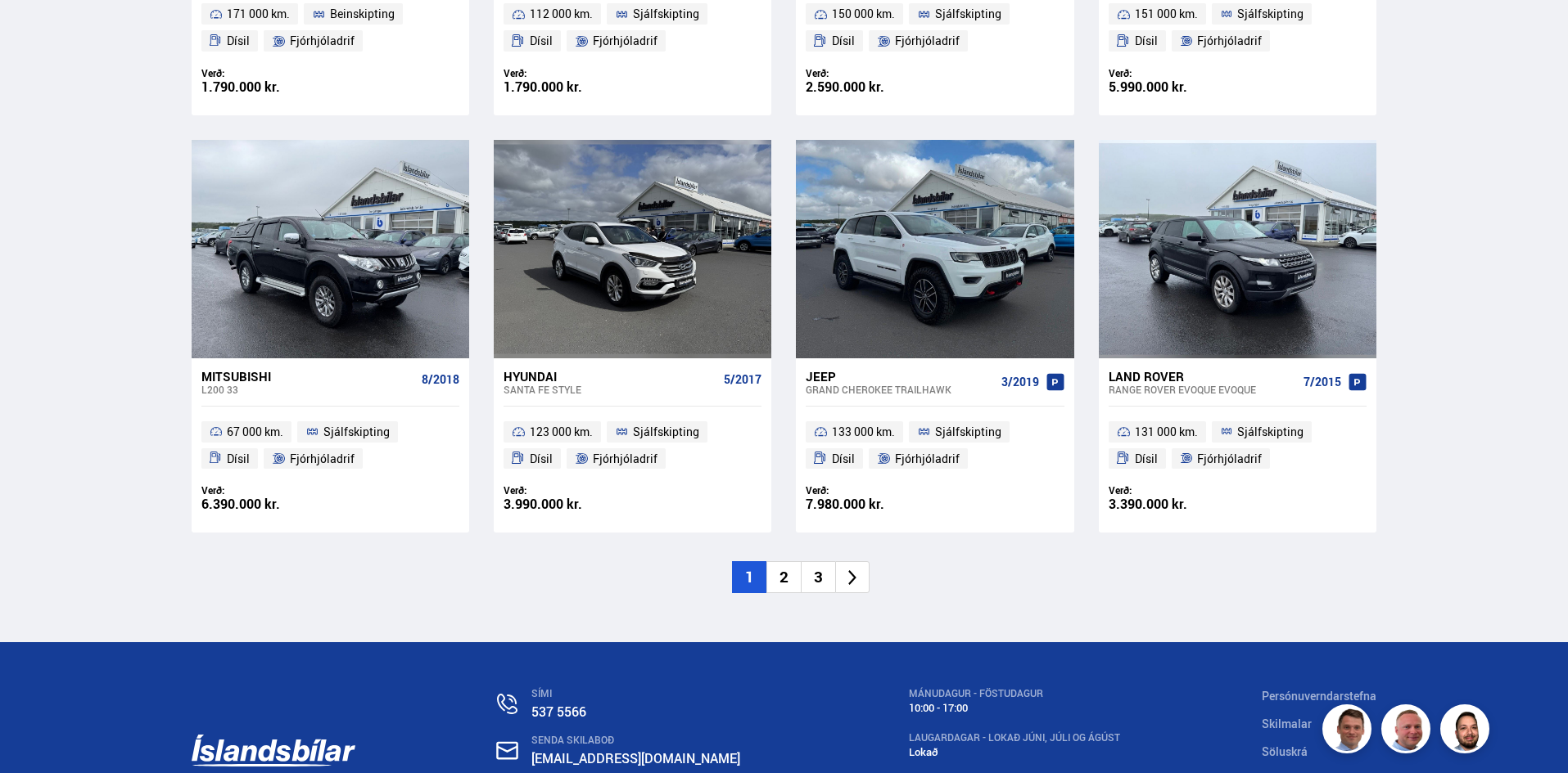
scroll to position [2335, 0]
click at [780, 575] on li "2" at bounding box center [783, 577] width 34 height 32
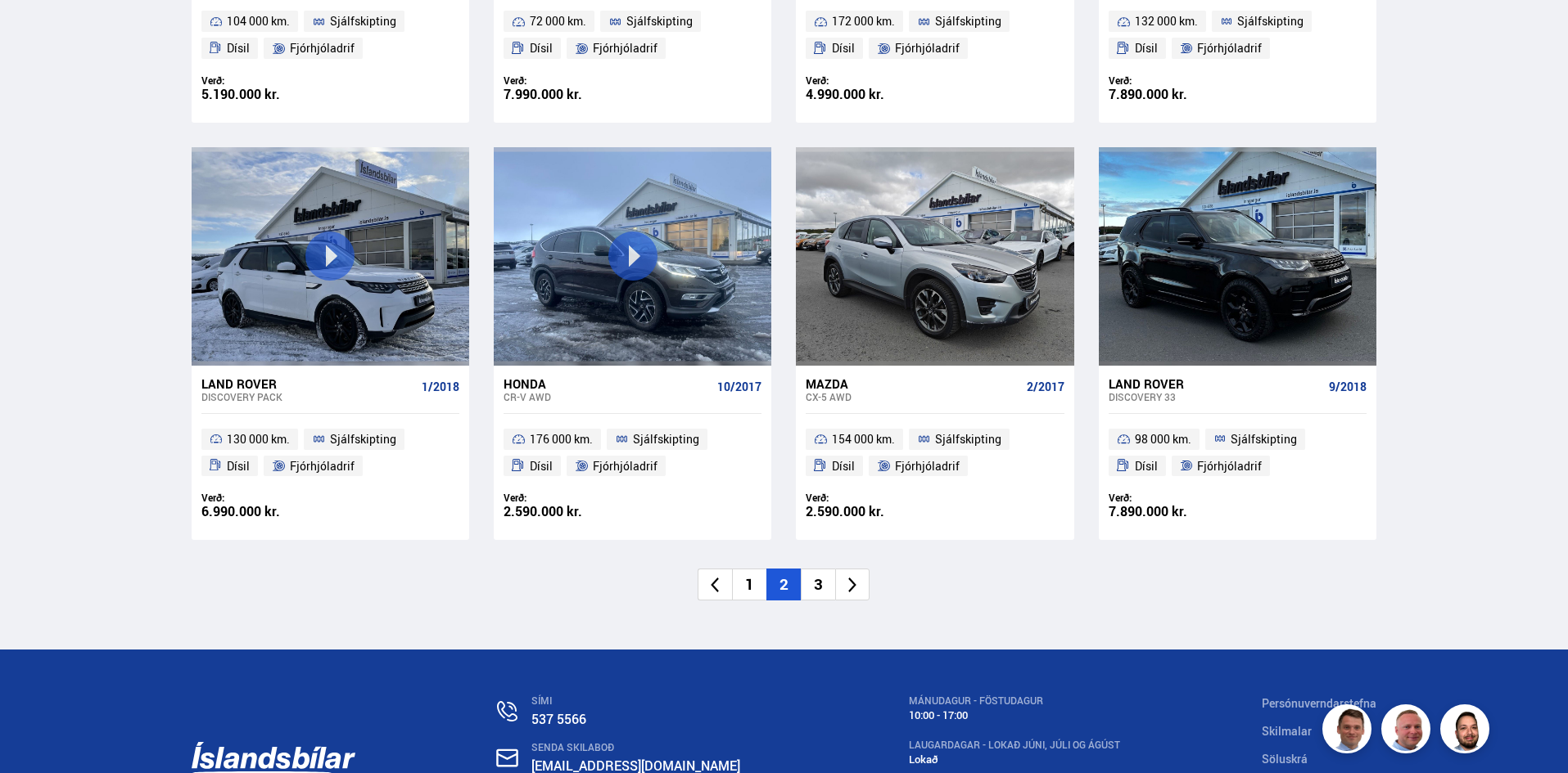
scroll to position [2327, 0]
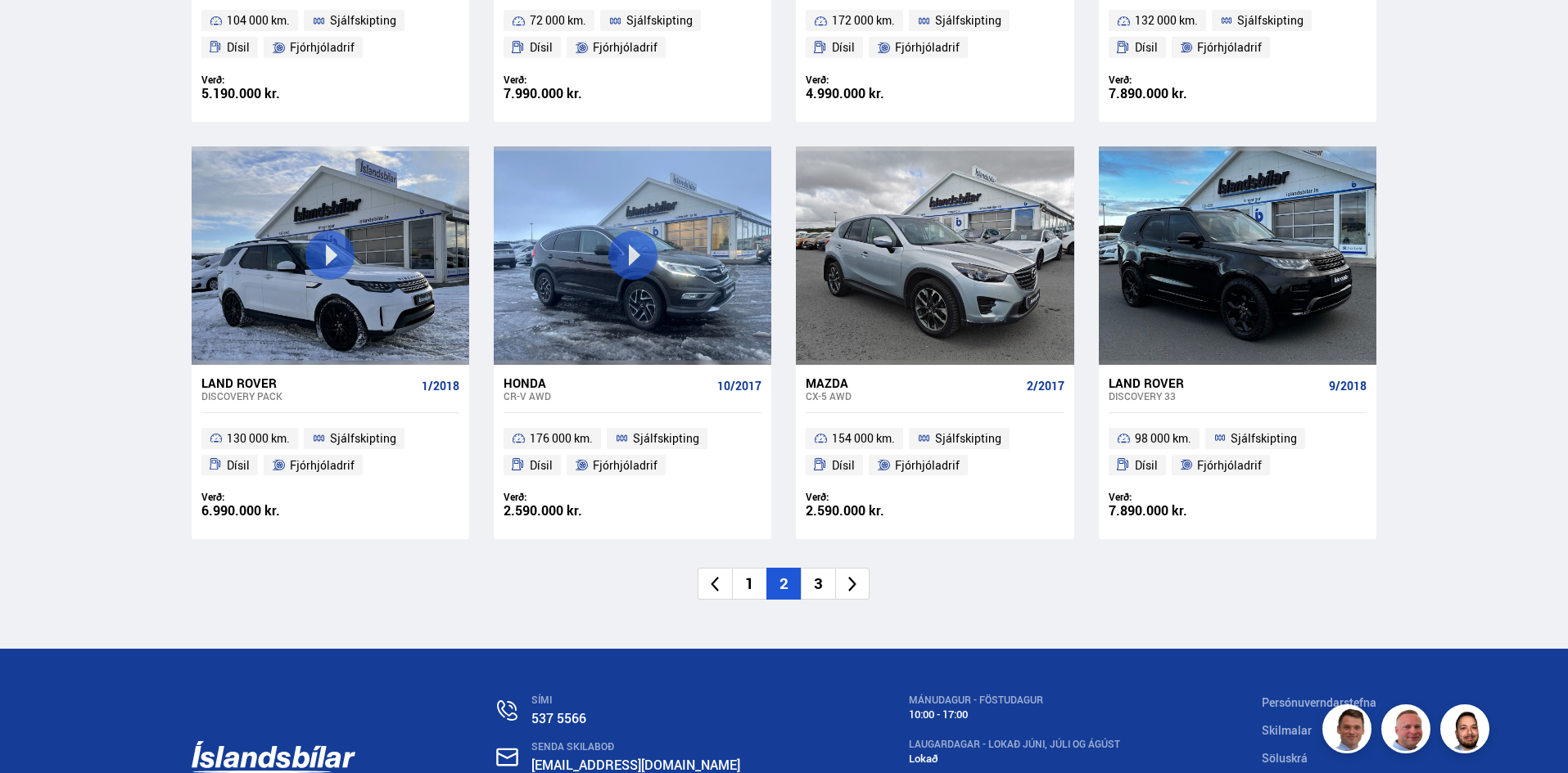
click at [822, 594] on li "3" at bounding box center [817, 584] width 34 height 32
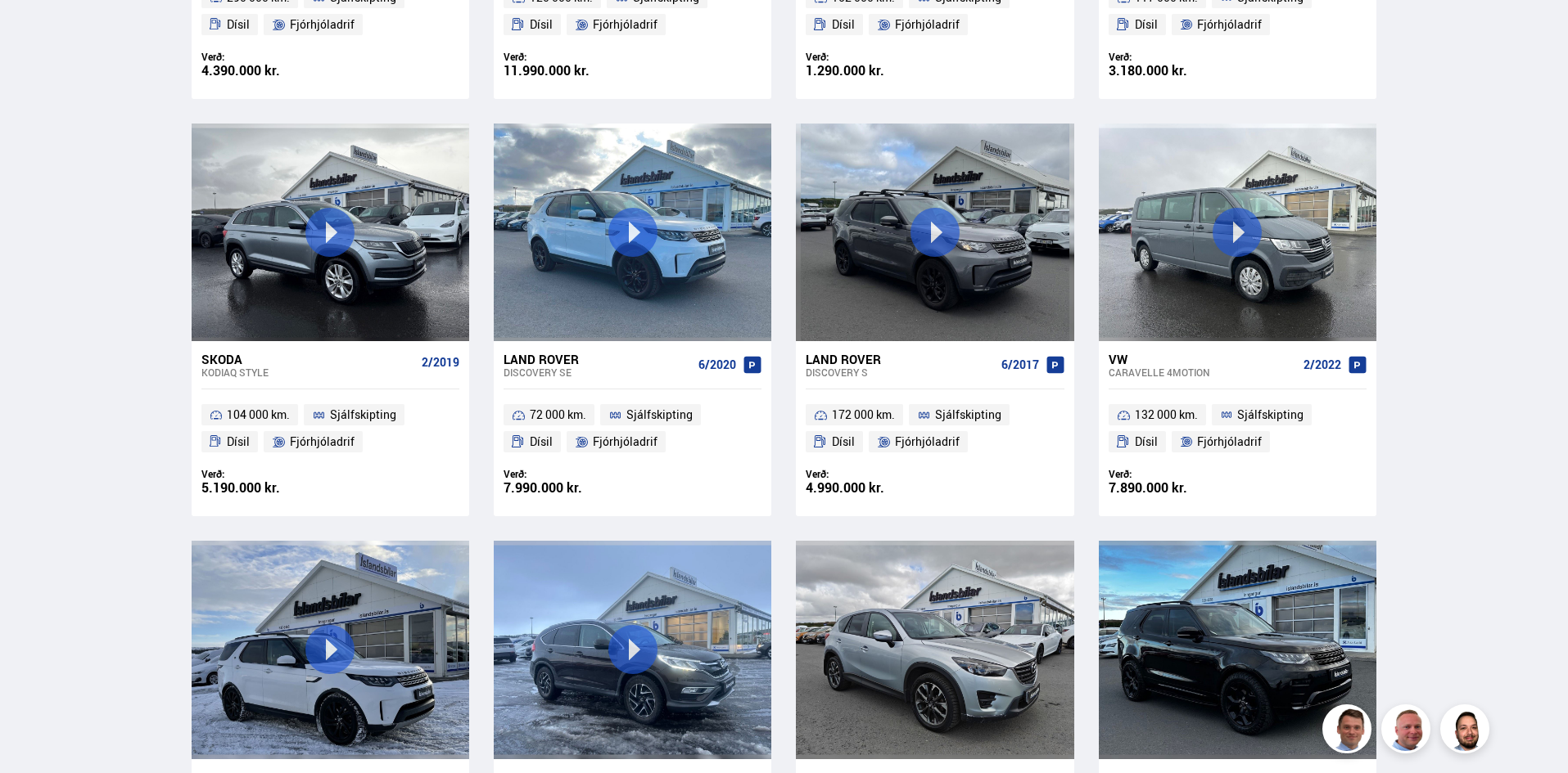
scroll to position [703, 0]
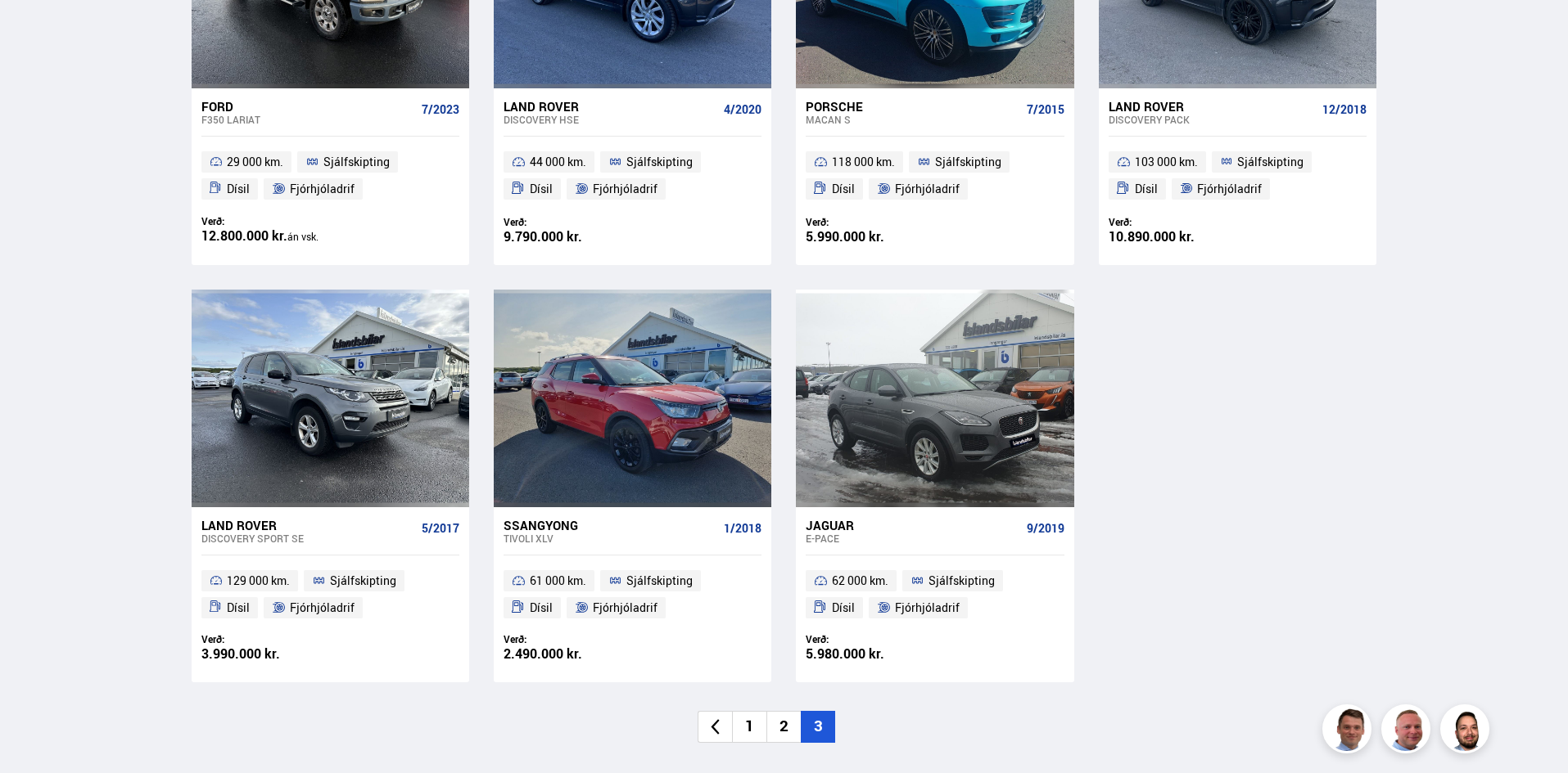
scroll to position [517, 0]
click at [755, 720] on li "1" at bounding box center [749, 726] width 34 height 32
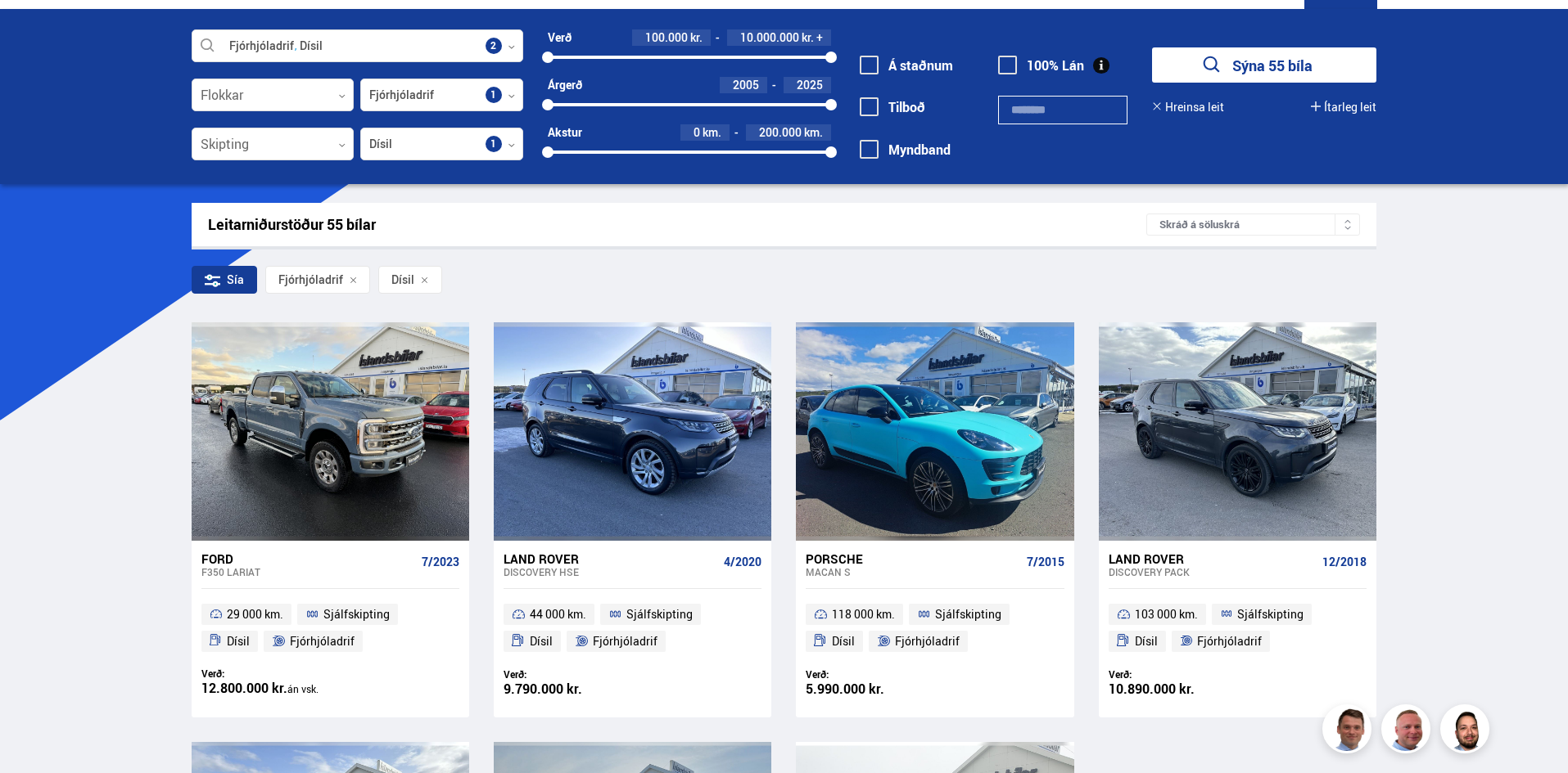
scroll to position [0, 0]
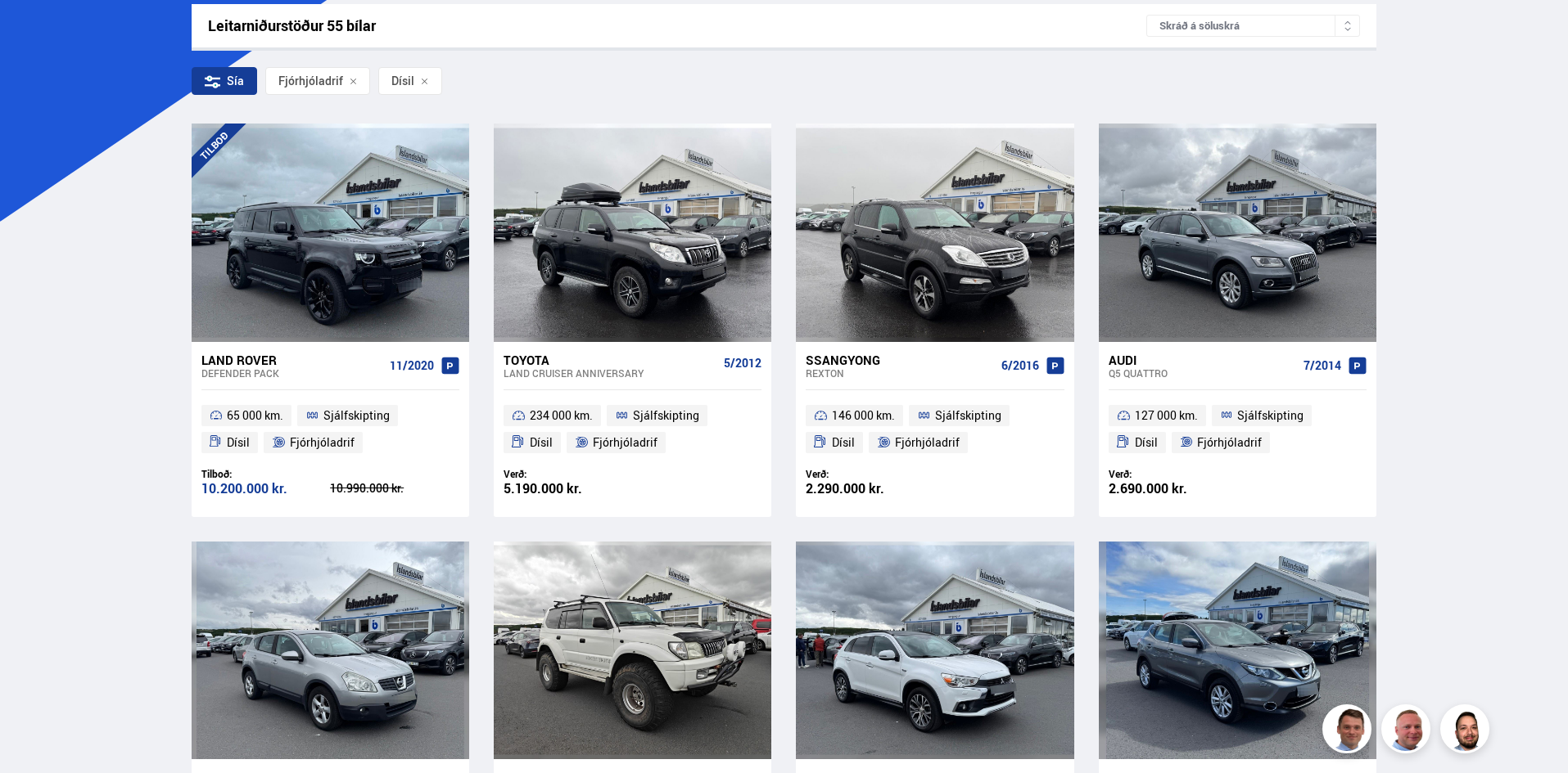
scroll to position [225, 0]
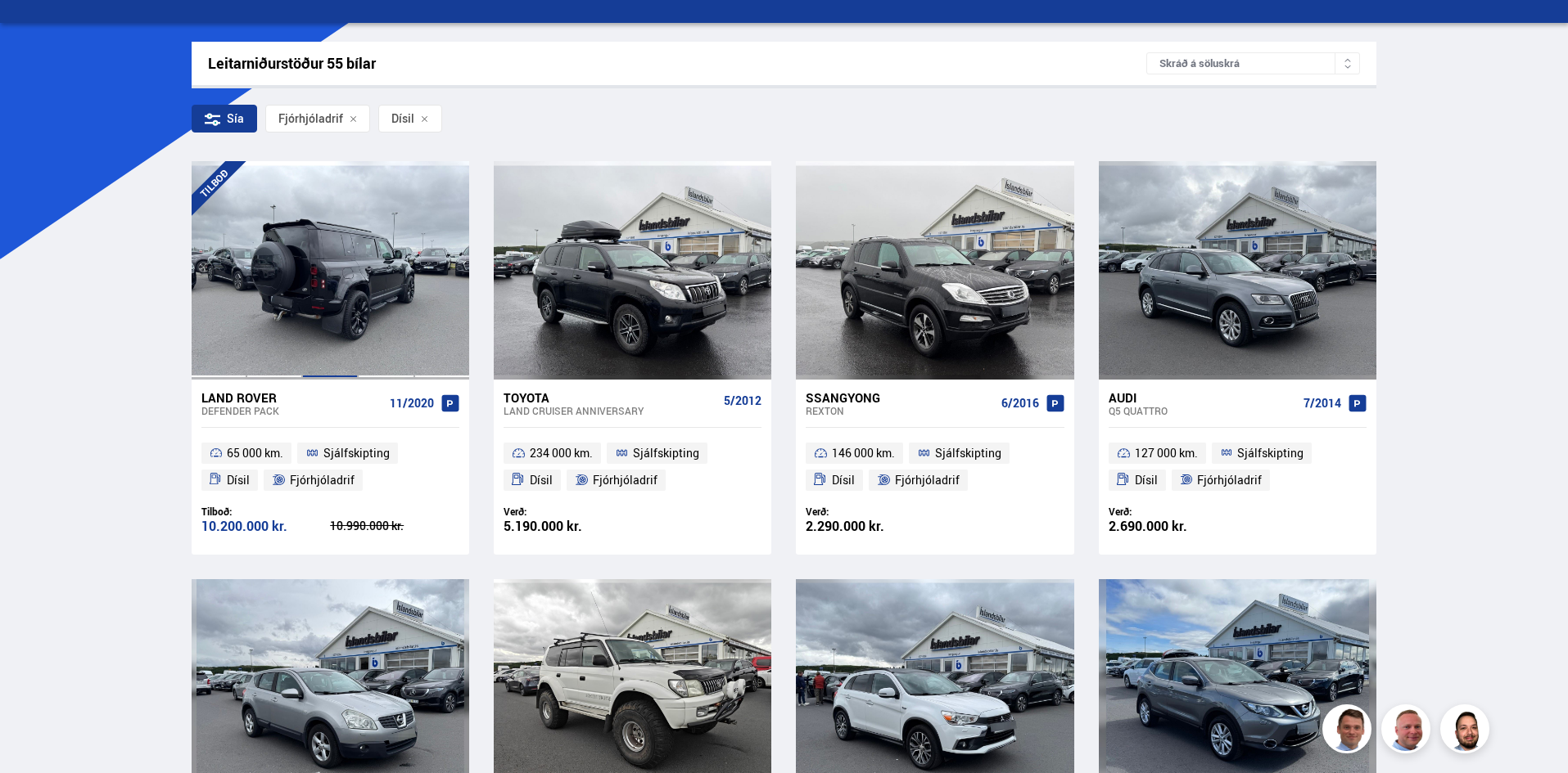
click at [333, 268] on div at bounding box center [330, 270] width 56 height 218
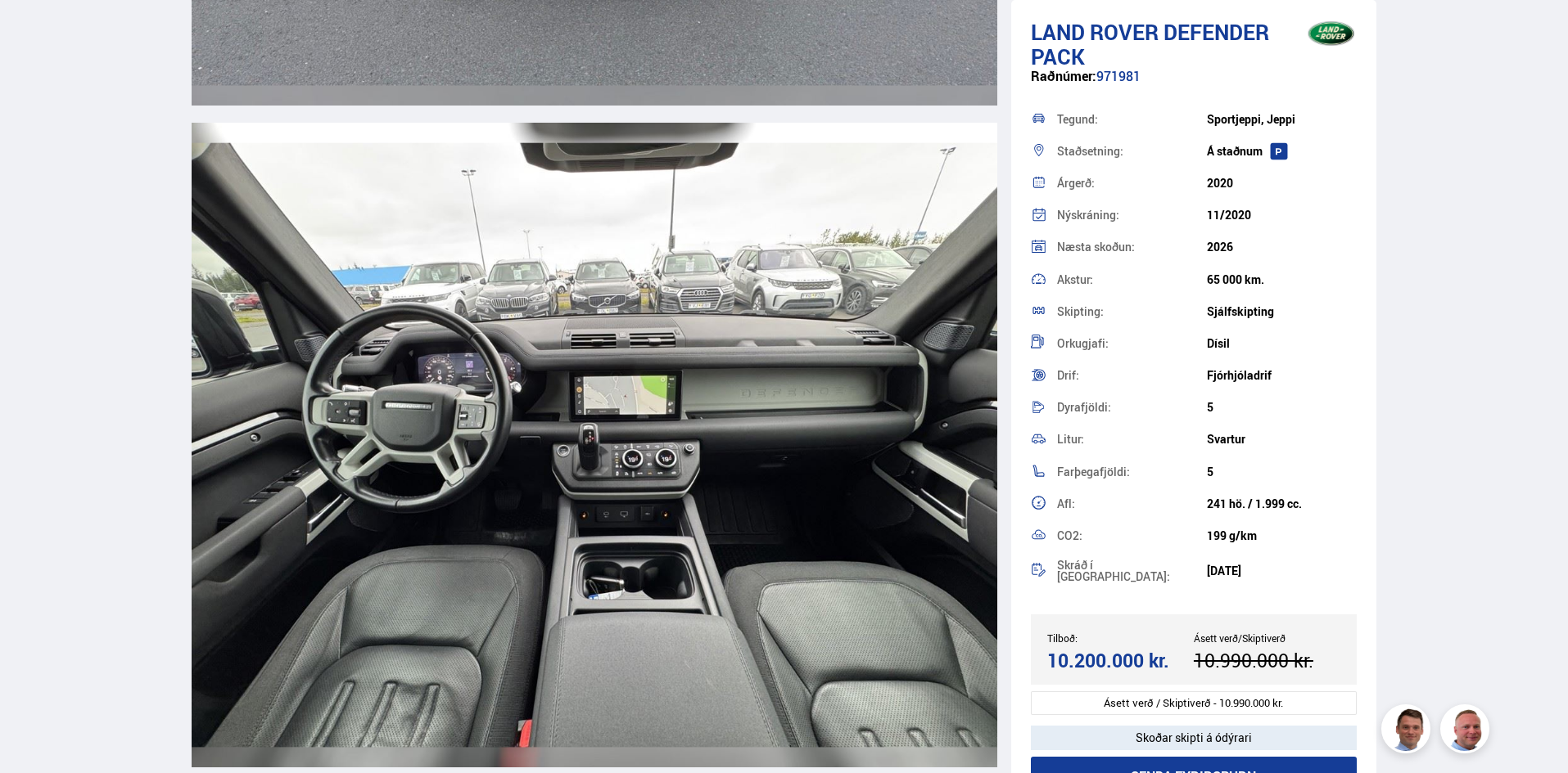
scroll to position [7480, 0]
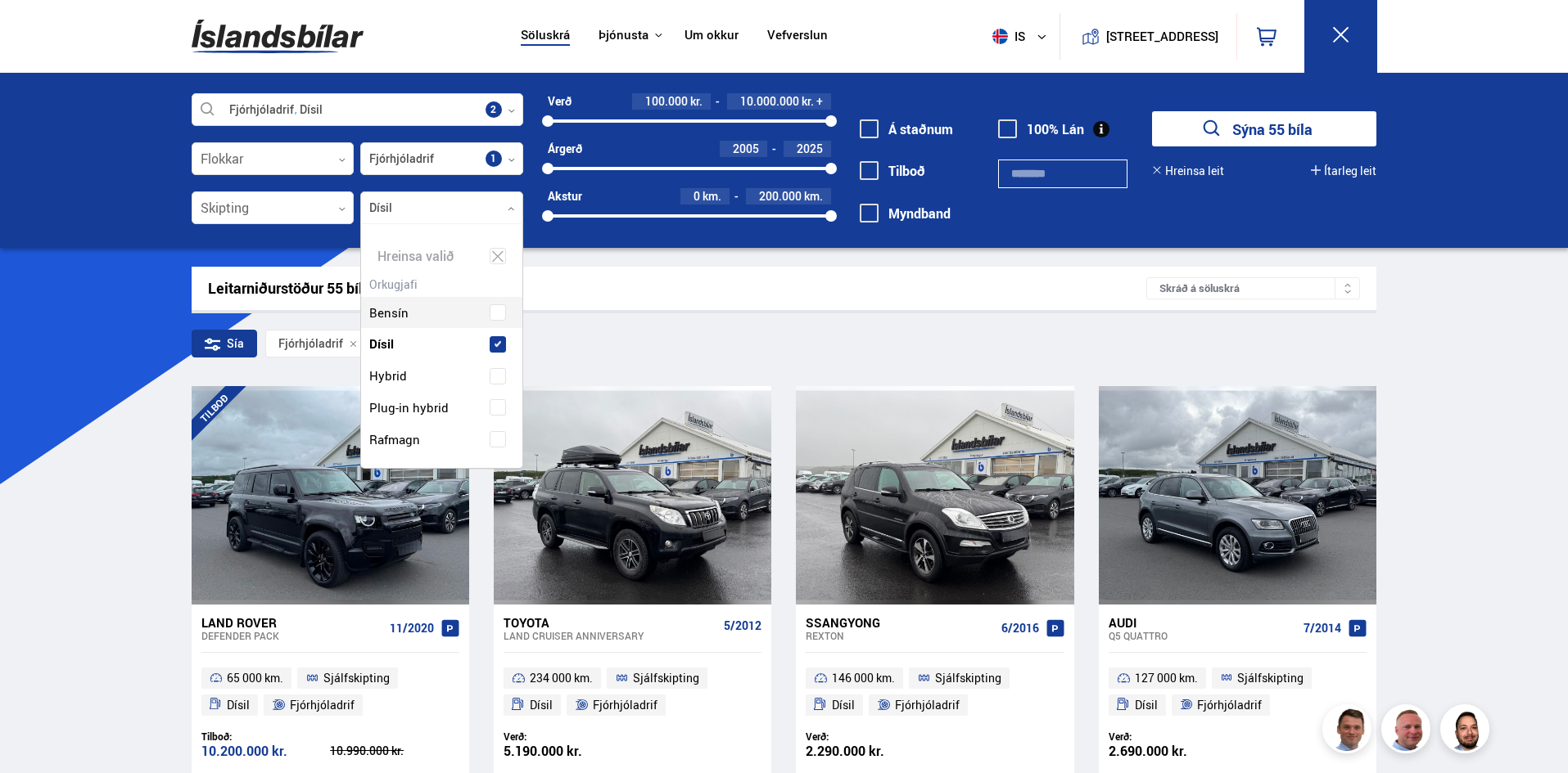
scroll to position [244, 157]
click at [399, 211] on div at bounding box center [441, 208] width 163 height 32
click at [478, 315] on label "Bensín" at bounding box center [427, 313] width 124 height 24
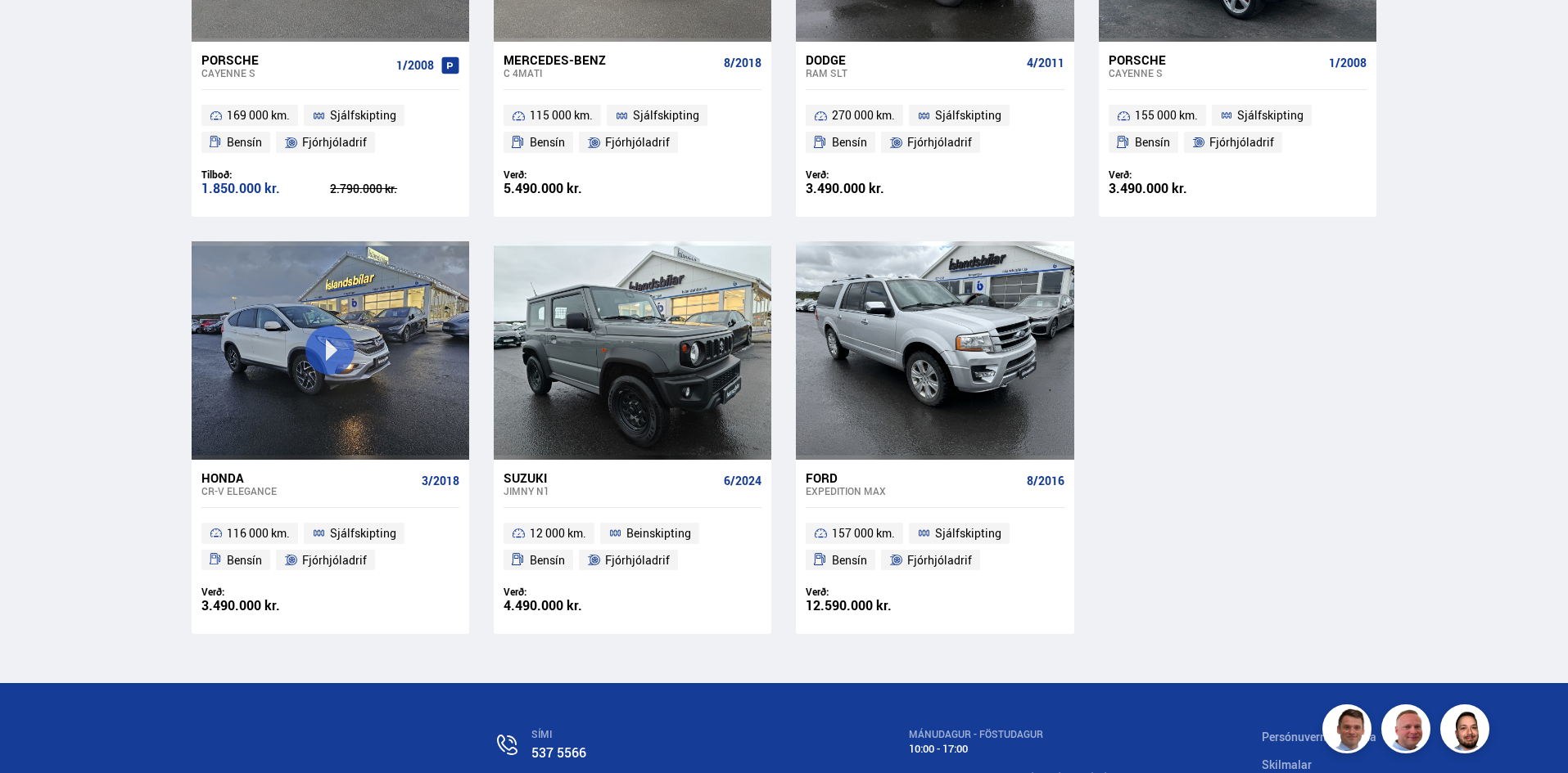
scroll to position [2232, 0]
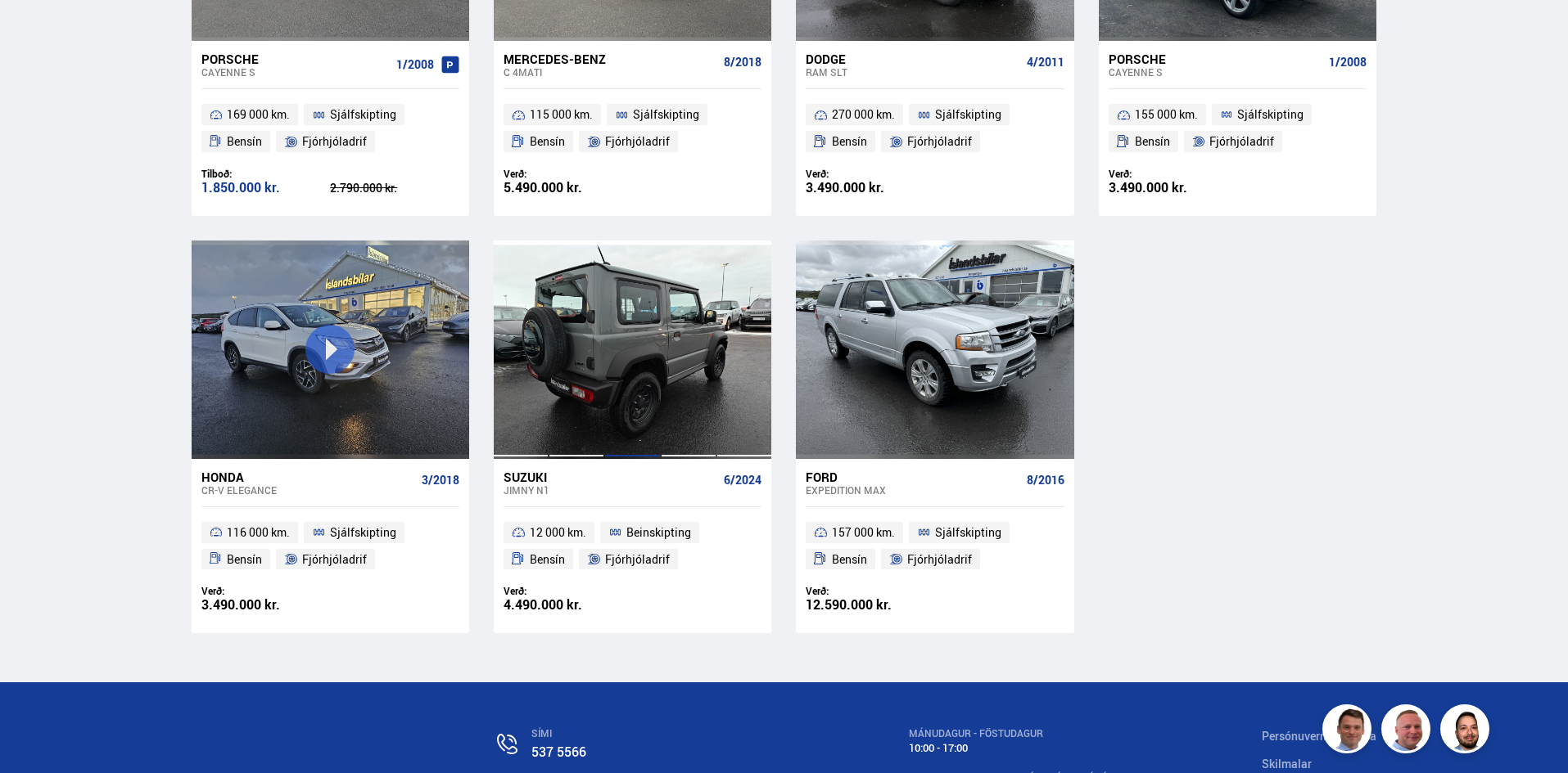
click at [629, 356] on div at bounding box center [632, 349] width 56 height 218
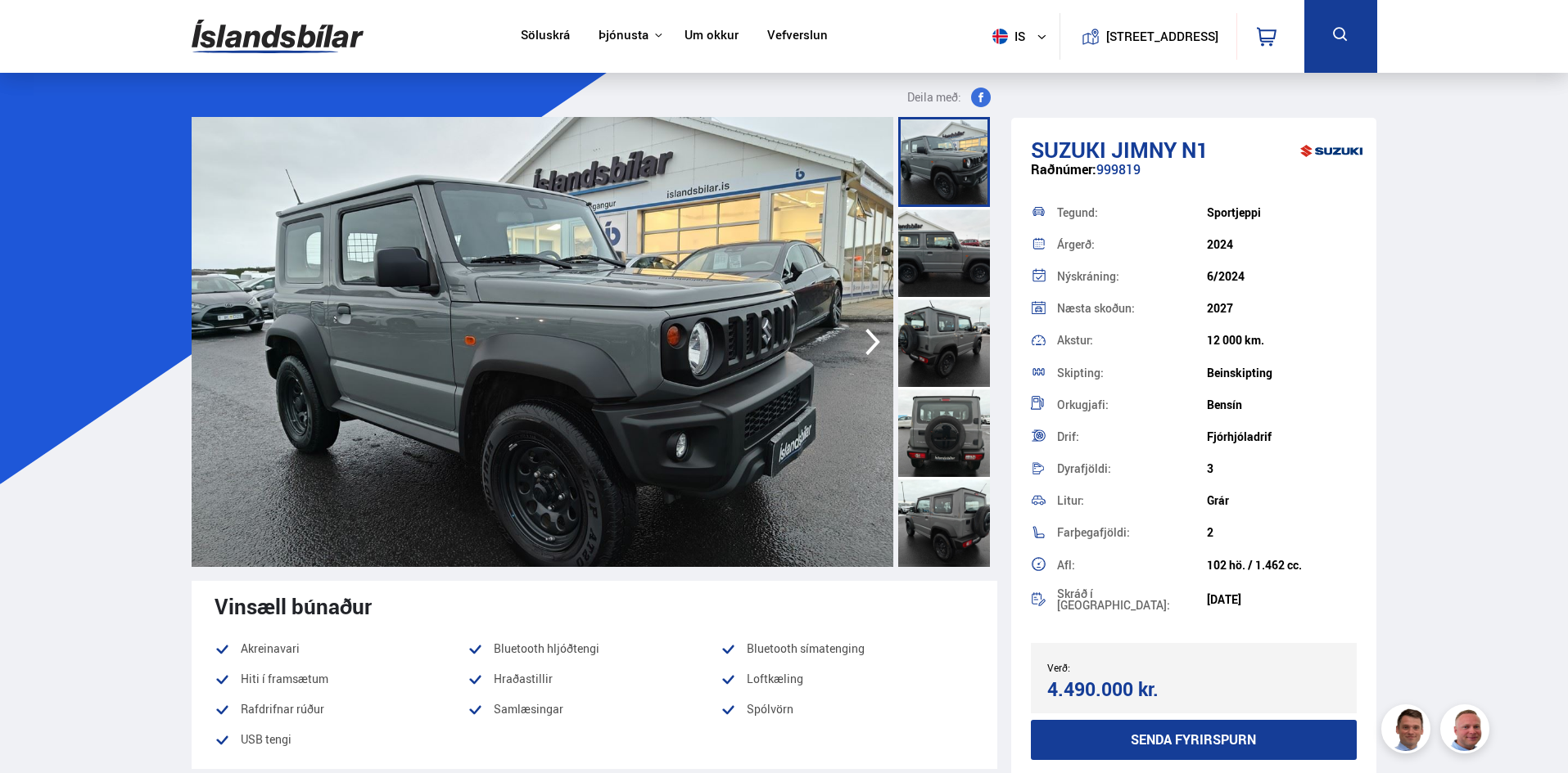
click at [910, 271] on div at bounding box center [943, 251] width 92 height 90
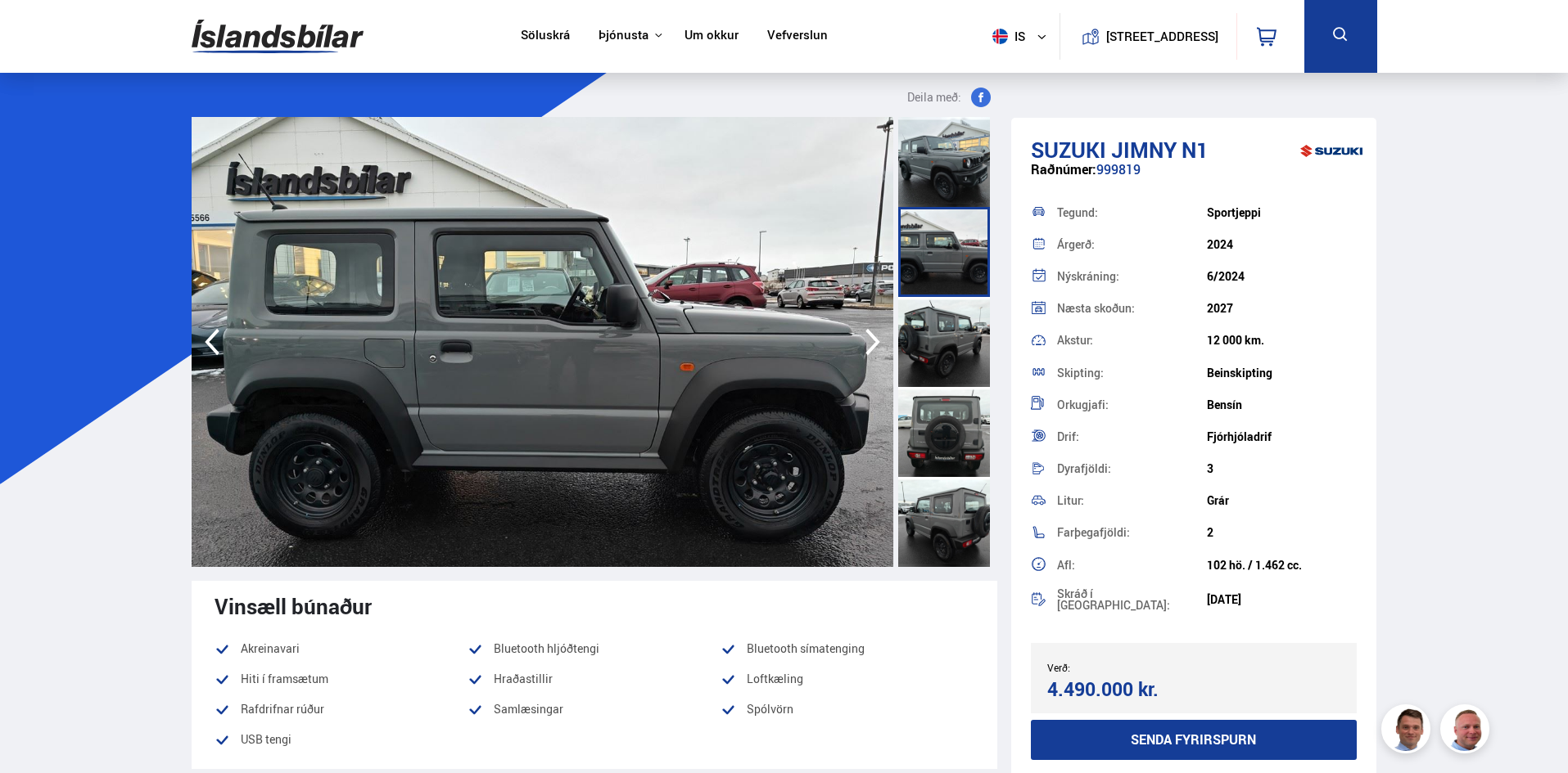
click at [927, 345] on div at bounding box center [943, 341] width 92 height 90
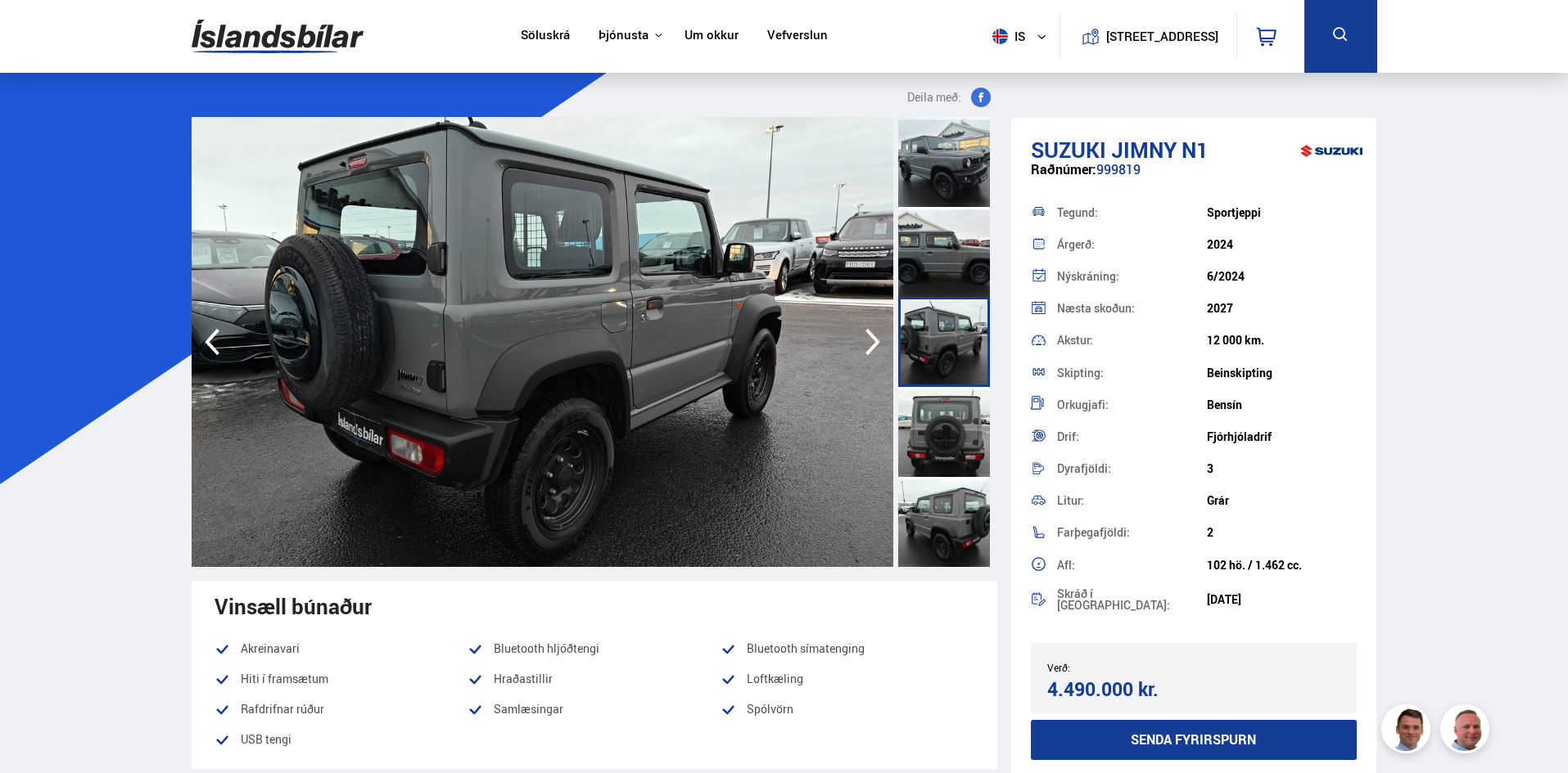
click at [945, 410] on div at bounding box center [943, 432] width 92 height 90
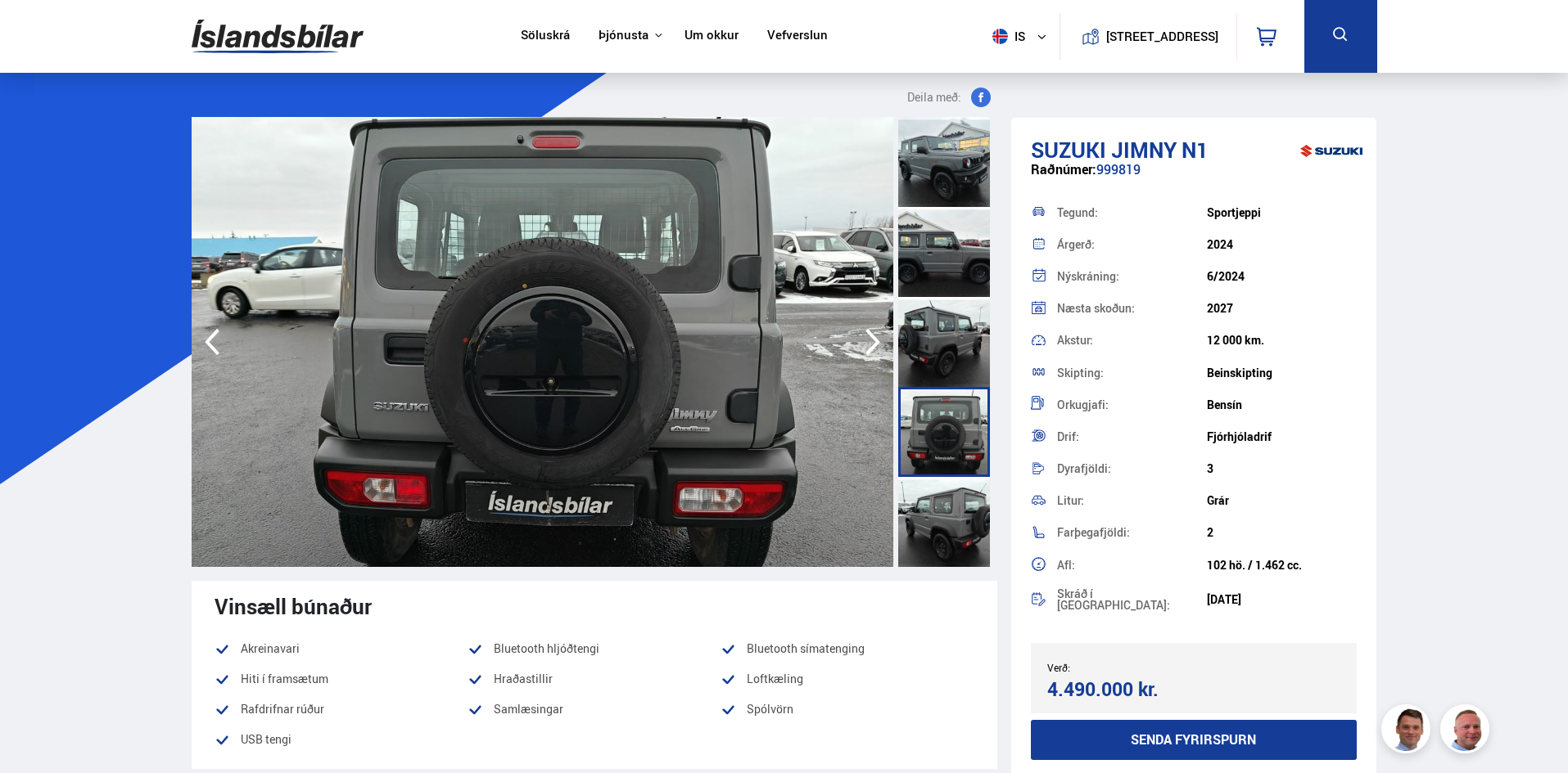
click at [940, 536] on div at bounding box center [943, 522] width 92 height 90
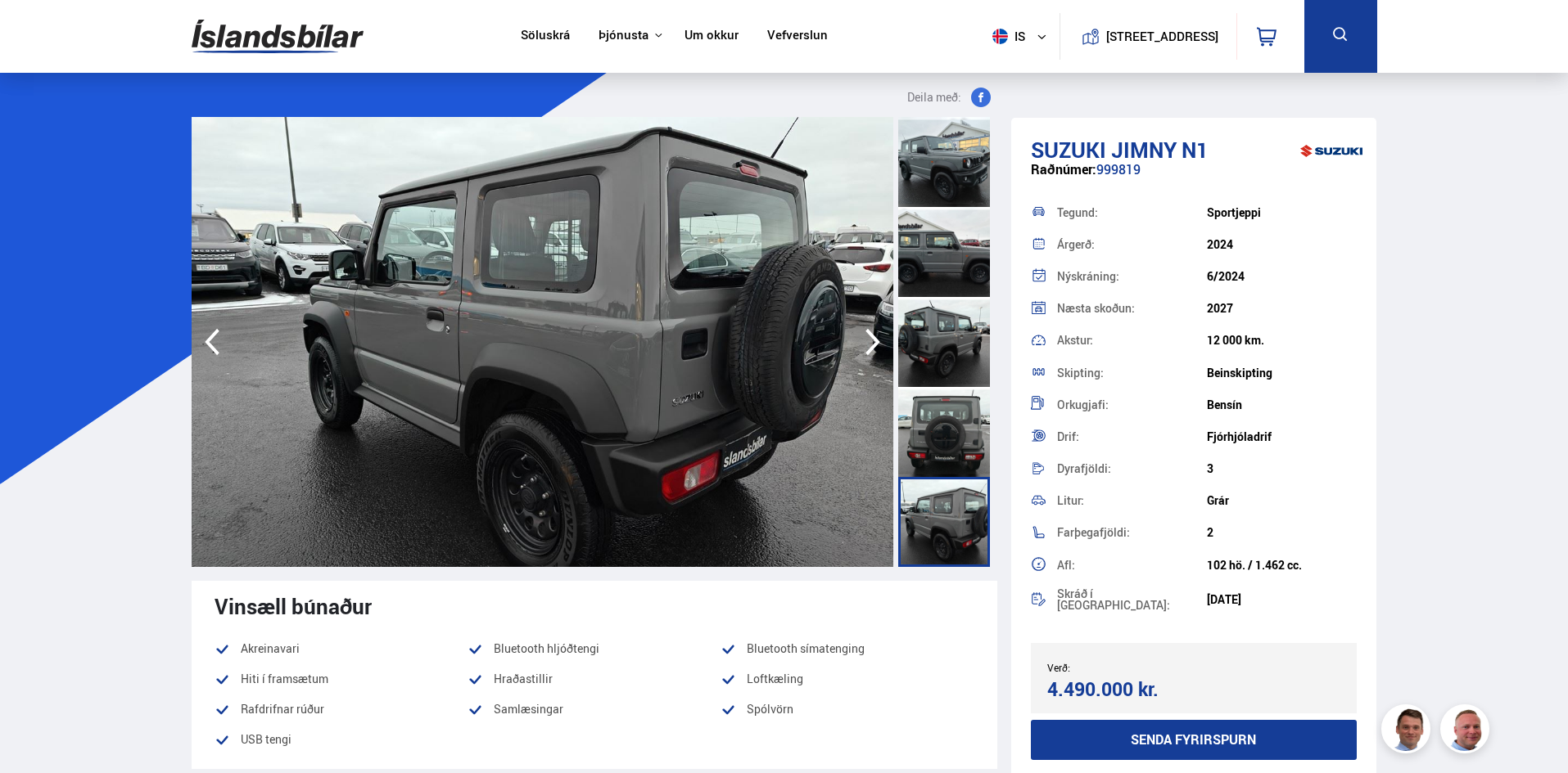
click at [944, 144] on div at bounding box center [943, 162] width 92 height 90
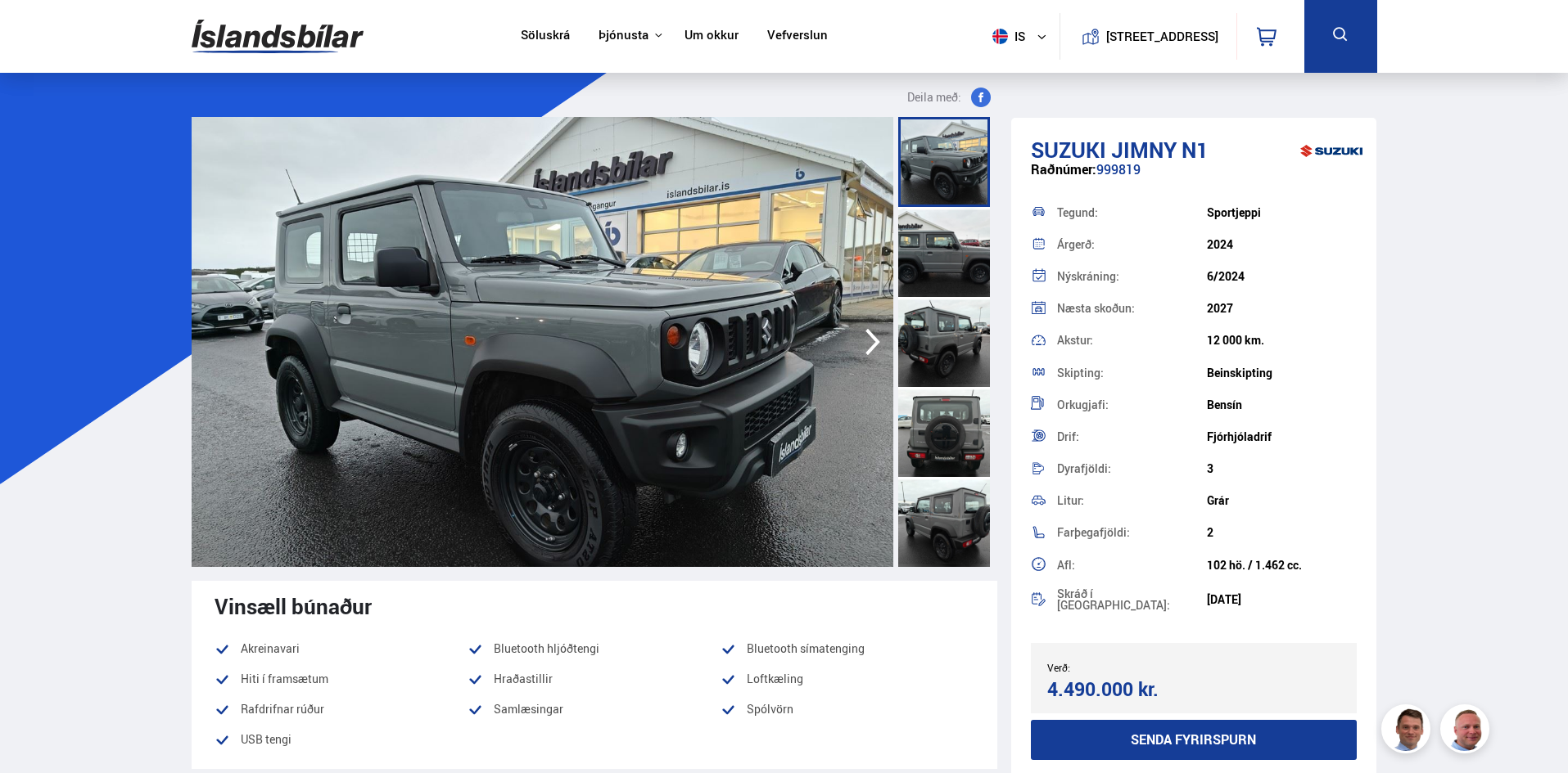
click at [301, 50] on img at bounding box center [278, 36] width 172 height 53
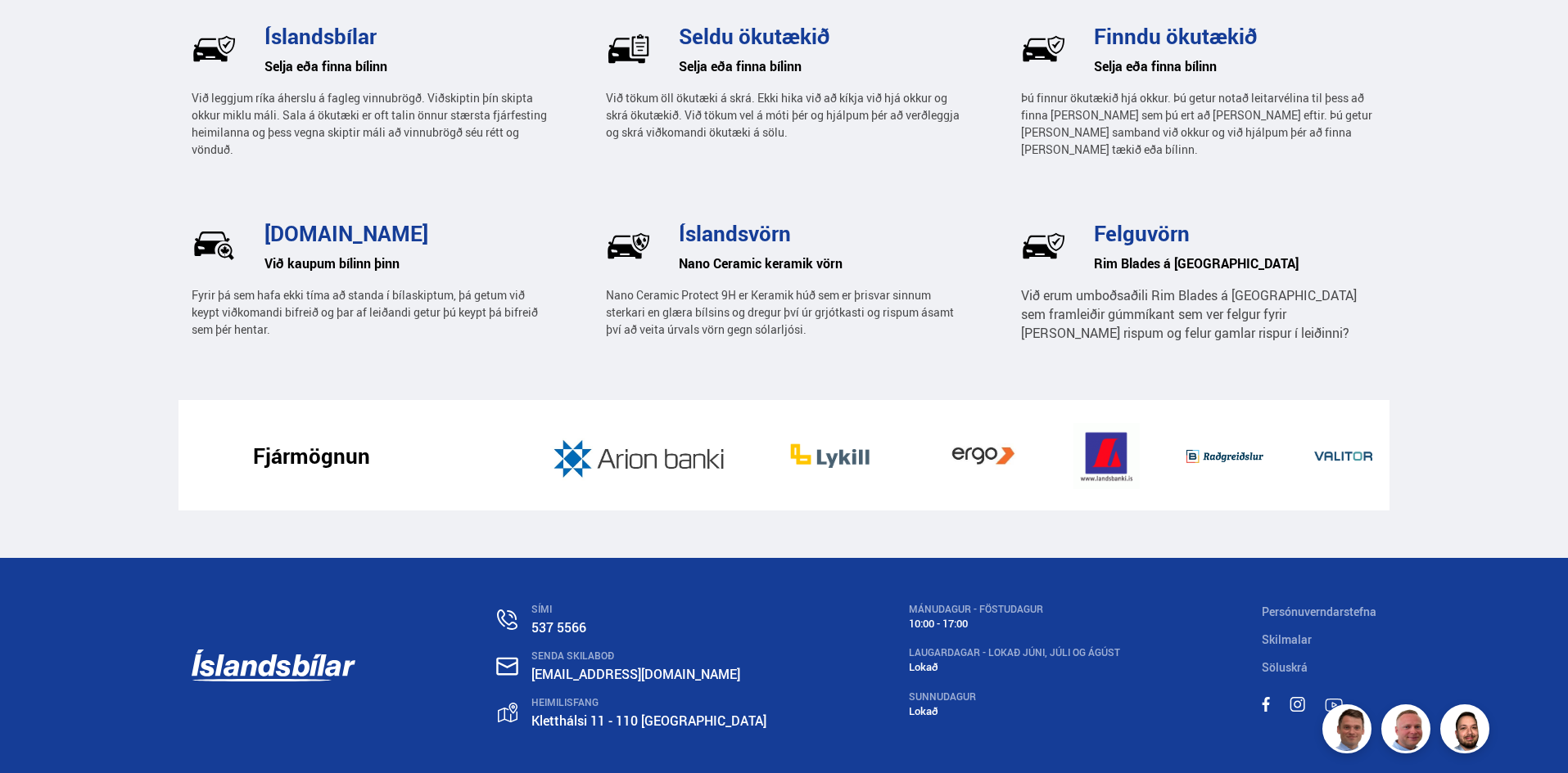
scroll to position [2514, 0]
